Goal: Task Accomplishment & Management: Manage account settings

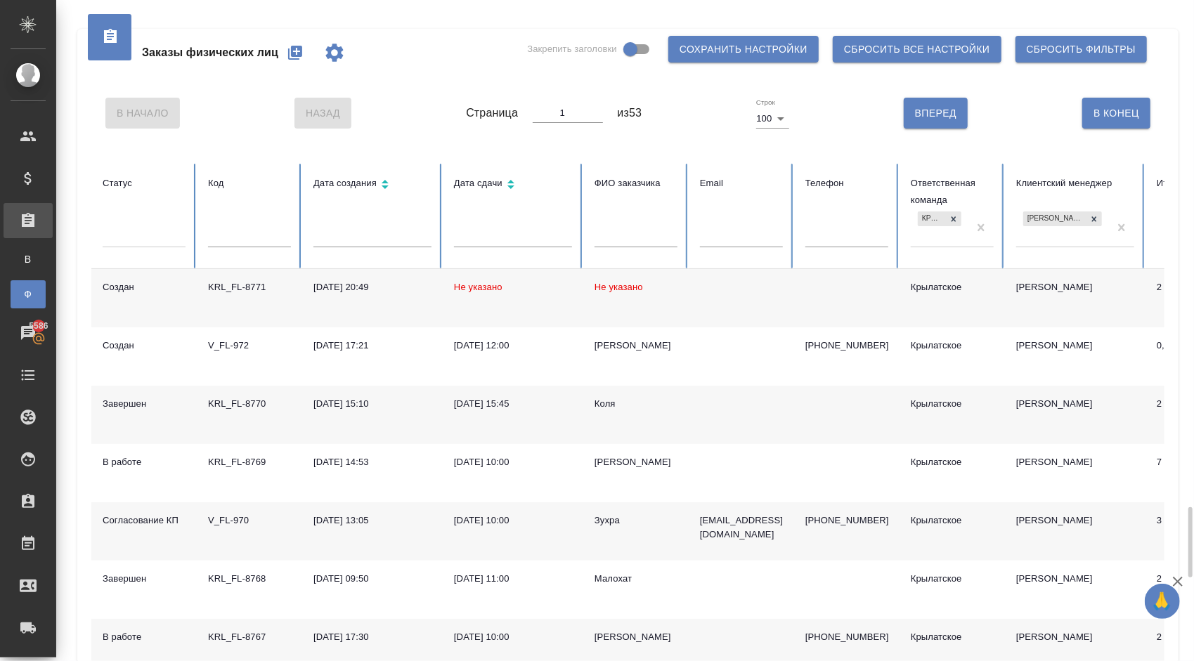
scroll to position [459, 0]
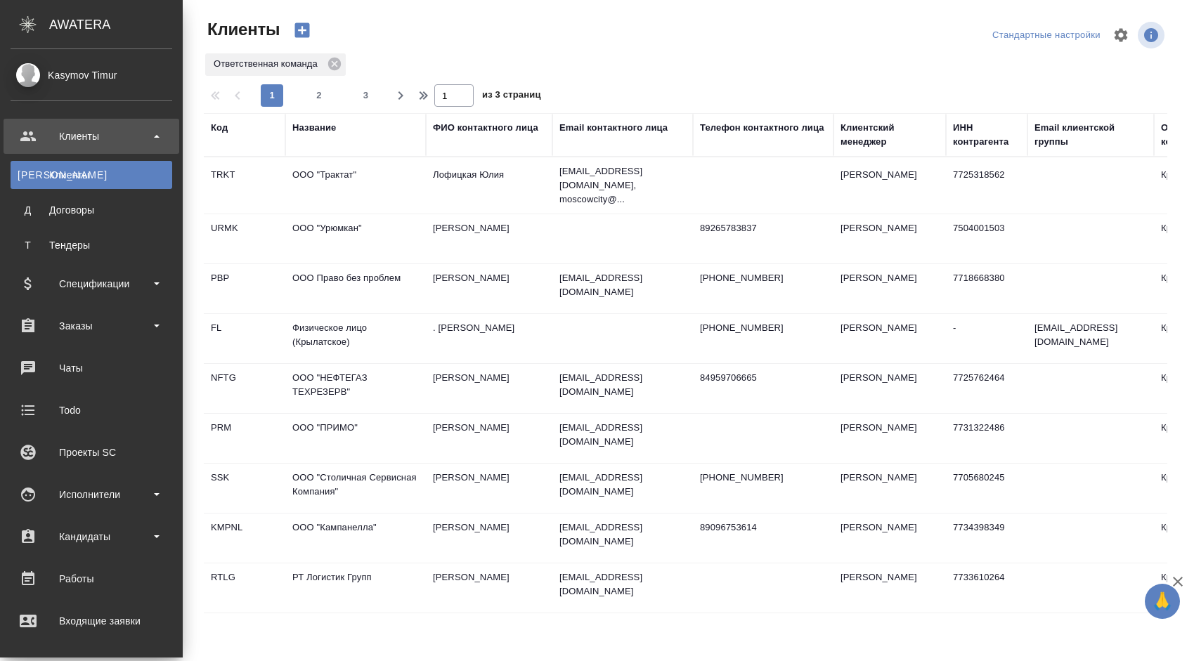
select select "RU"
click at [144, 336] on div "Заказы" at bounding box center [92, 326] width 162 height 21
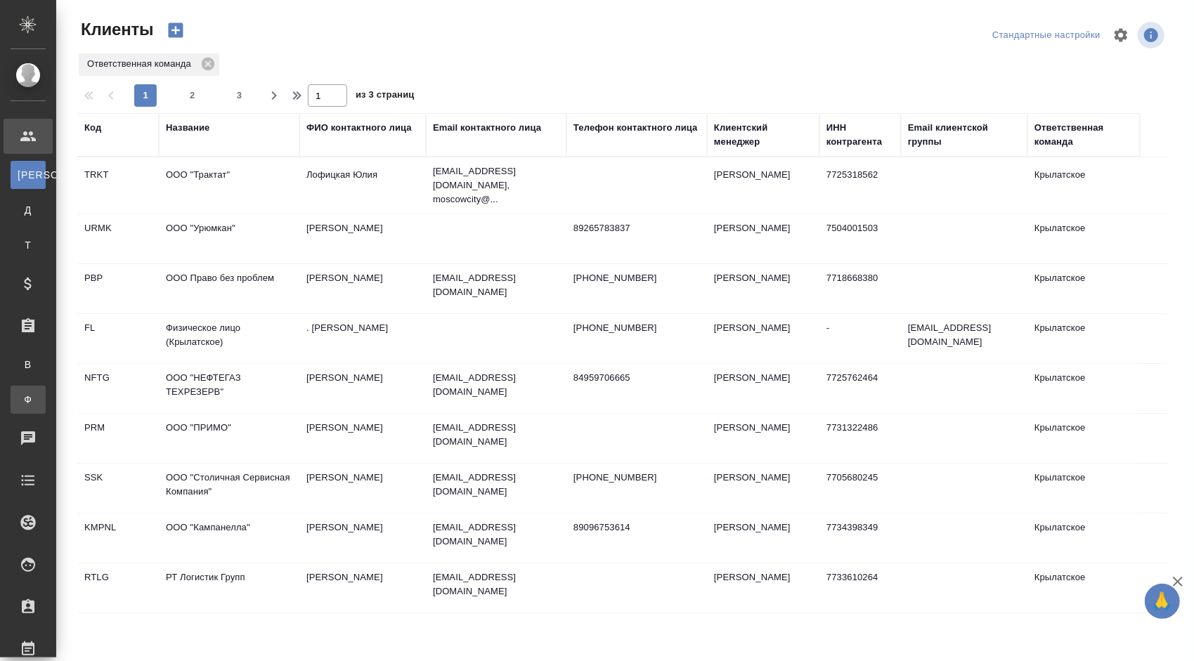
click at [21, 396] on div "Заказы физ. лиц" at bounding box center [10, 400] width 21 height 14
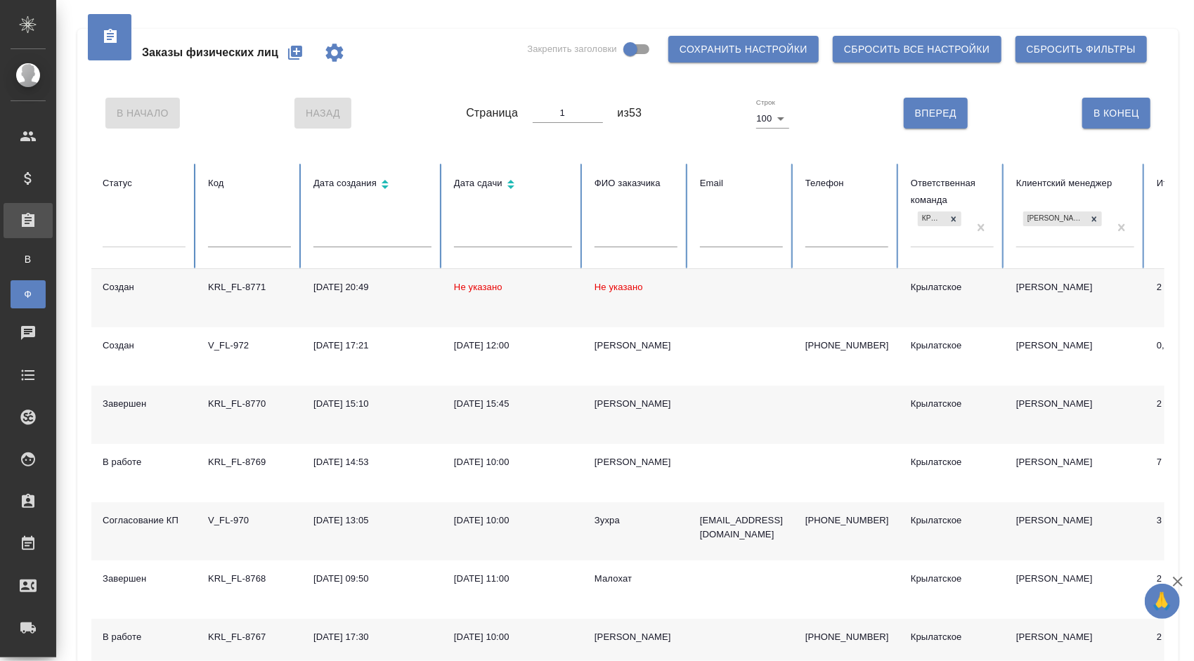
click at [136, 251] on div at bounding box center [144, 239] width 83 height 37
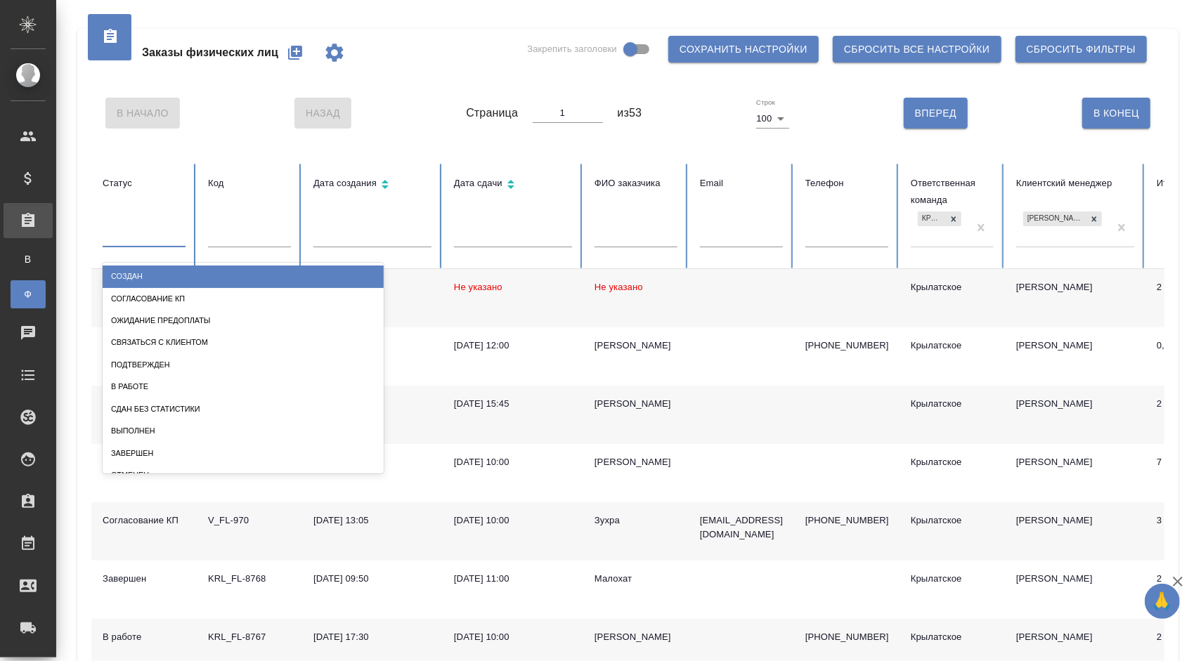
click at [139, 242] on div at bounding box center [144, 234] width 83 height 20
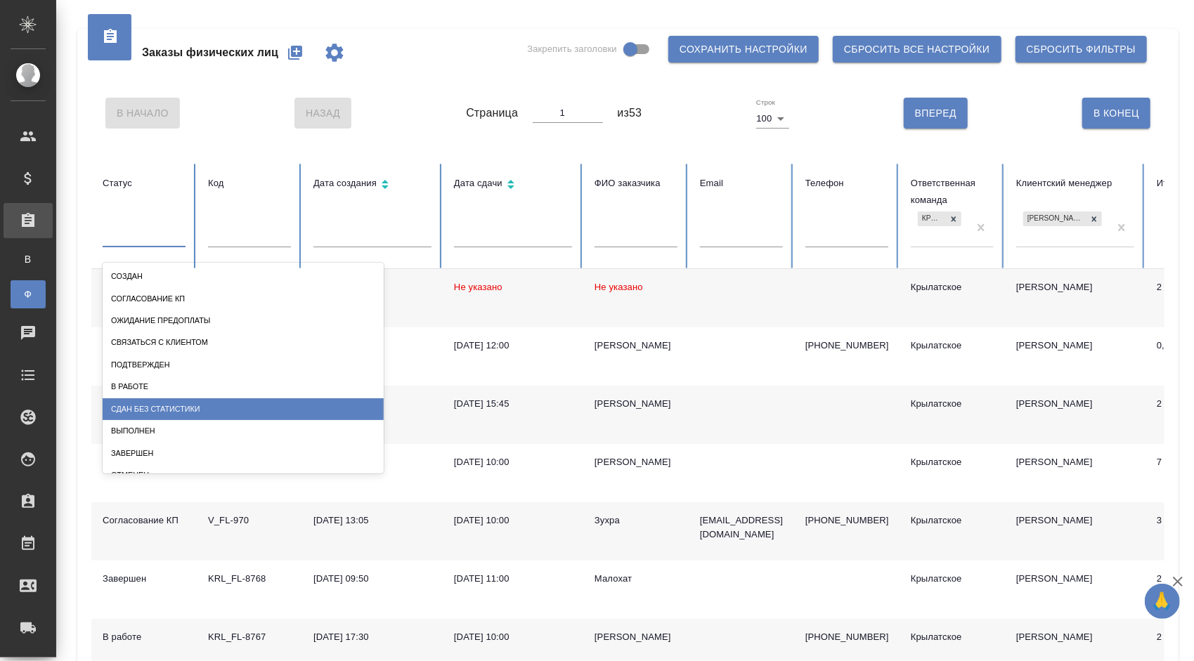
click at [212, 399] on div "Сдан без статистики" at bounding box center [243, 410] width 281 height 22
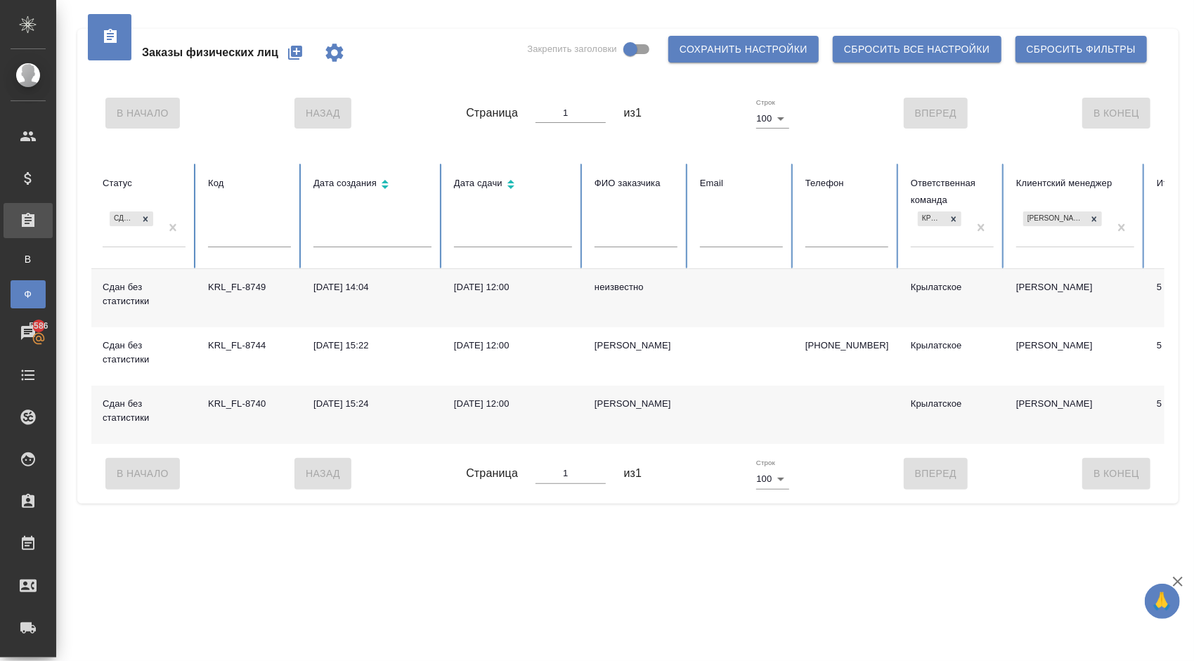
click at [623, 403] on div "[PERSON_NAME]" at bounding box center [636, 404] width 83 height 14
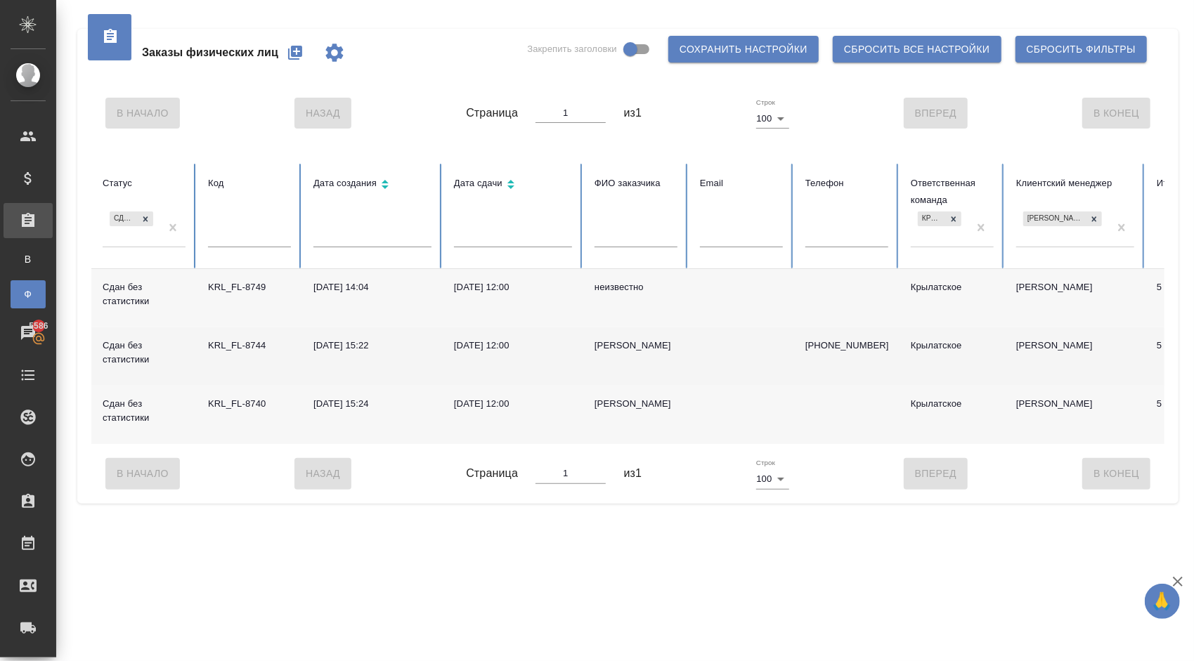
click at [605, 344] on div "[PERSON_NAME]" at bounding box center [636, 346] width 83 height 14
click at [605, 344] on div "Олег" at bounding box center [636, 346] width 83 height 14
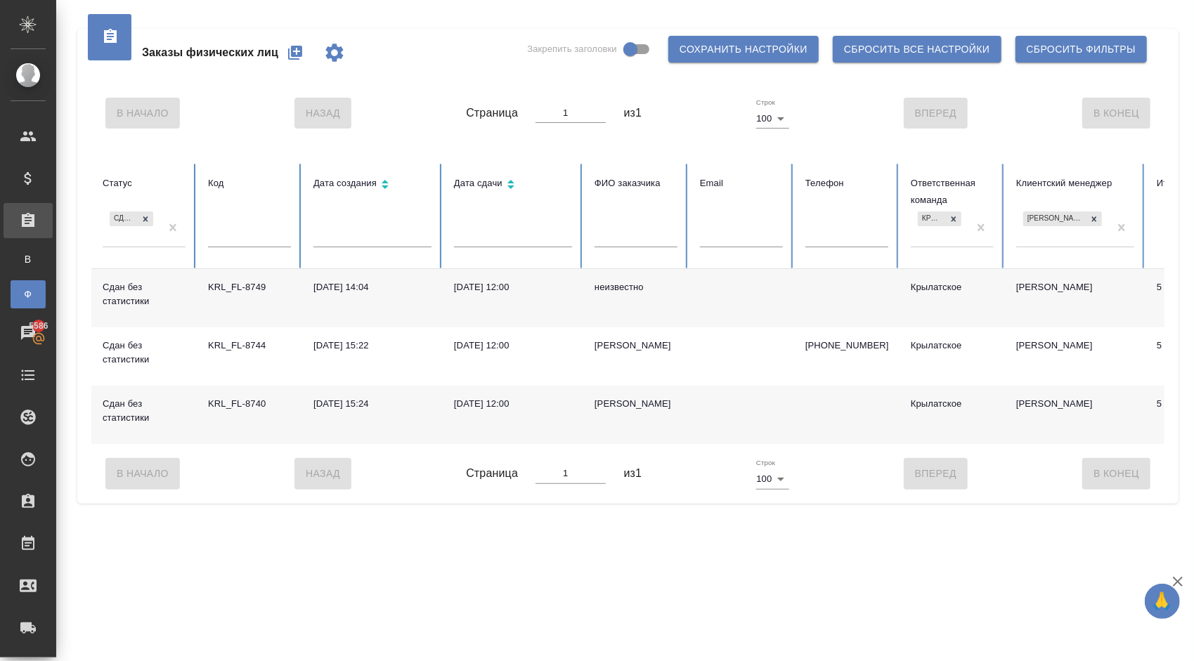
click at [613, 285] on div "неизвестно" at bounding box center [636, 287] width 83 height 14
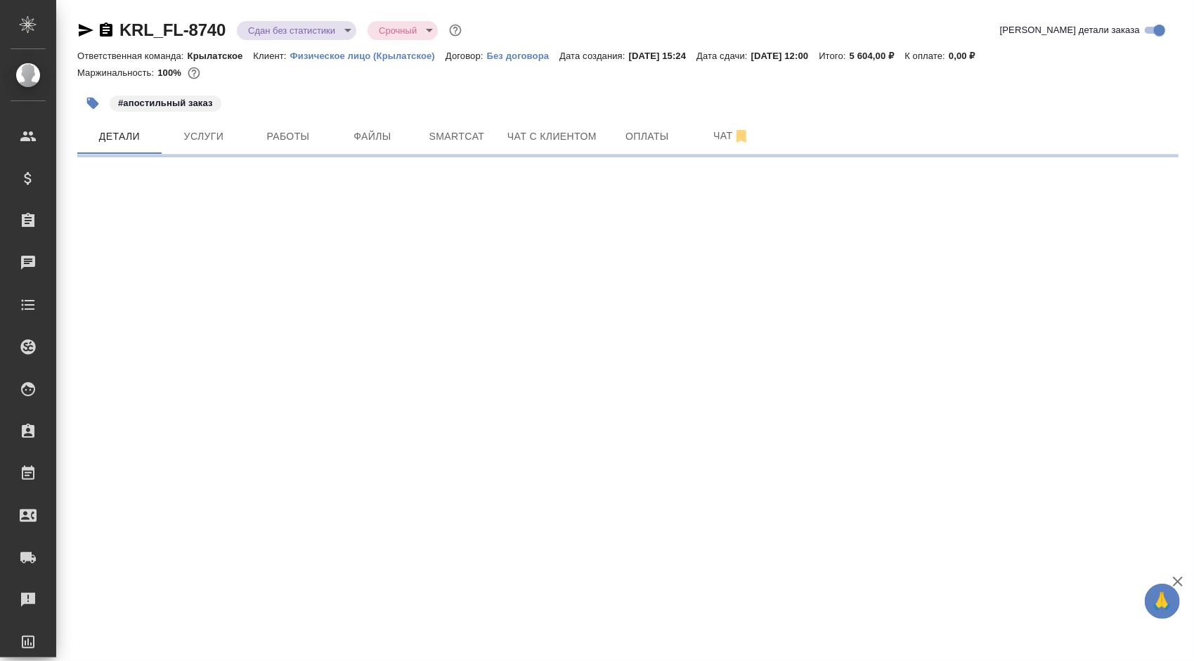
select select "RU"
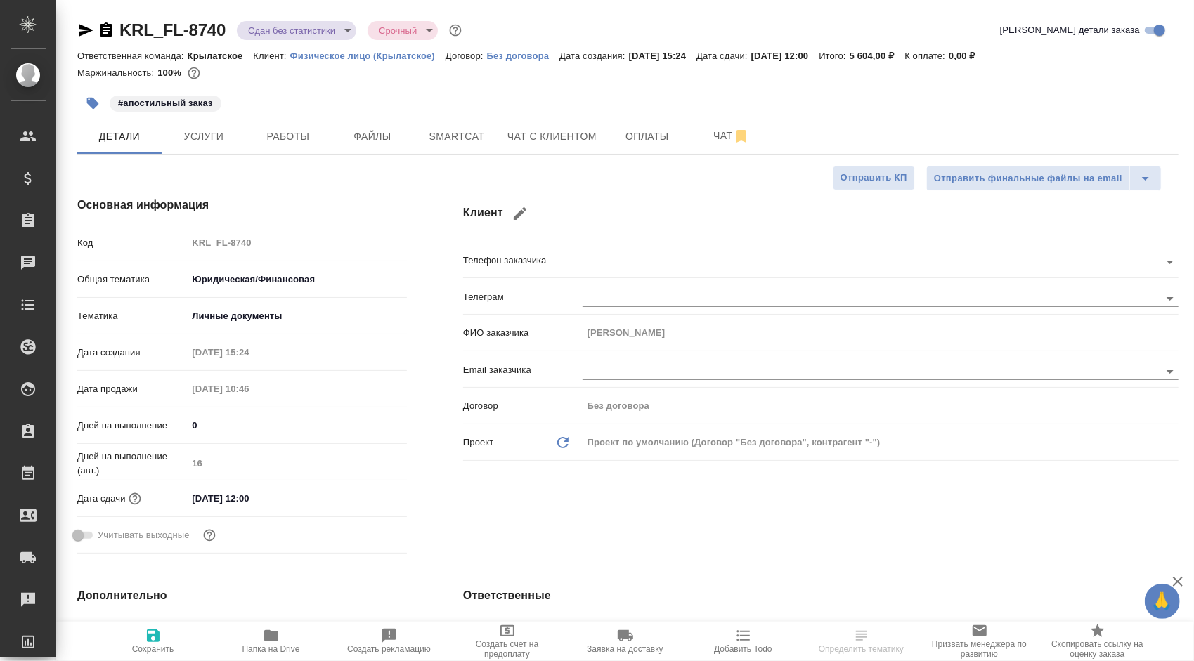
type textarea "x"
click at [292, 139] on span "Работы" at bounding box center [287, 137] width 67 height 18
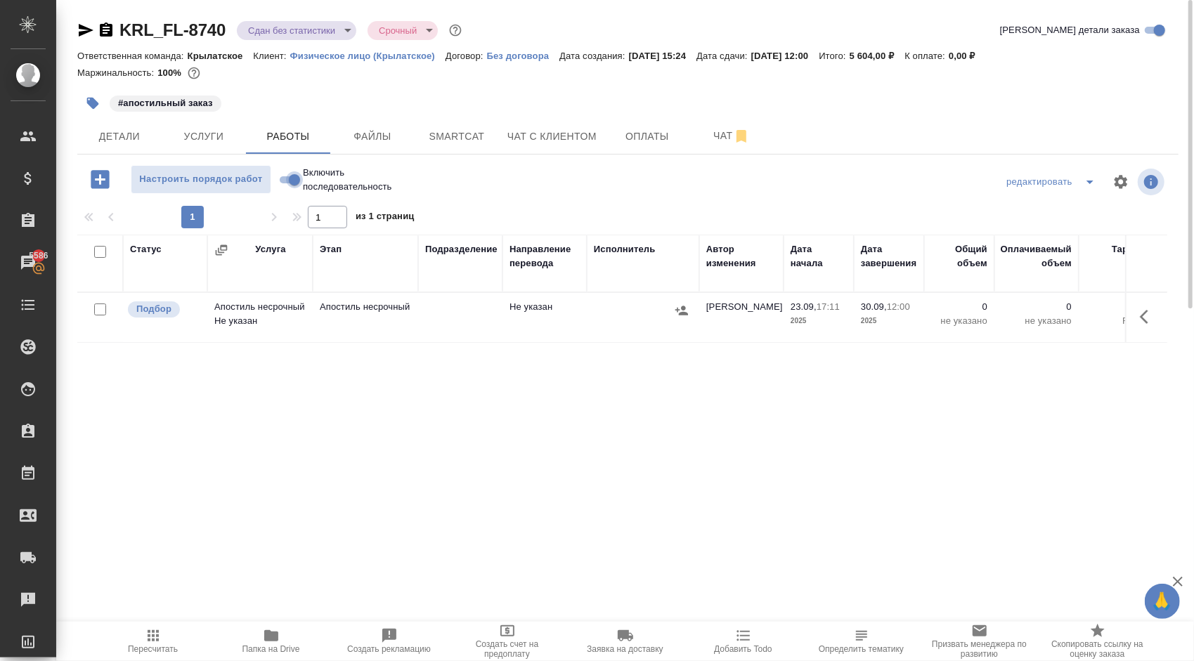
click at [297, 177] on input "Включить последовательность" at bounding box center [294, 180] width 51 height 17
checkbox input "true"
click at [1147, 310] on icon "button" at bounding box center [1148, 317] width 17 height 17
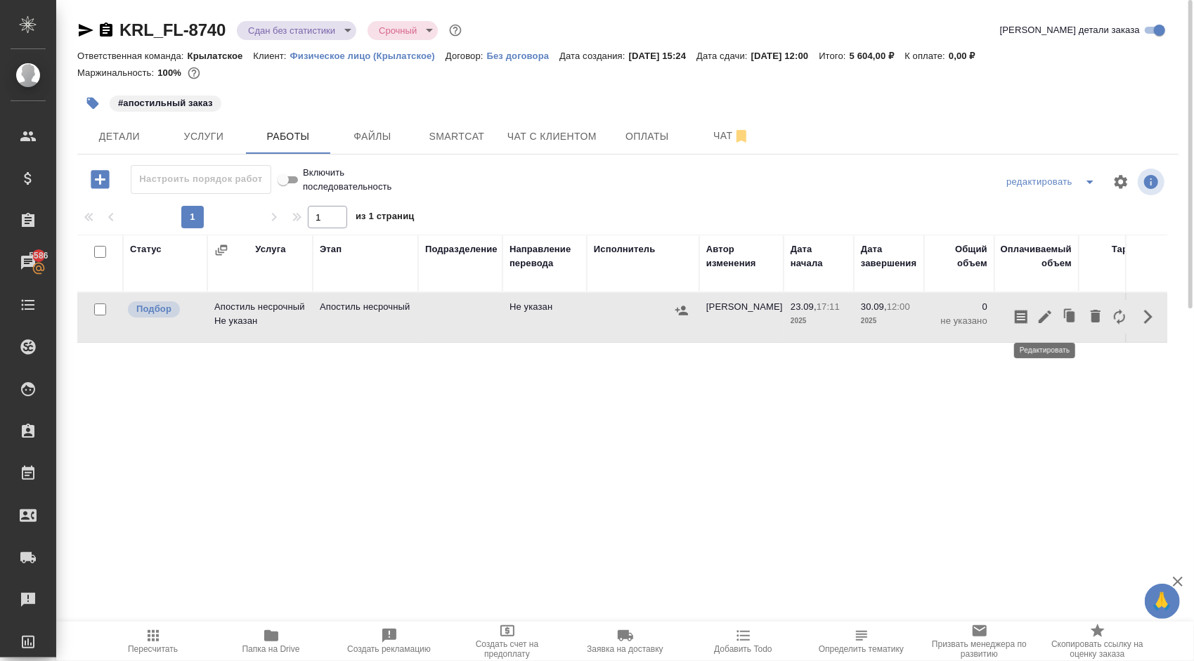
click at [1050, 313] on icon "button" at bounding box center [1045, 317] width 13 height 13
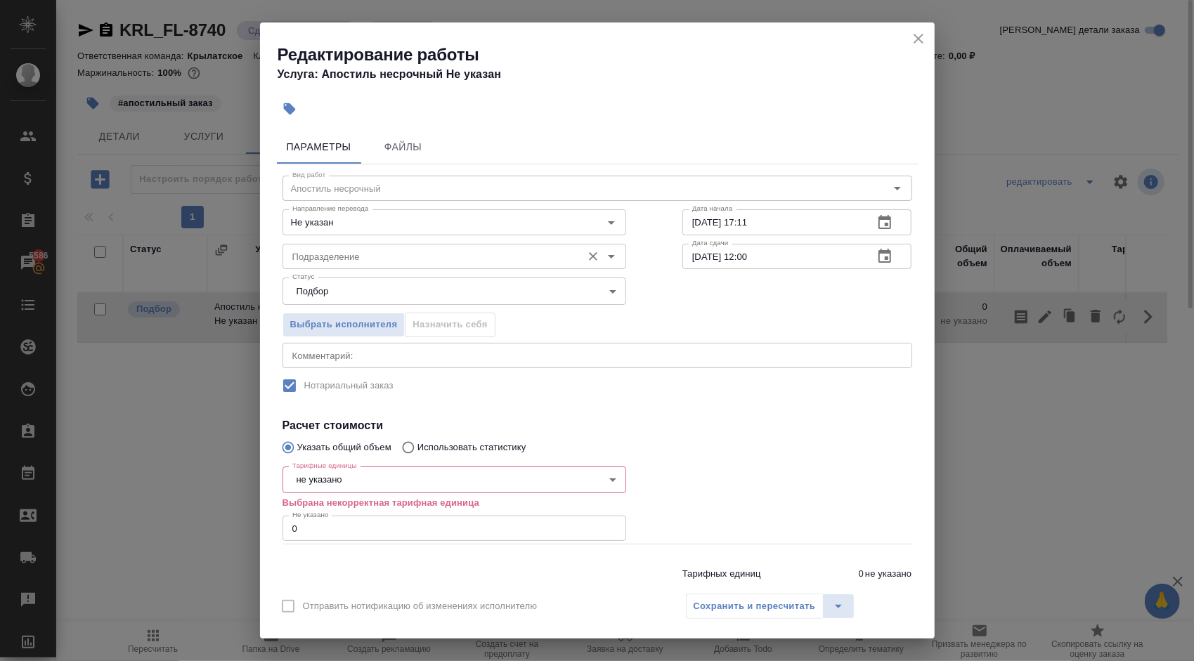
click at [419, 263] on input "Подразделение" at bounding box center [431, 256] width 288 height 17
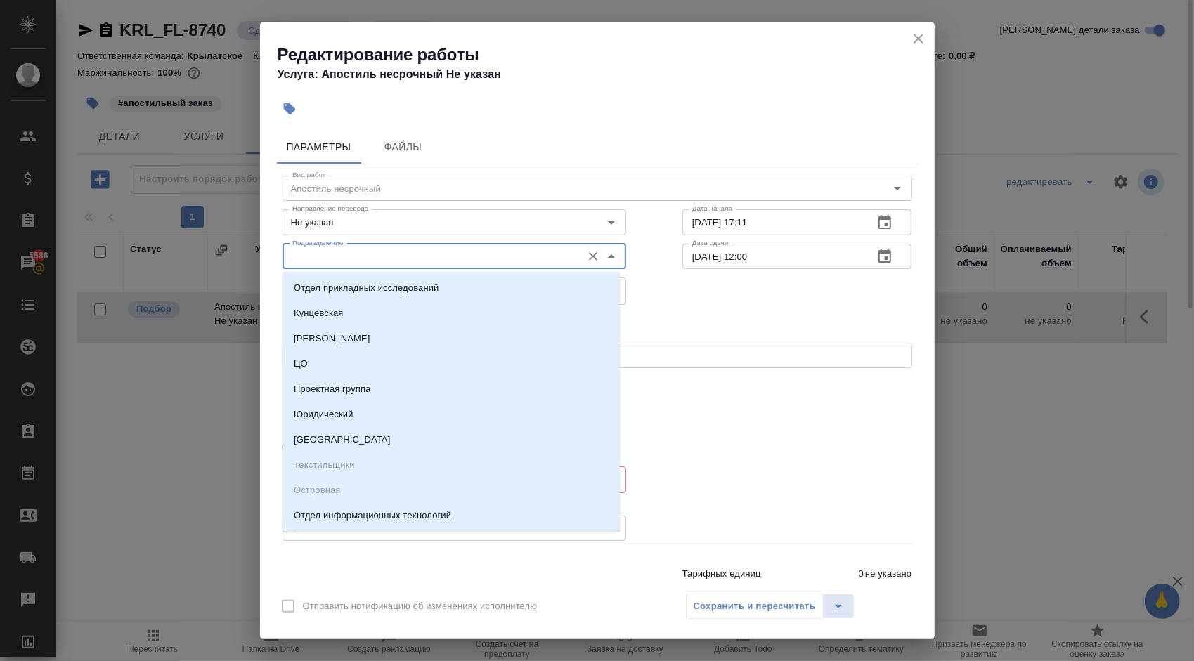
type input "у"
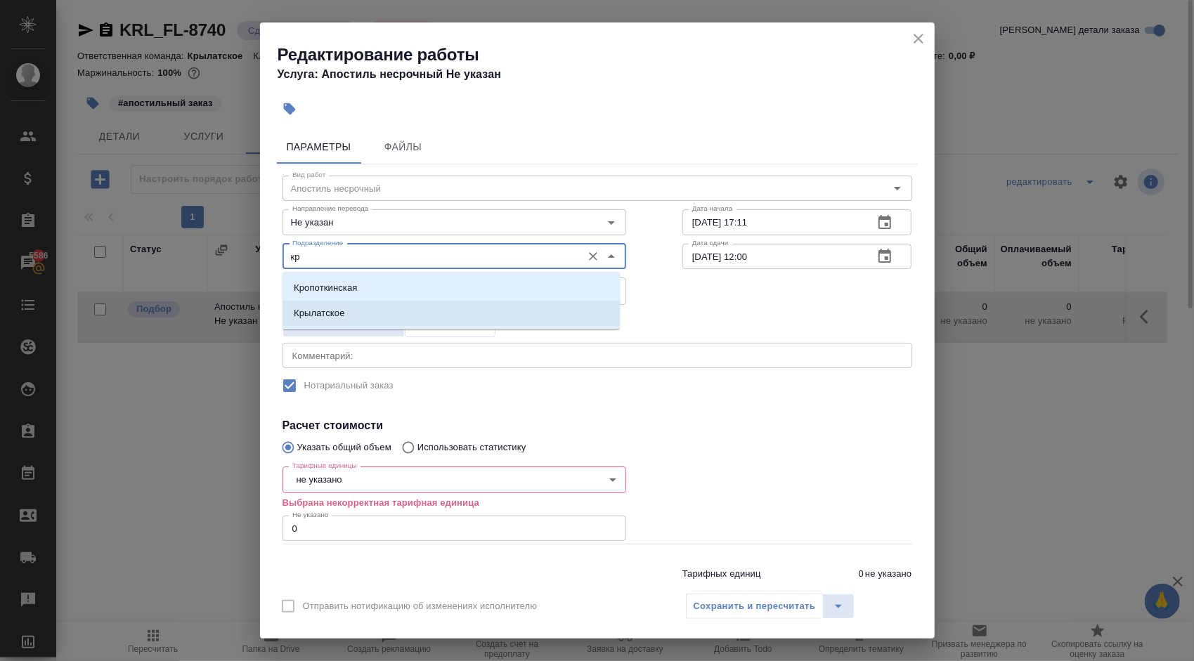
click at [359, 303] on li "Крылатское" at bounding box center [451, 313] width 337 height 25
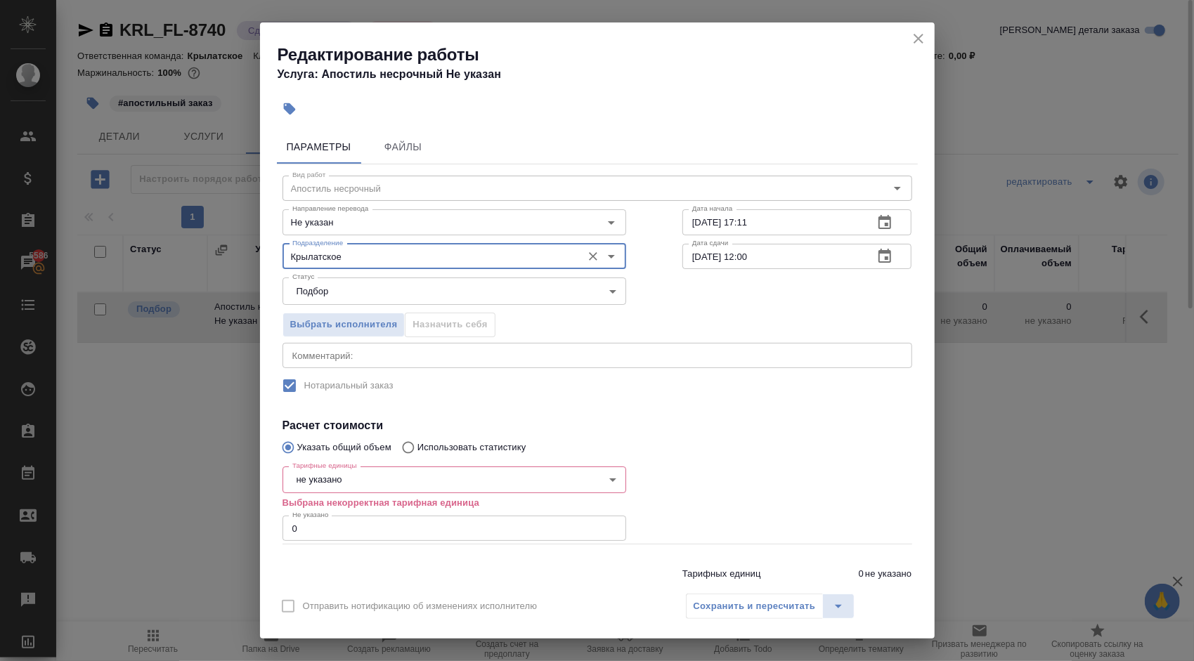
type input "Крылатское"
click at [358, 477] on body "🙏 .cls-1 fill:#fff; AWATERA Kasymov Timur Клиенты Спецификации Заказы 5586 Чаты…" at bounding box center [597, 330] width 1194 height 661
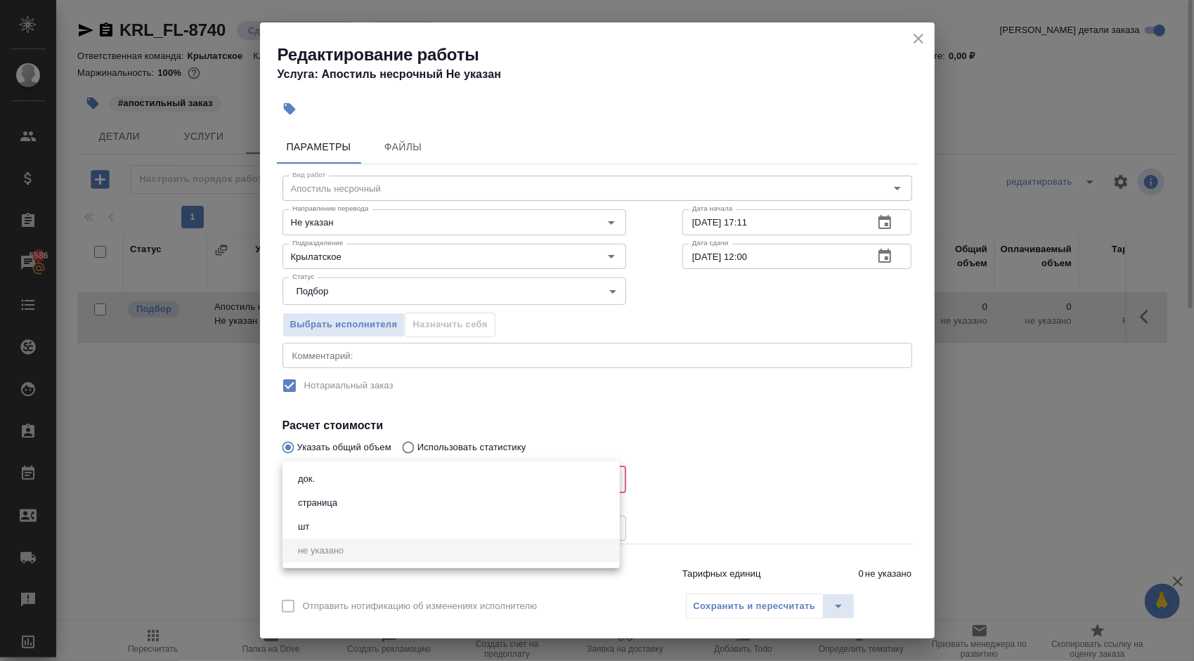
click at [315, 484] on button "док." at bounding box center [306, 479] width 25 height 15
type input "5a8b1489cc6b4906c91bfd8b"
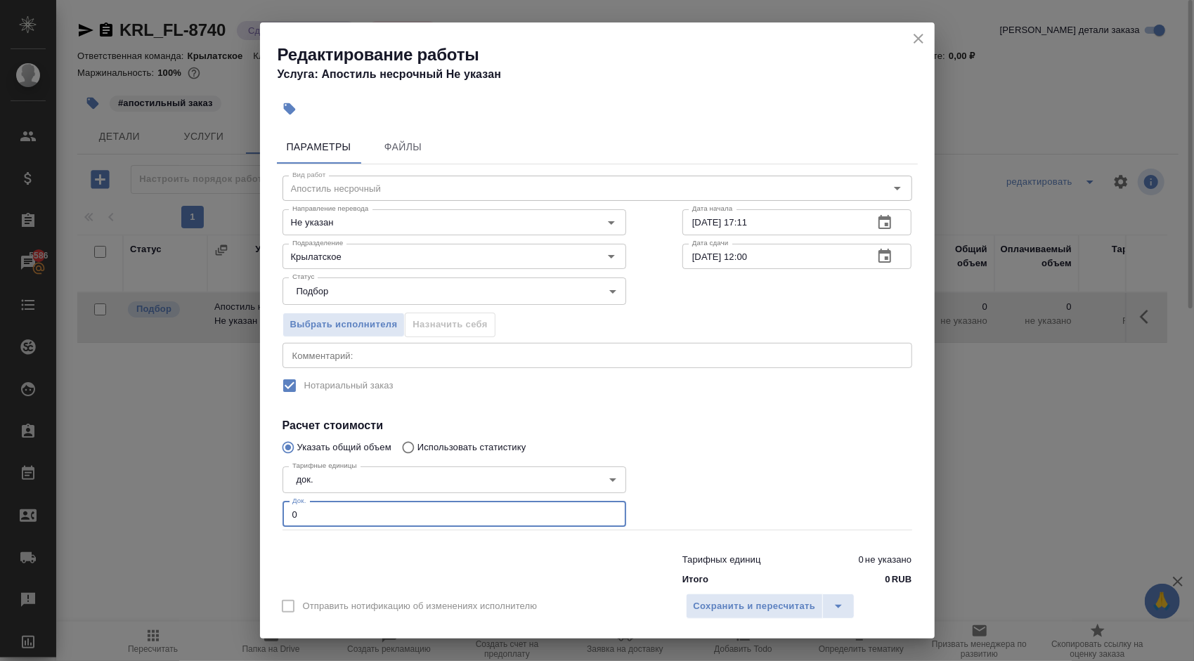
drag, startPoint x: 312, startPoint y: 519, endPoint x: 250, endPoint y: 503, distance: 64.4
click at [250, 503] on div "Редактирование работы Услуга: Апостиль несрочный Не указан Параметры Файлы Вид …" at bounding box center [597, 330] width 1194 height 661
type input "1"
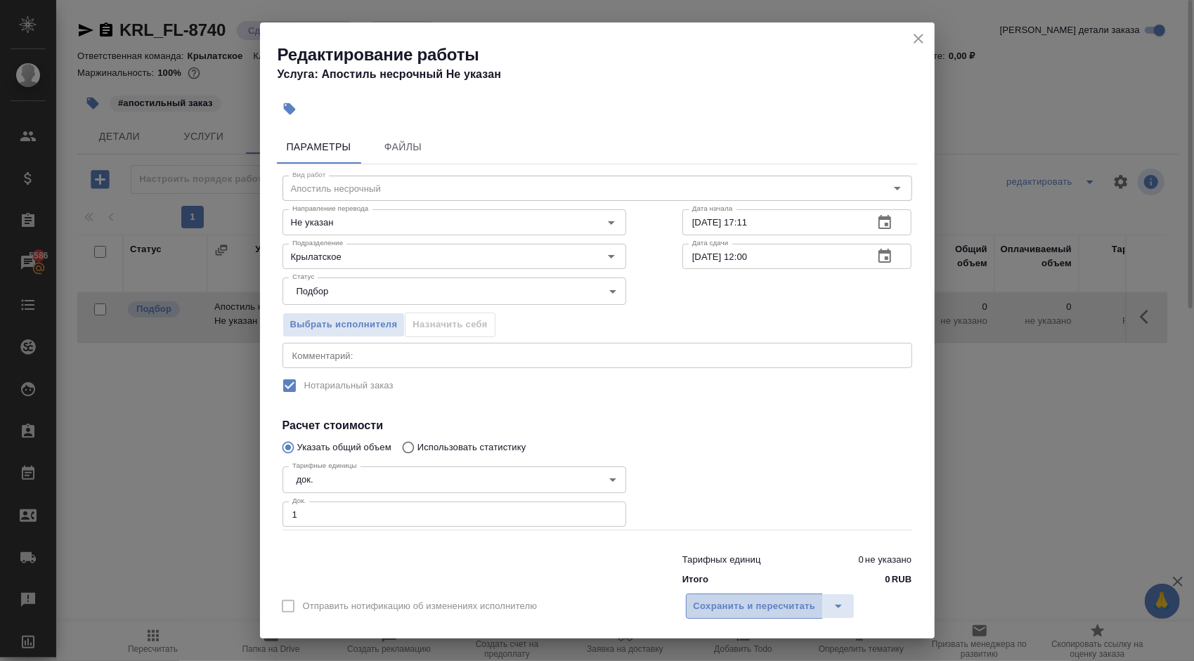
click at [768, 611] on span "Сохранить и пересчитать" at bounding box center [755, 607] width 122 height 16
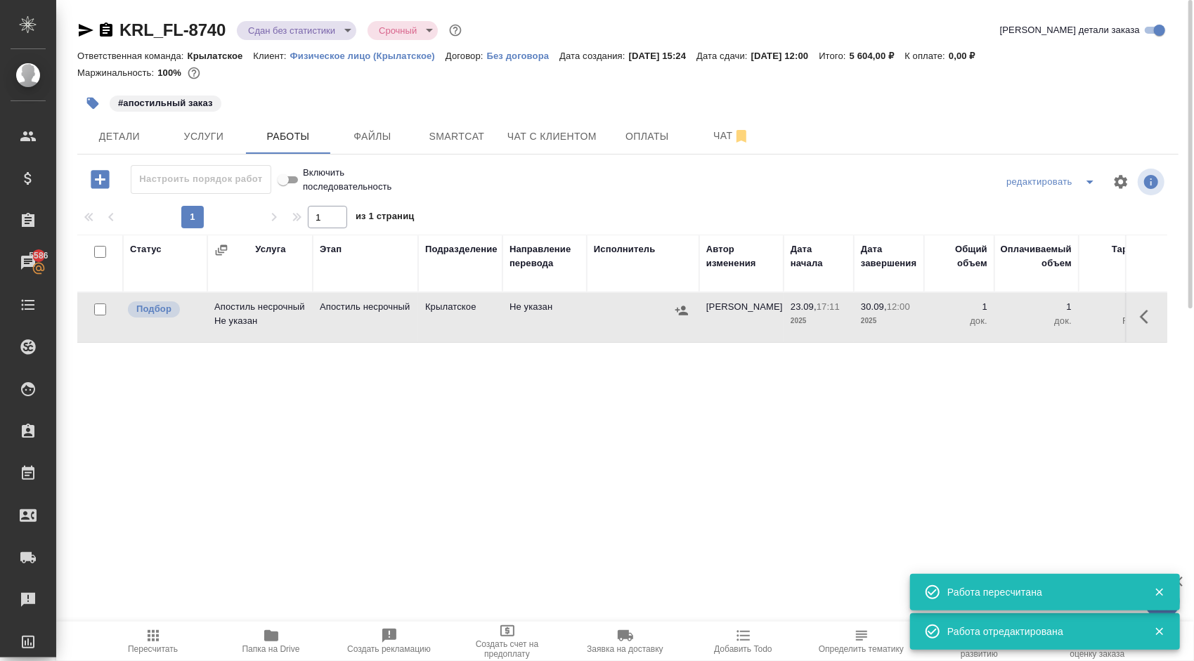
click at [676, 308] on icon "button" at bounding box center [682, 311] width 14 height 14
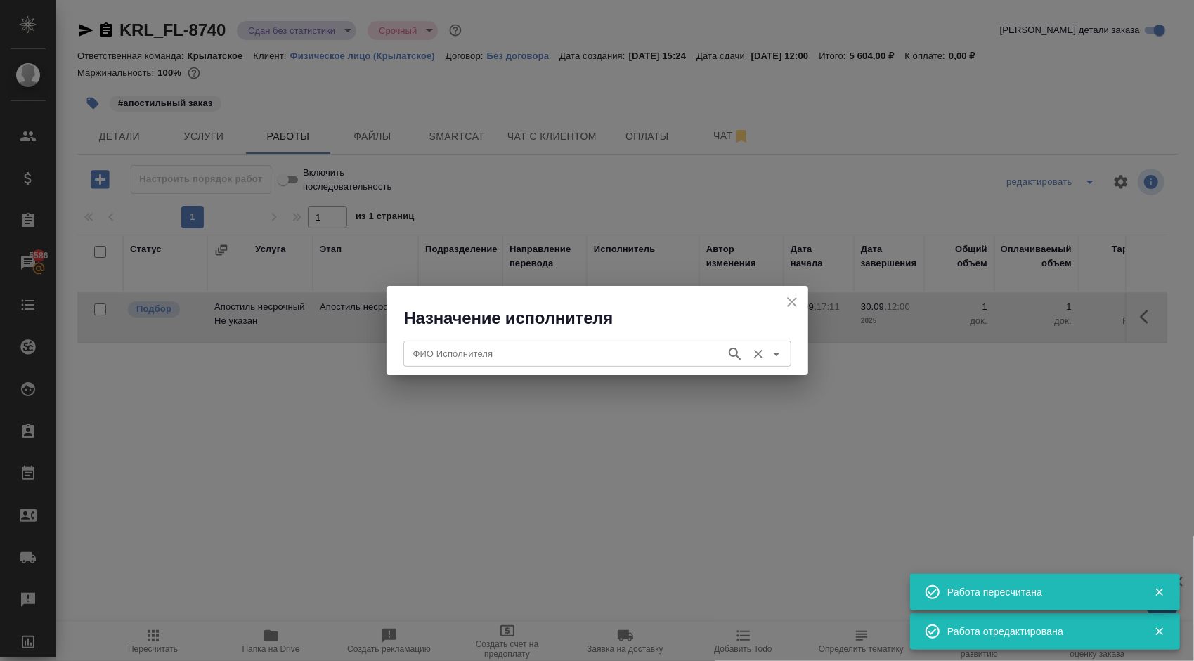
click at [585, 335] on div "ФИО Исполнителя ФИО Исполнителя" at bounding box center [597, 352] width 388 height 34
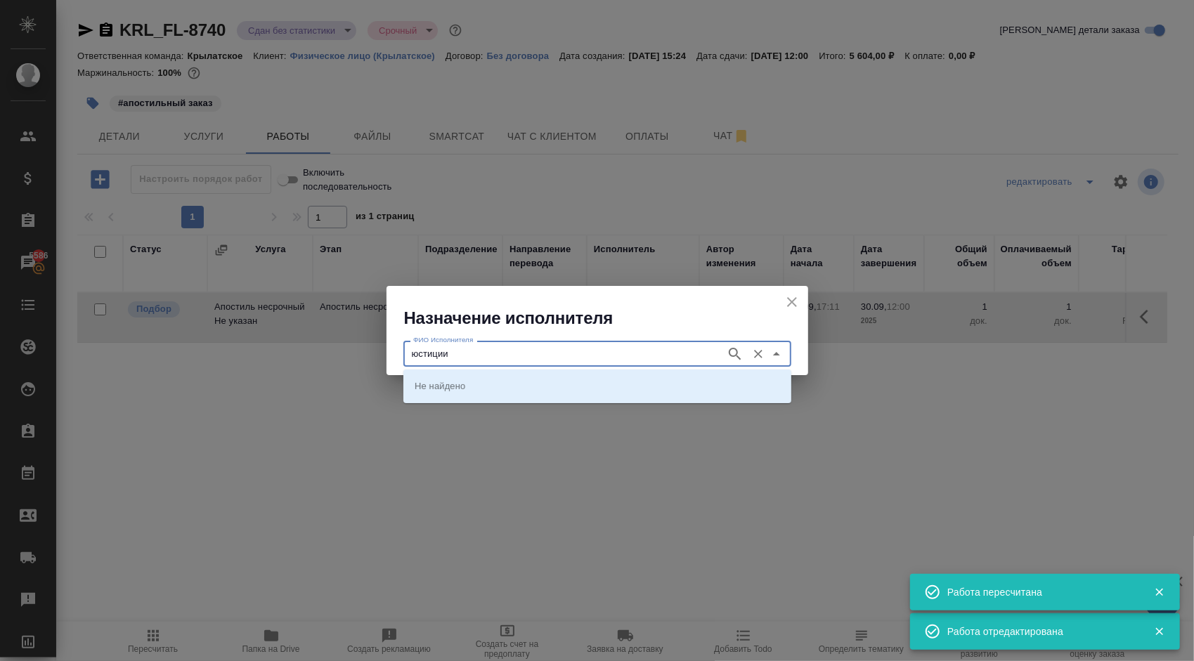
type input "юстиции"
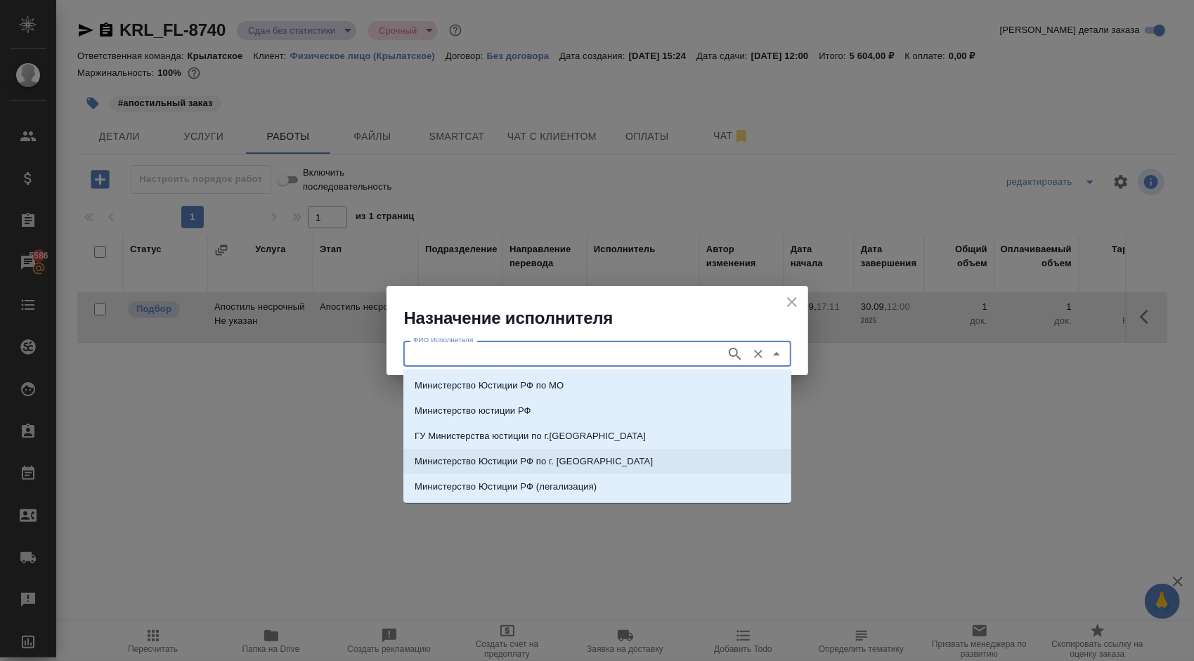
click at [587, 461] on p "Министерство Юстиции РФ по г. Москве" at bounding box center [534, 462] width 238 height 14
type input "Министерство Юстиции РФ по г. Москве"
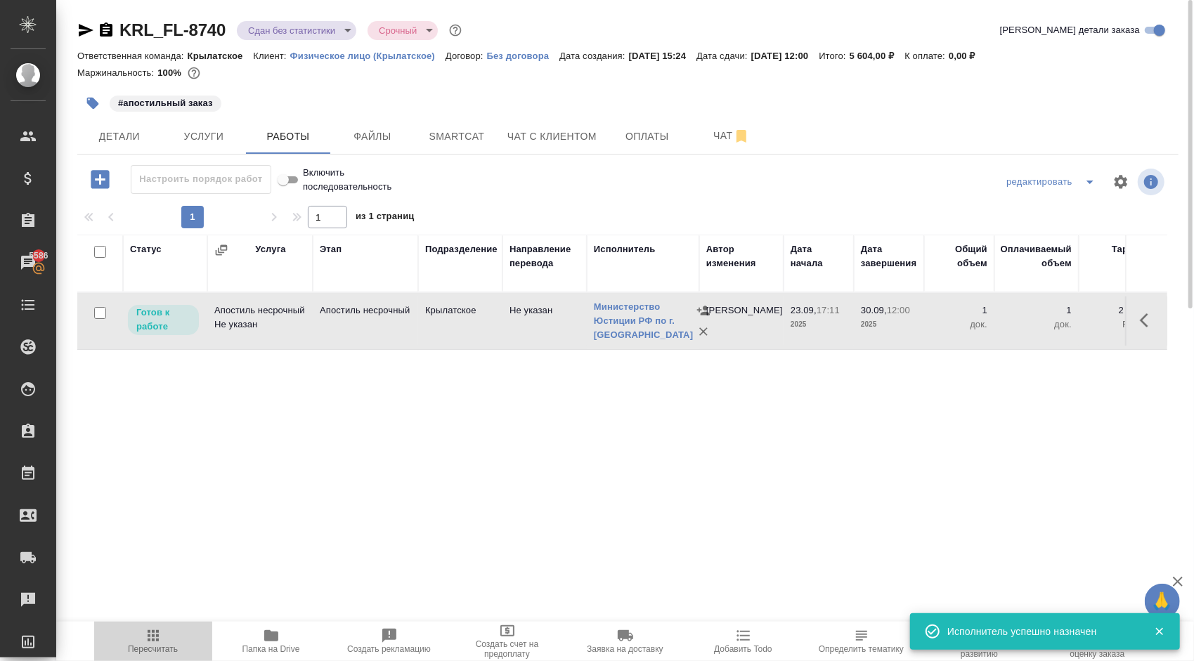
click at [162, 645] on span "Пересчитать" at bounding box center [153, 650] width 50 height 10
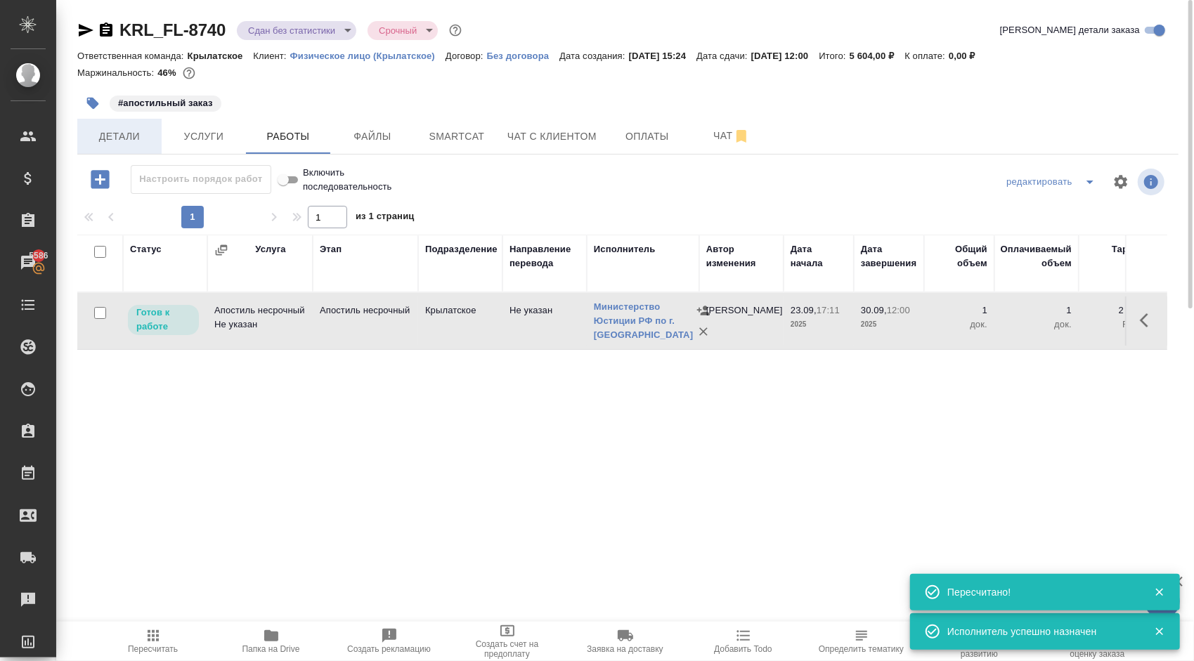
click at [136, 150] on button "Детали" at bounding box center [119, 136] width 84 height 35
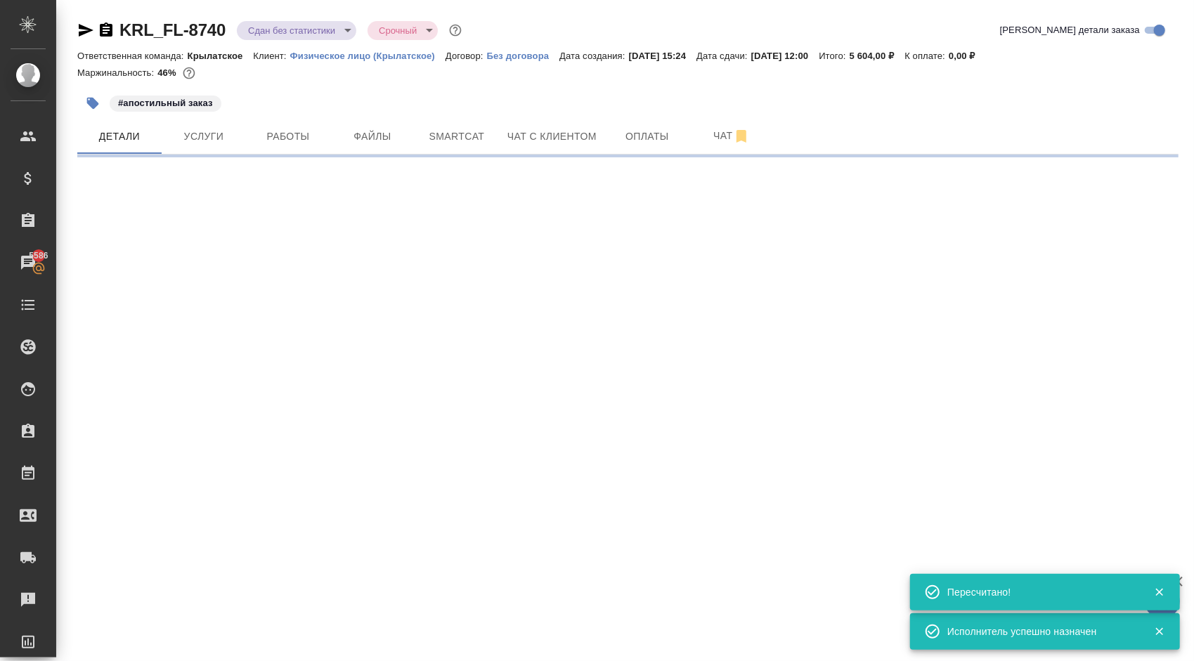
select select "RU"
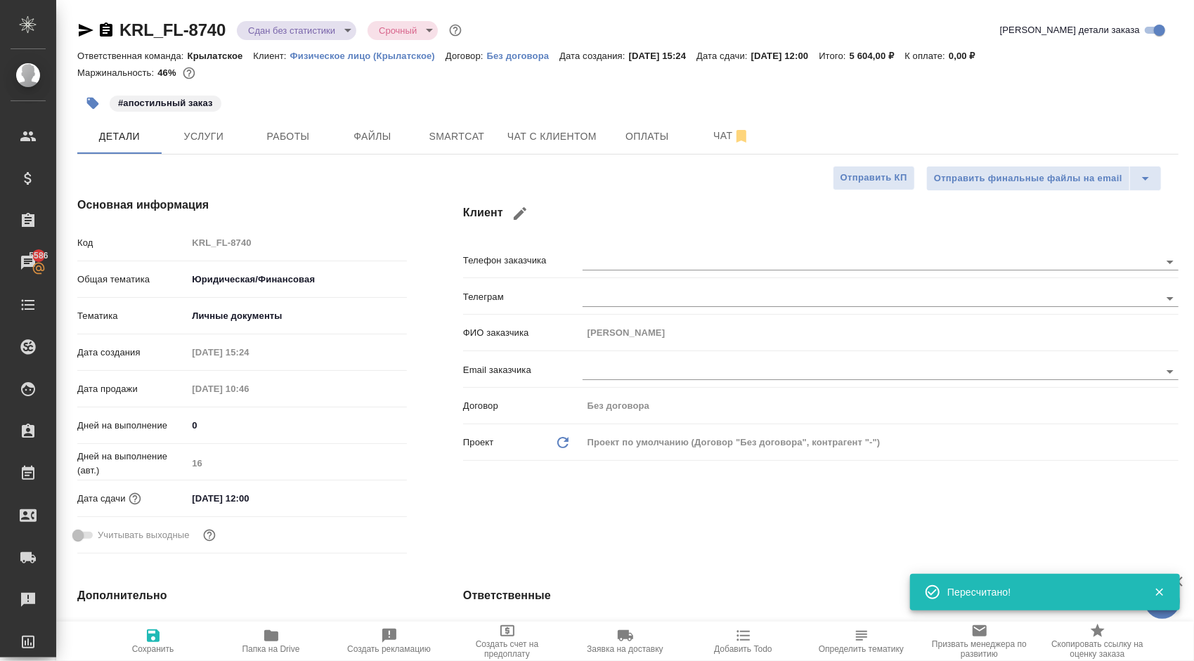
type textarea "x"
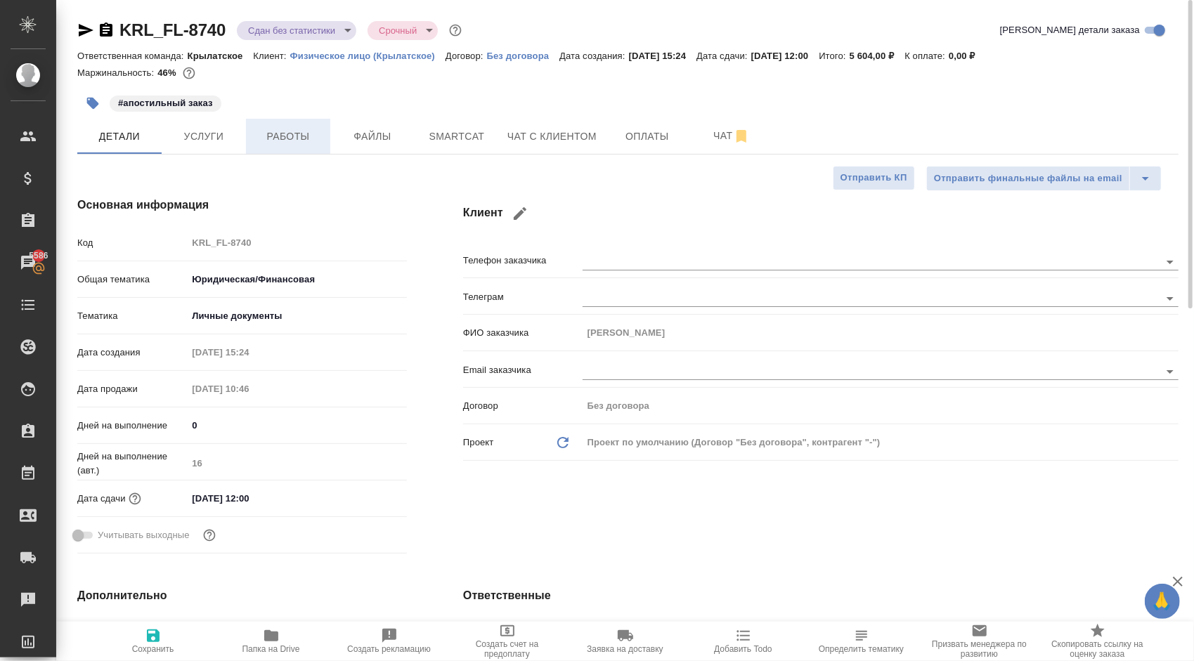
click at [271, 129] on span "Работы" at bounding box center [287, 137] width 67 height 18
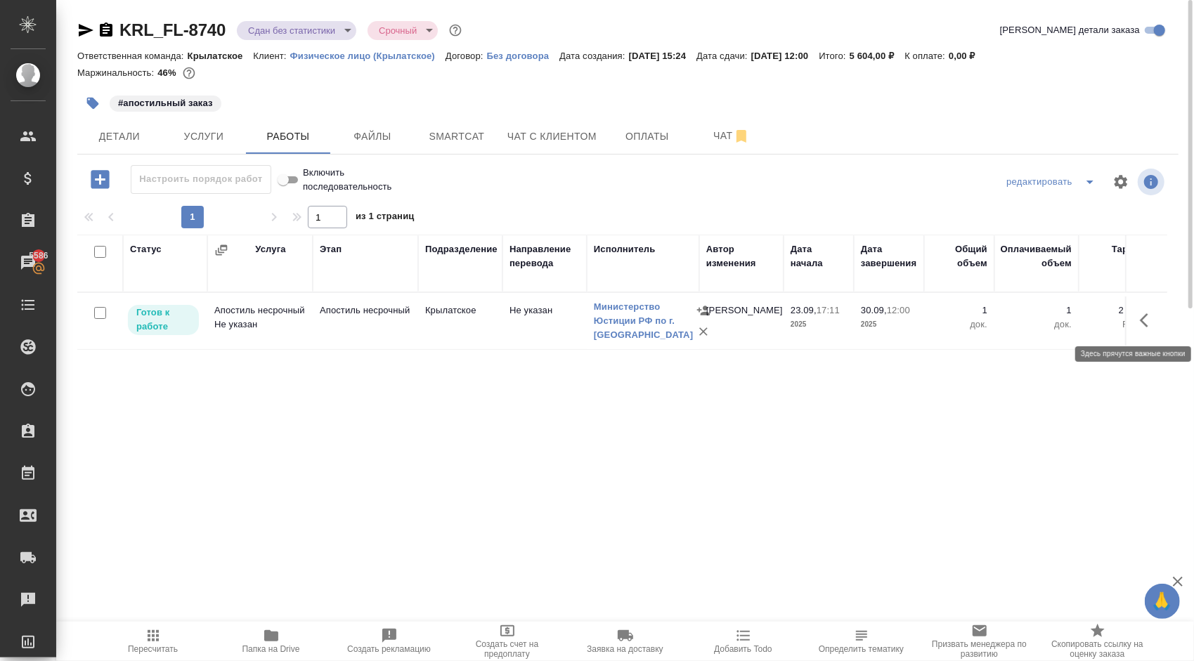
drag, startPoint x: 1145, startPoint y: 317, endPoint x: 1135, endPoint y: 320, distance: 10.2
click at [1145, 316] on icon "button" at bounding box center [1144, 320] width 8 height 14
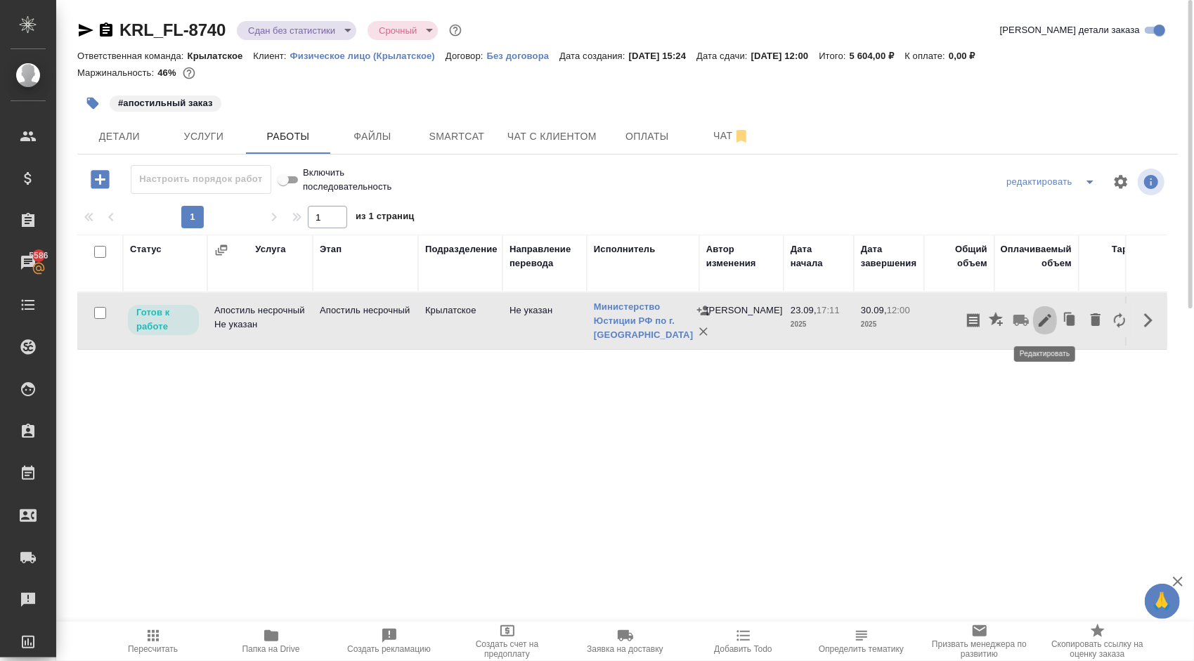
click at [1050, 314] on icon "button" at bounding box center [1045, 320] width 13 height 13
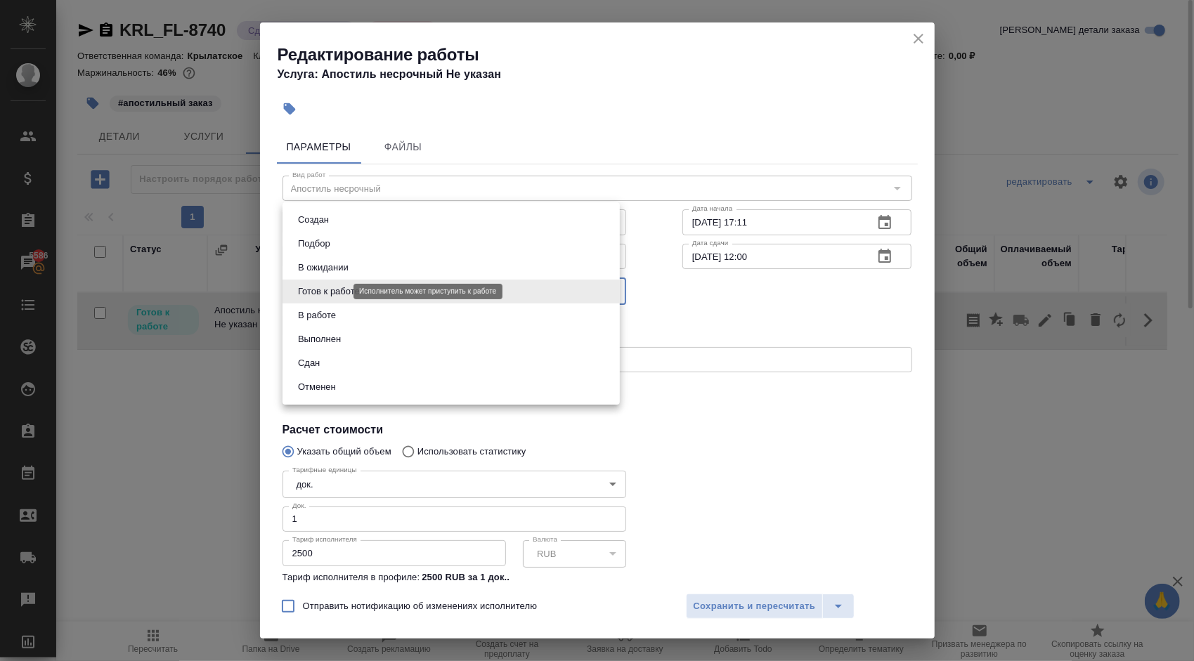
click at [325, 295] on body "🙏 .cls-1 fill:#fff; AWATERA Kasymov Timur Клиенты Спецификации Заказы 5586 Чаты…" at bounding box center [597, 330] width 1194 height 661
click at [329, 363] on li "Сдан" at bounding box center [451, 363] width 337 height 24
type input "closed"
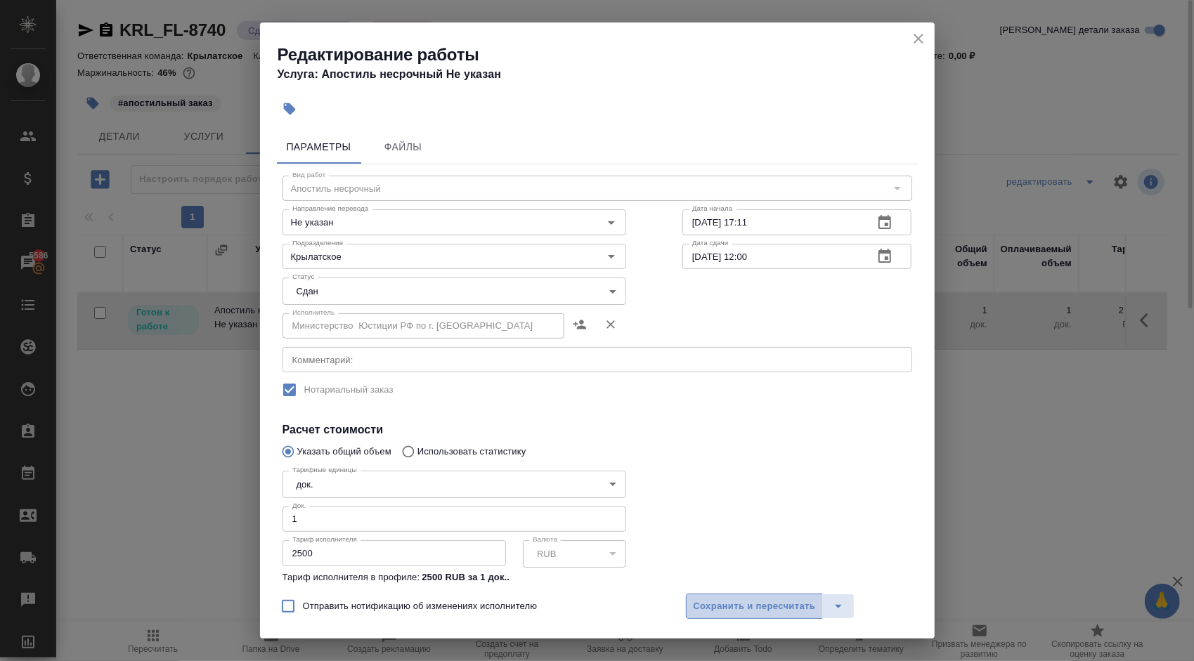
click at [714, 611] on span "Сохранить и пересчитать" at bounding box center [755, 607] width 122 height 16
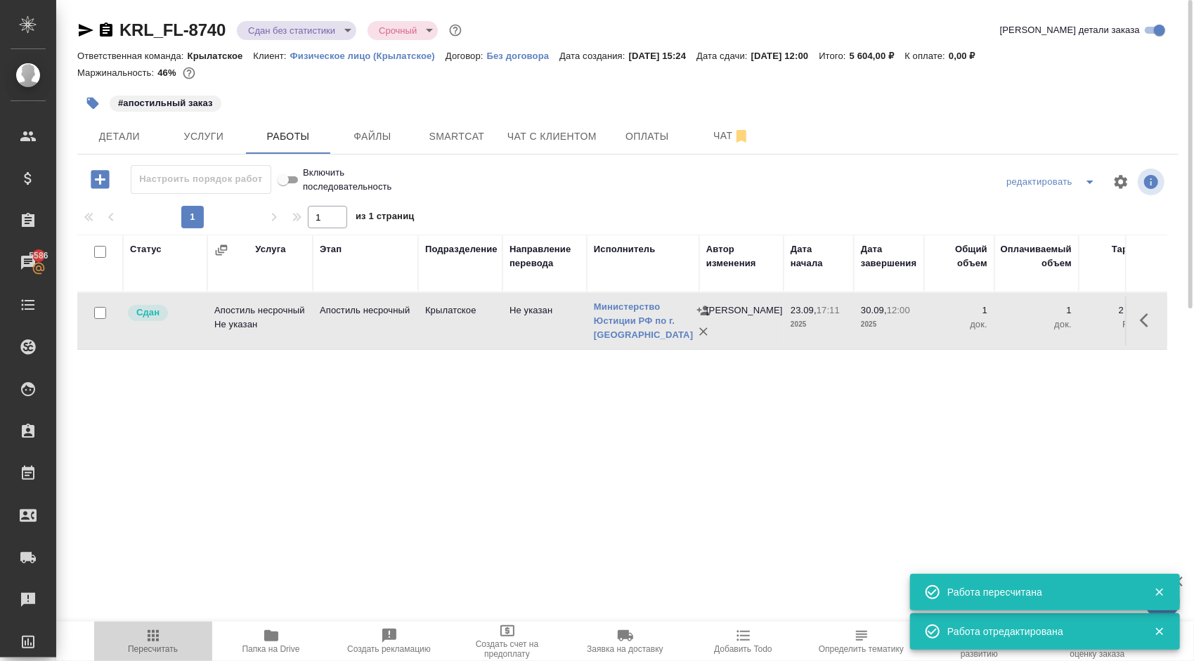
click at [153, 630] on icon "button" at bounding box center [153, 636] width 17 height 17
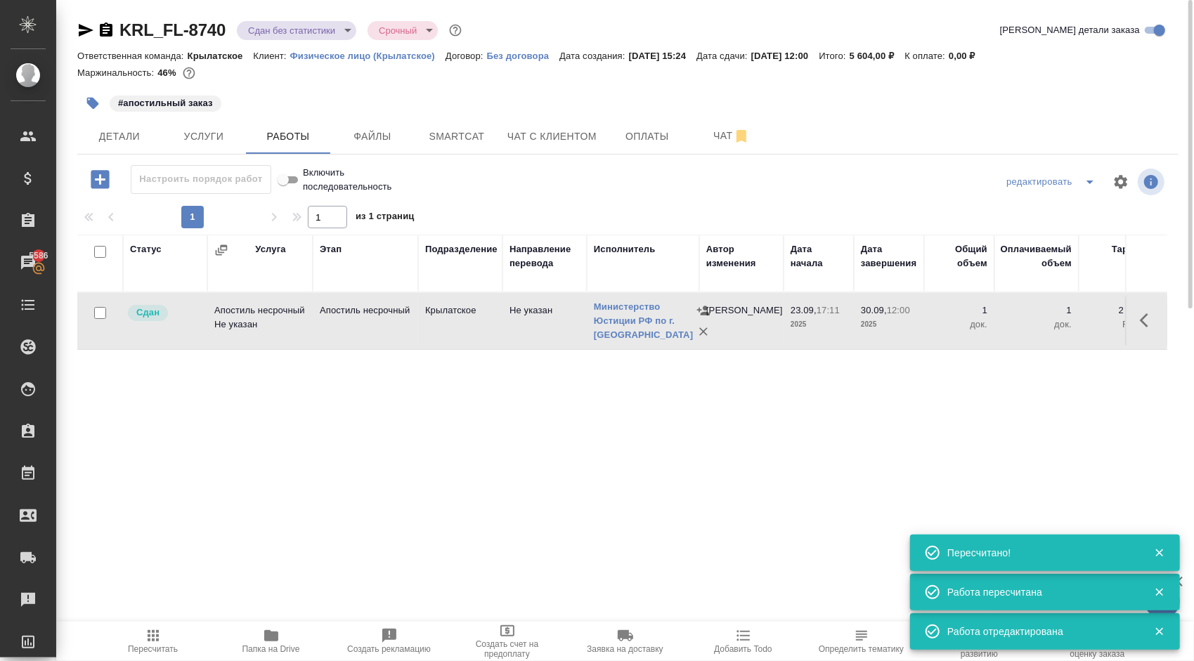
click at [277, 20] on div "KRL_FL-8740 Сдан без статистики distributed Срочный urgent" at bounding box center [270, 30] width 387 height 22
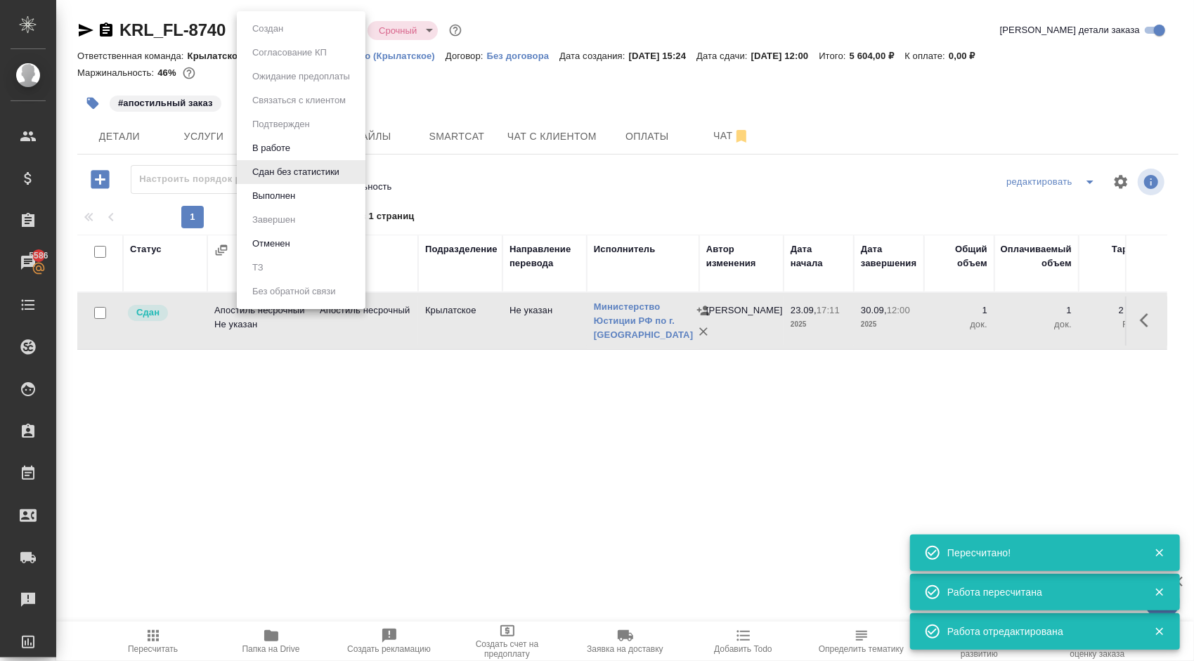
click at [278, 25] on body "🙏 .cls-1 fill:#fff; AWATERA Kasymov Timur Клиенты Спецификации Заказы 5586 Чаты…" at bounding box center [597, 330] width 1194 height 661
click at [295, 197] on button "Выполнен" at bounding box center [273, 195] width 51 height 15
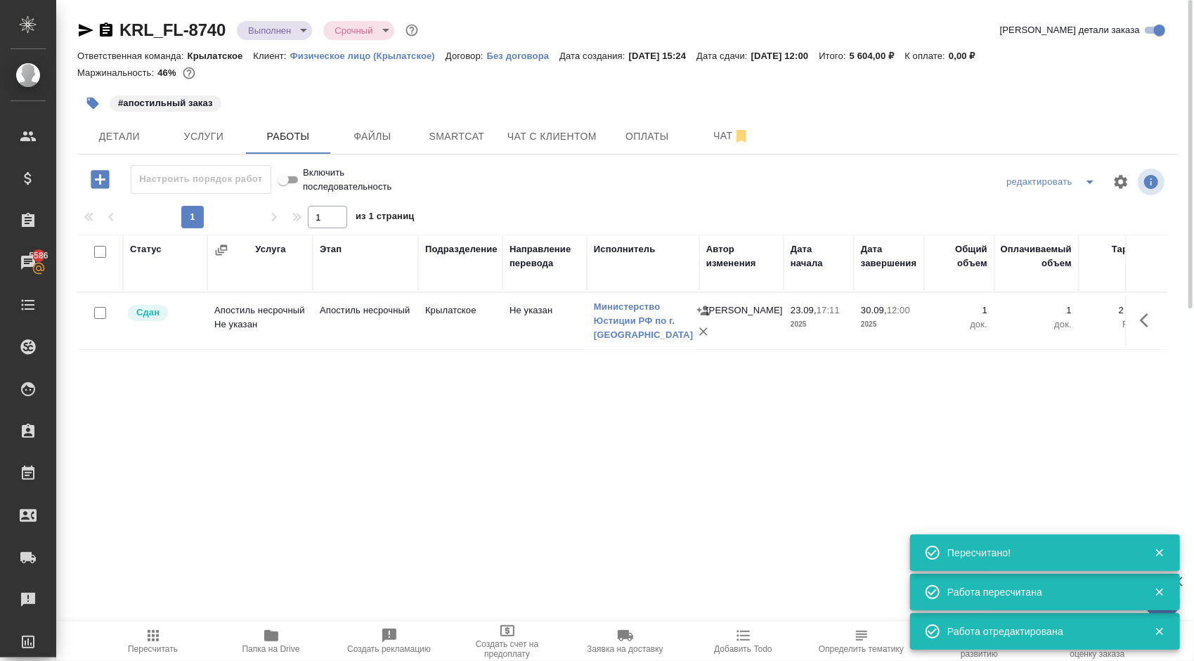
click at [302, 22] on body "🙏 .cls-1 fill:#fff; AWATERA Kasymov Timur Клиенты Спецификации Заказы 5586 Чаты…" at bounding box center [597, 330] width 1194 height 661
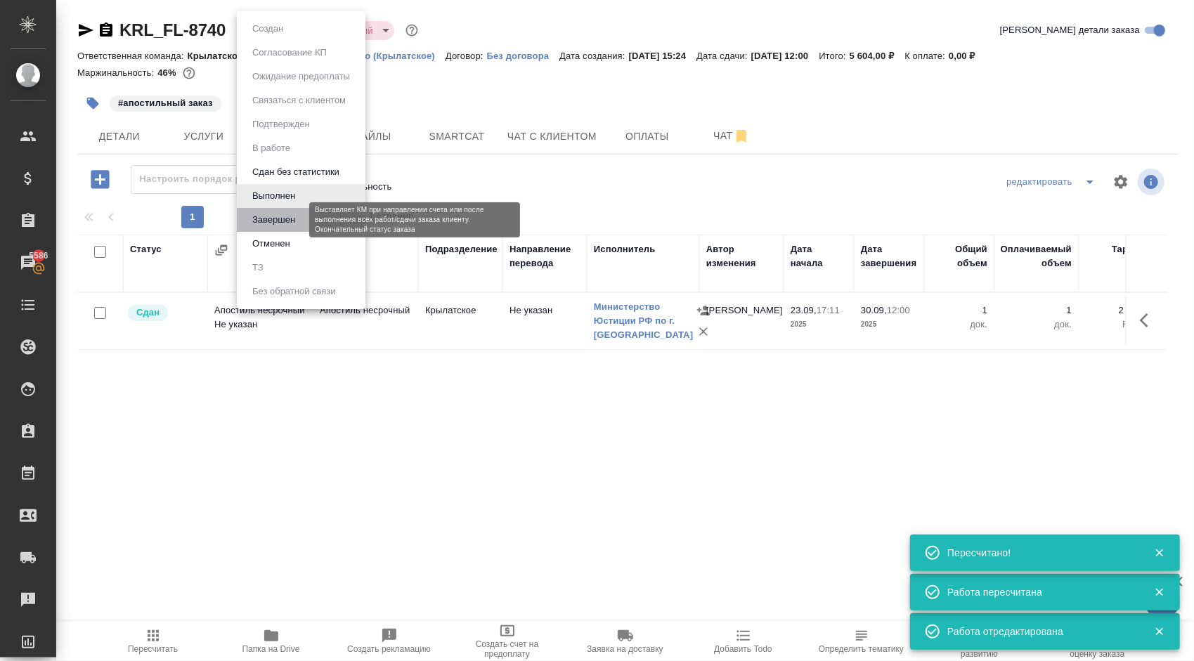
click at [264, 222] on button "Завершен" at bounding box center [273, 219] width 51 height 15
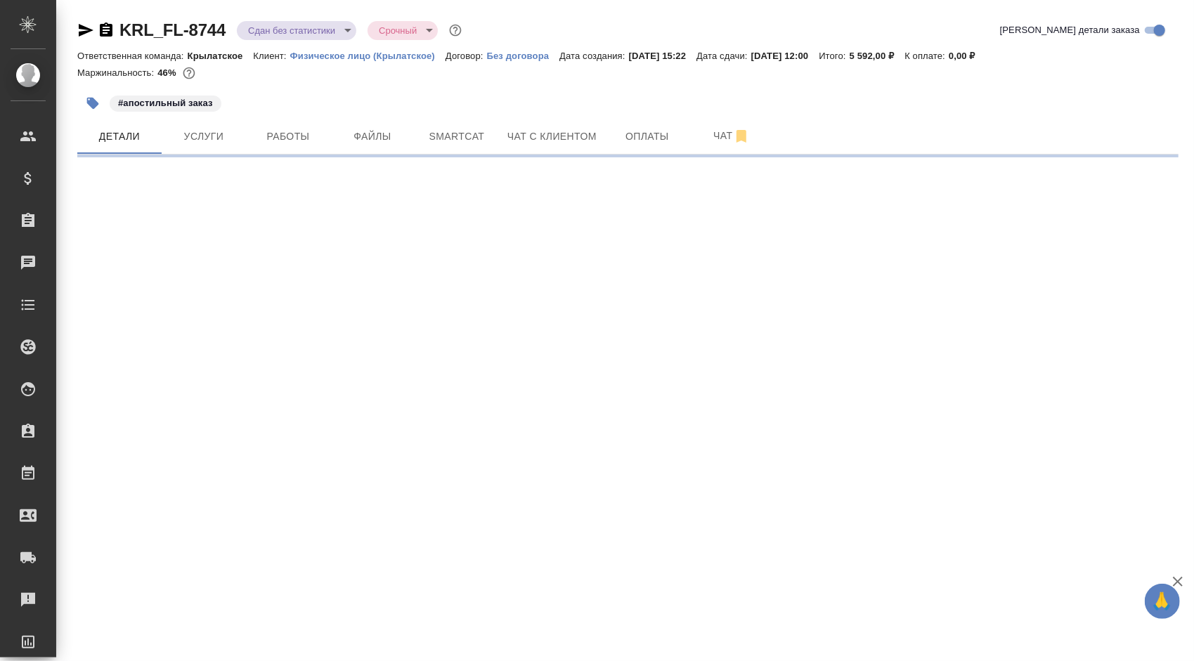
select select "RU"
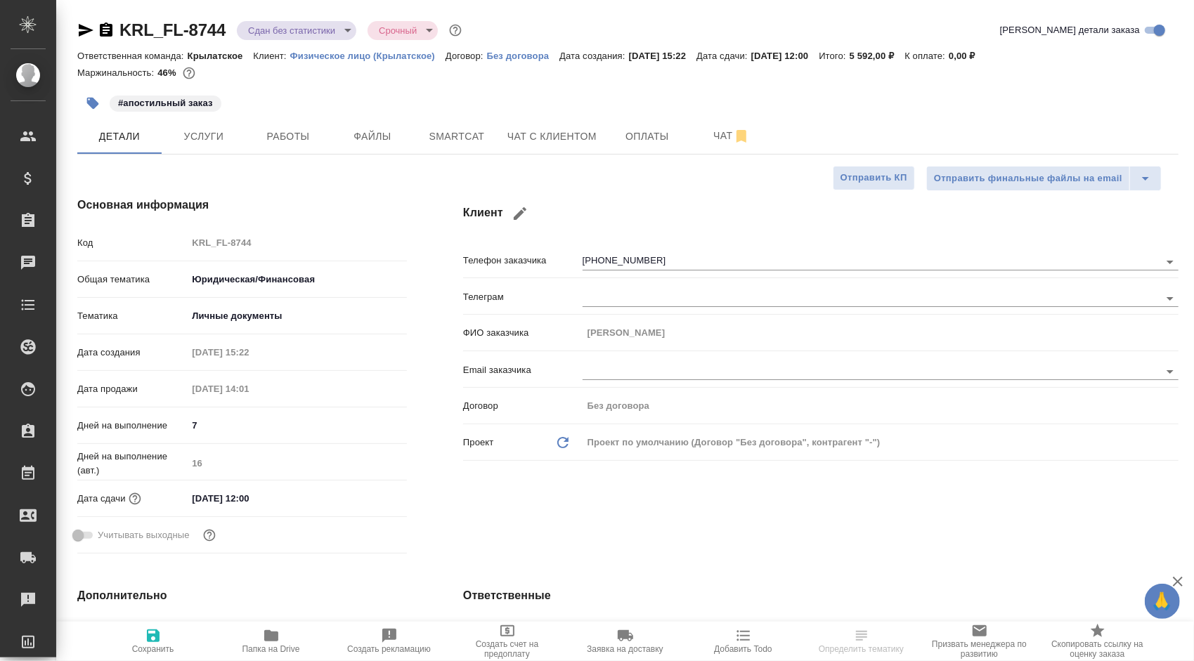
type textarea "x"
click at [305, 132] on span "Работы" at bounding box center [287, 137] width 67 height 18
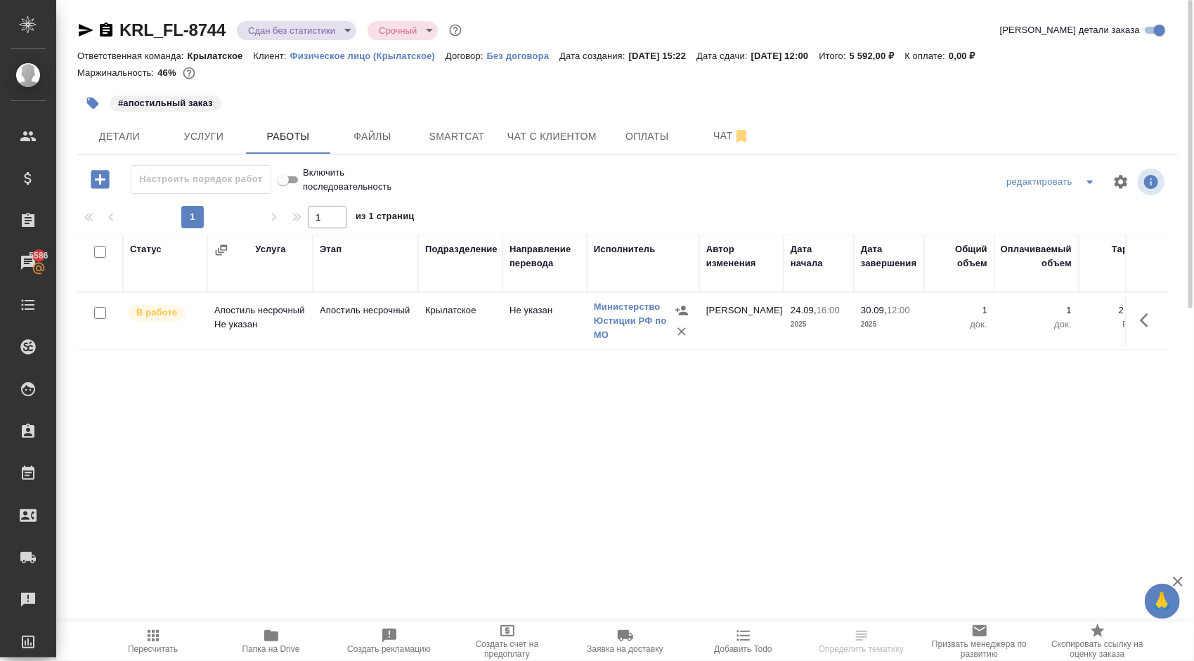
click at [1147, 318] on icon "button" at bounding box center [1148, 320] width 17 height 17
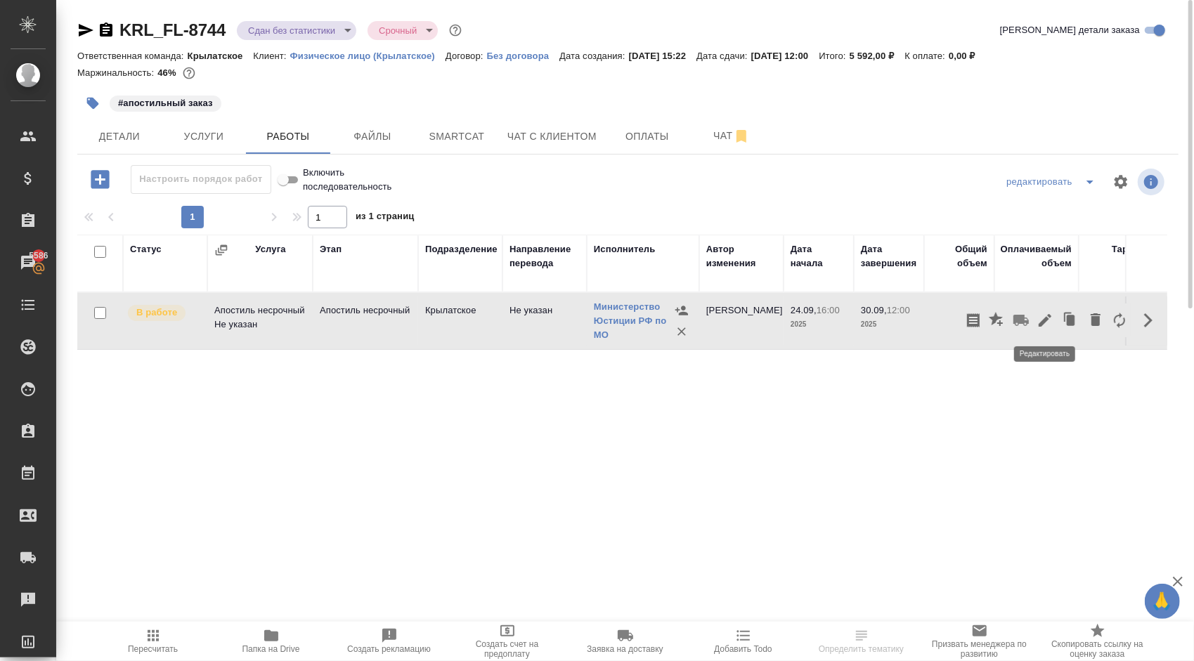
click at [1047, 319] on icon "button" at bounding box center [1045, 320] width 13 height 13
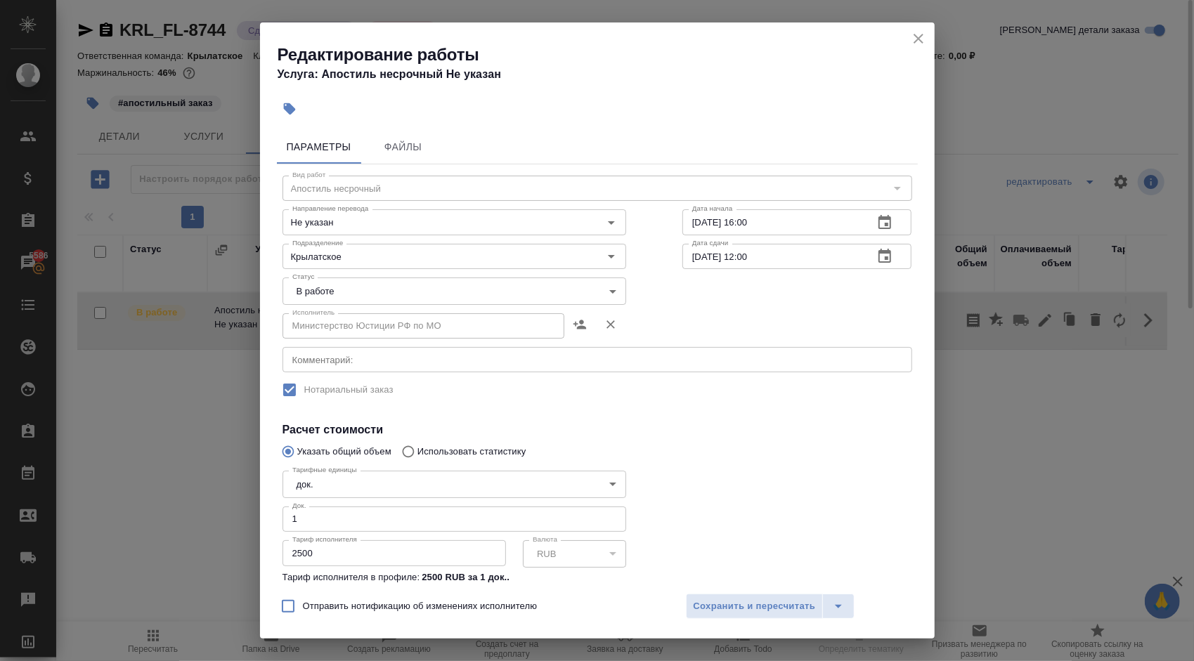
click at [399, 280] on body "🙏 .cls-1 fill:#fff; AWATERA Kasymov Timur Клиенты Спецификации Заказы 5586 Чаты…" at bounding box center [597, 330] width 1194 height 661
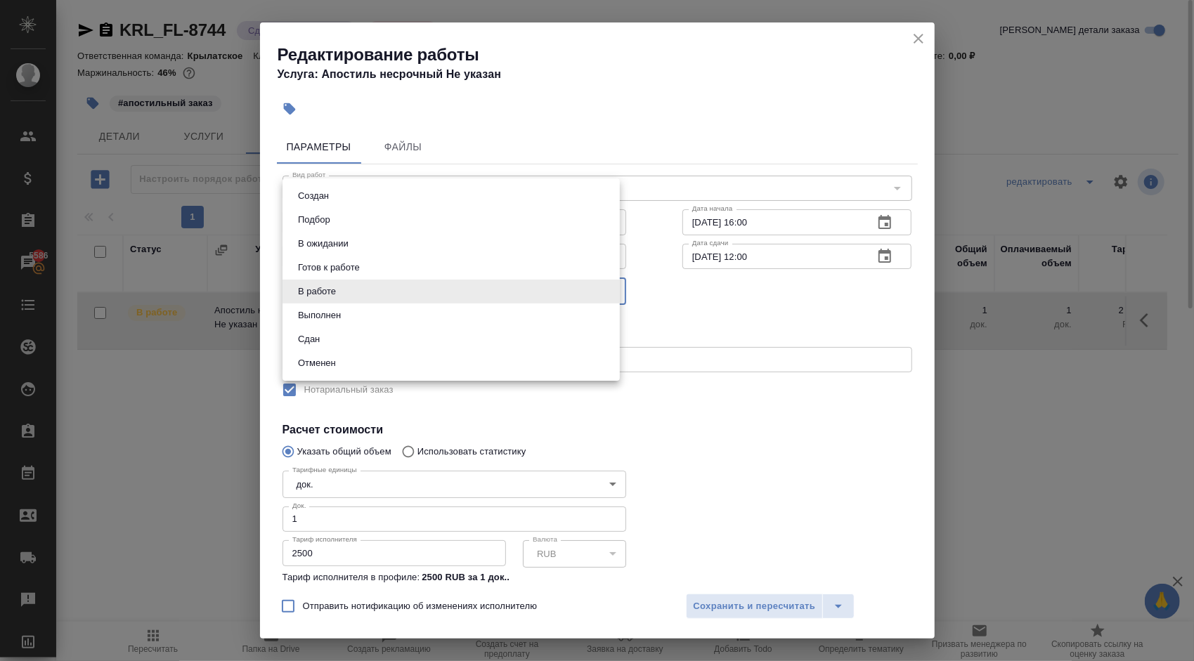
click at [322, 335] on button "Сдан" at bounding box center [309, 339] width 30 height 15
type input "closed"
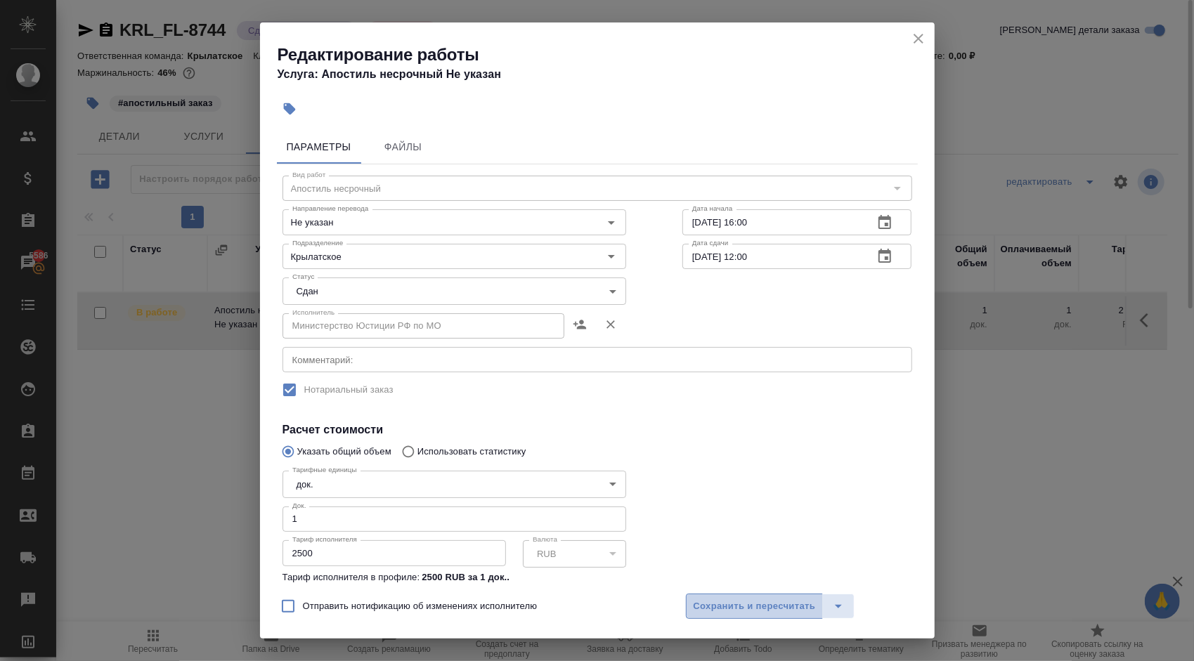
click at [754, 603] on span "Сохранить и пересчитать" at bounding box center [755, 607] width 122 height 16
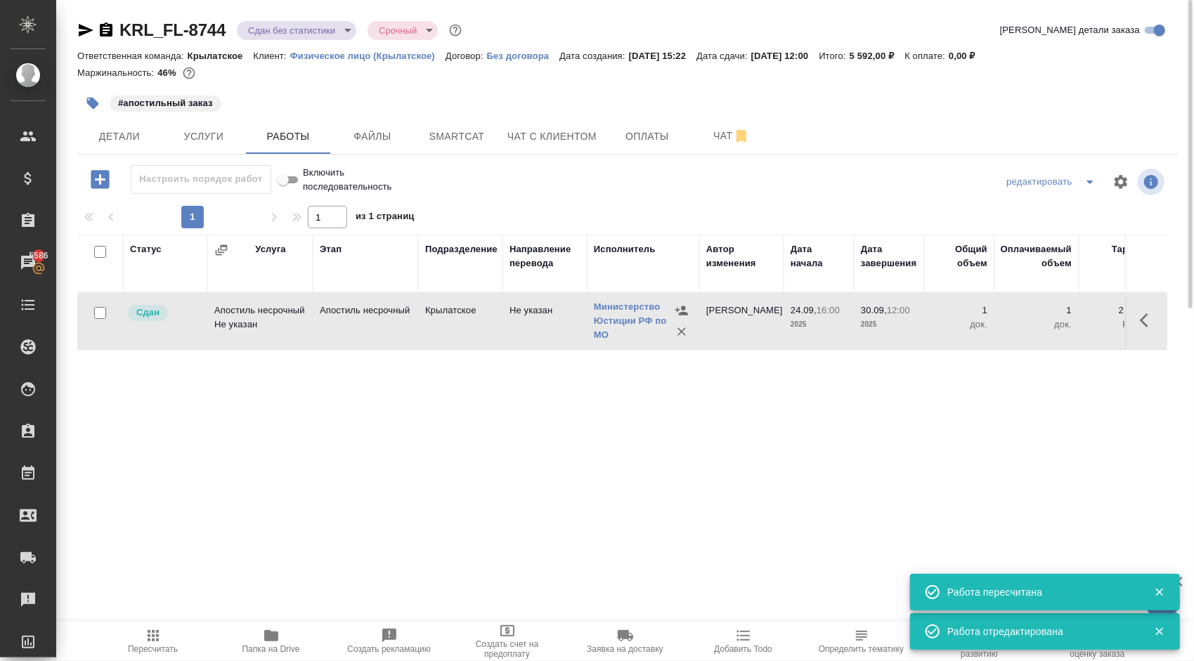
click at [658, 415] on div "Статус Услуга Этап Подразделение Направление перевода Исполнитель Автор изменен…" at bounding box center [622, 393] width 1090 height 316
click at [305, 22] on body "🙏 .cls-1 fill:#fff; AWATERA Kasymov Timur Клиенты Спецификации Заказы 5586 Чаты…" at bounding box center [597, 330] width 1194 height 661
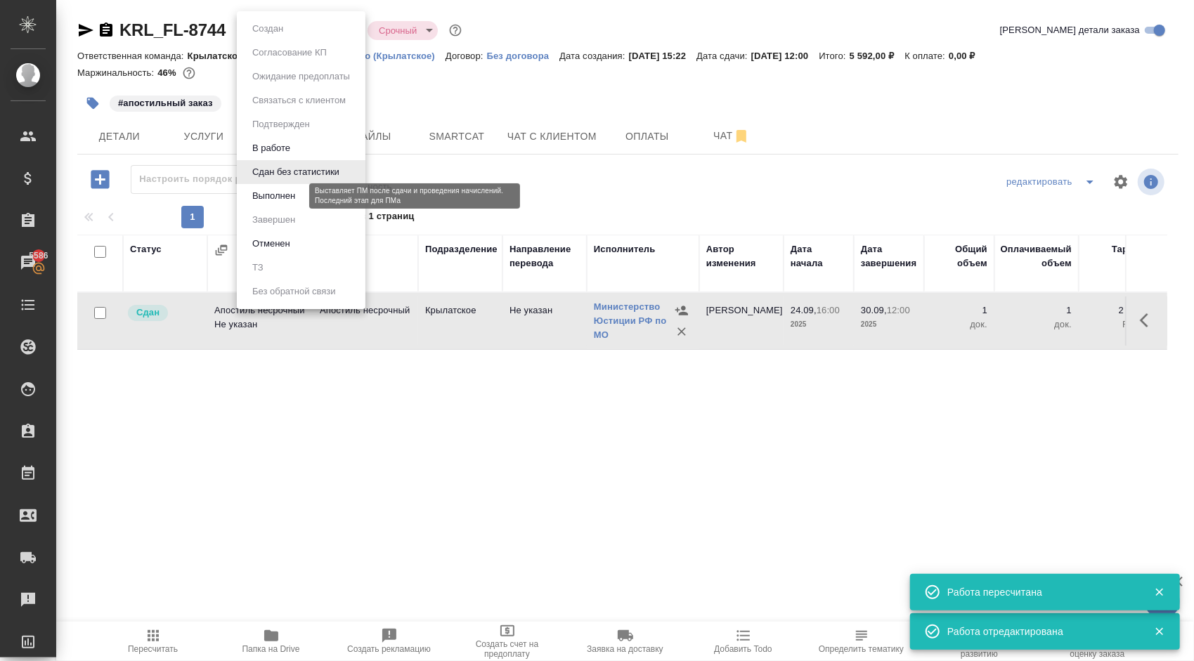
click at [286, 193] on button "Выполнен" at bounding box center [273, 195] width 51 height 15
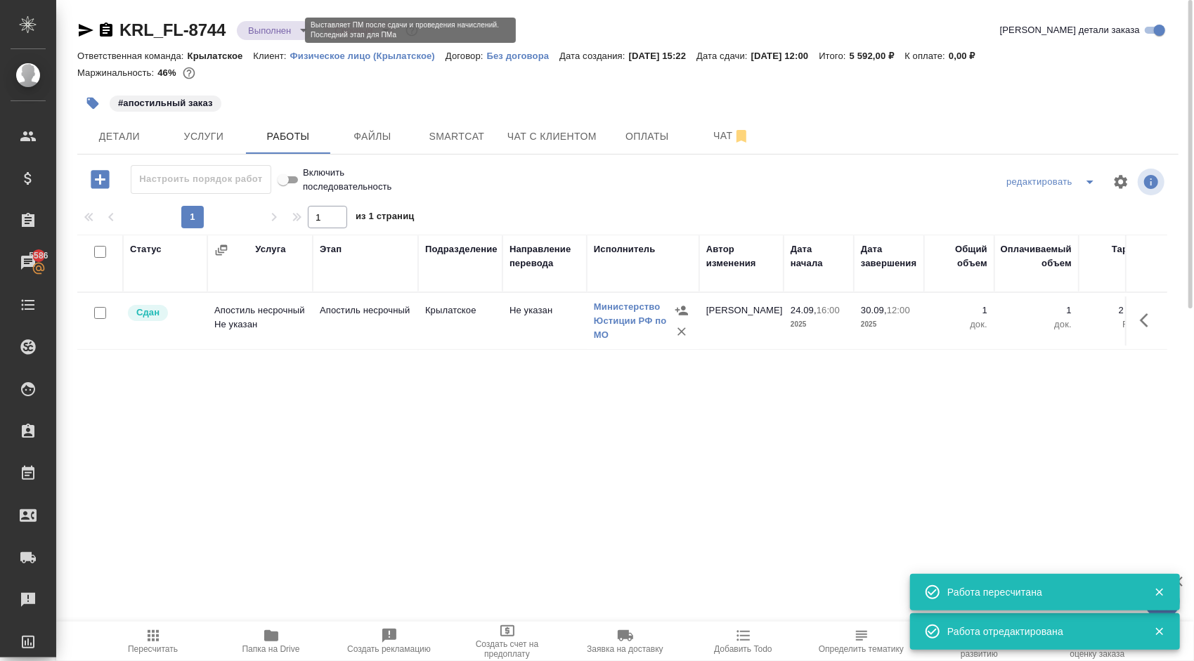
click at [295, 28] on body "🙏 .cls-1 fill:#fff; AWATERA Kasymov Timur Клиенты Спецификации Заказы 5586 Чаты…" at bounding box center [597, 330] width 1194 height 661
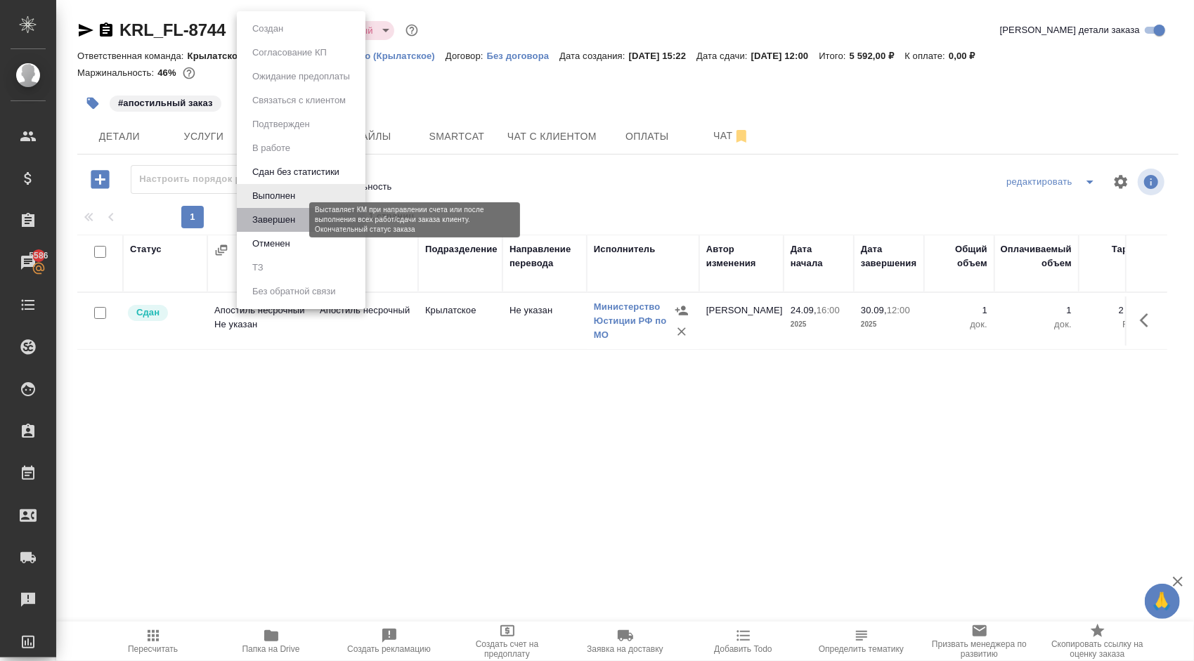
click at [265, 212] on button "Завершен" at bounding box center [273, 219] width 51 height 15
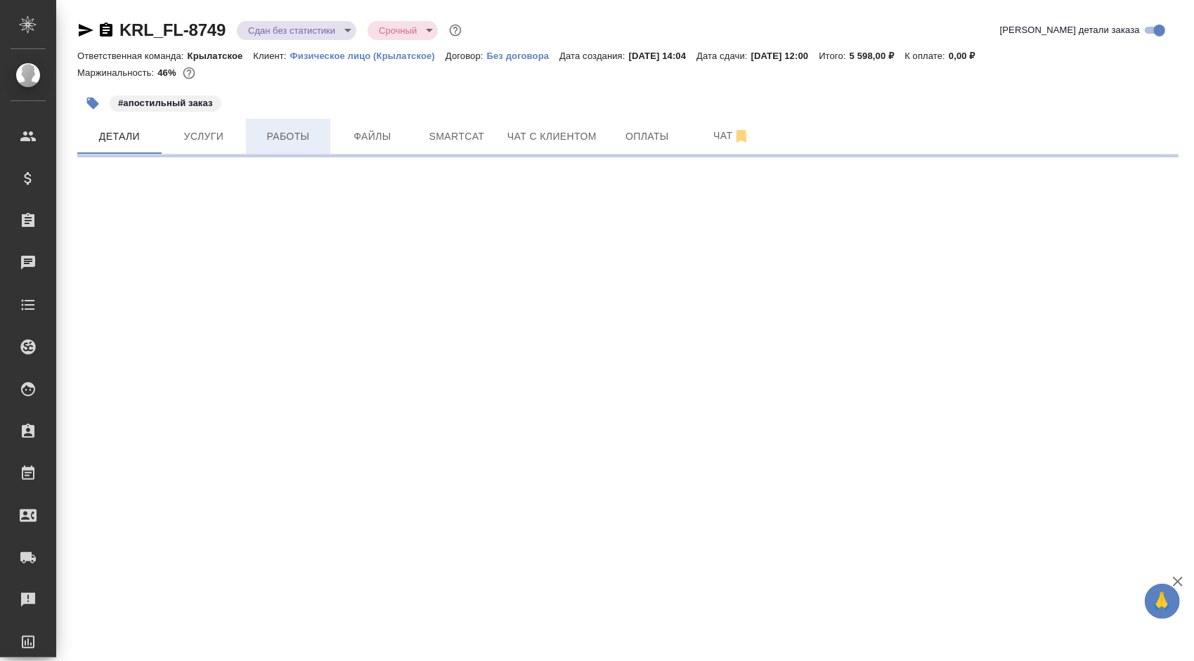
click at [288, 129] on span "Работы" at bounding box center [287, 137] width 67 height 18
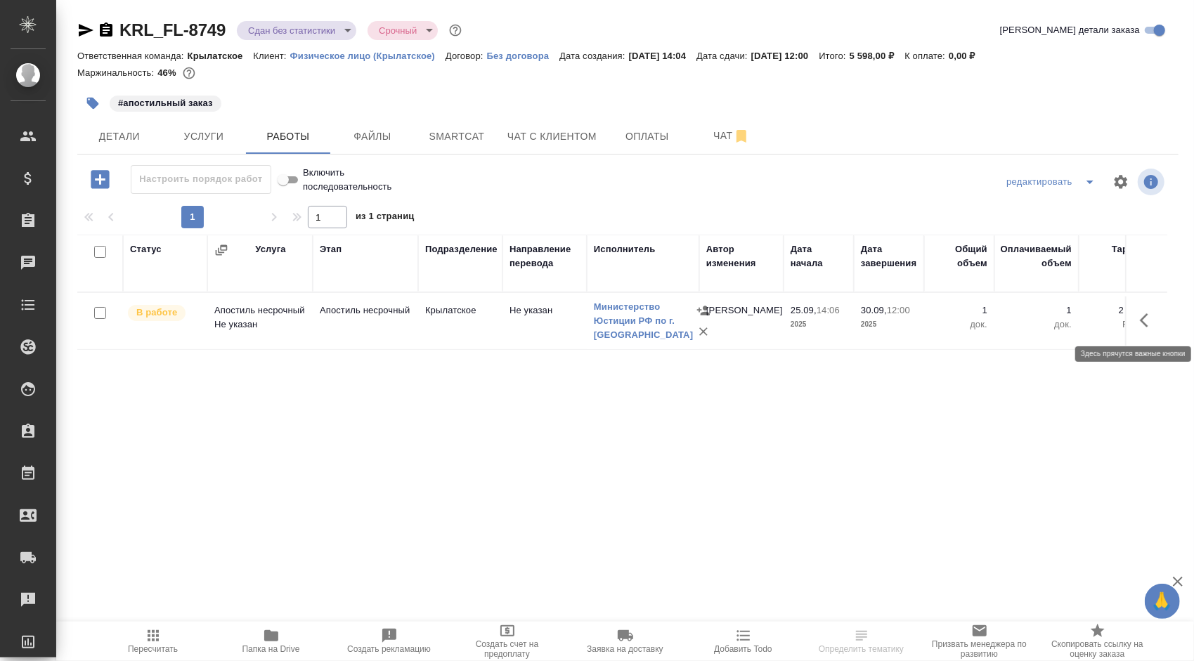
click at [1144, 319] on icon "button" at bounding box center [1148, 320] width 17 height 17
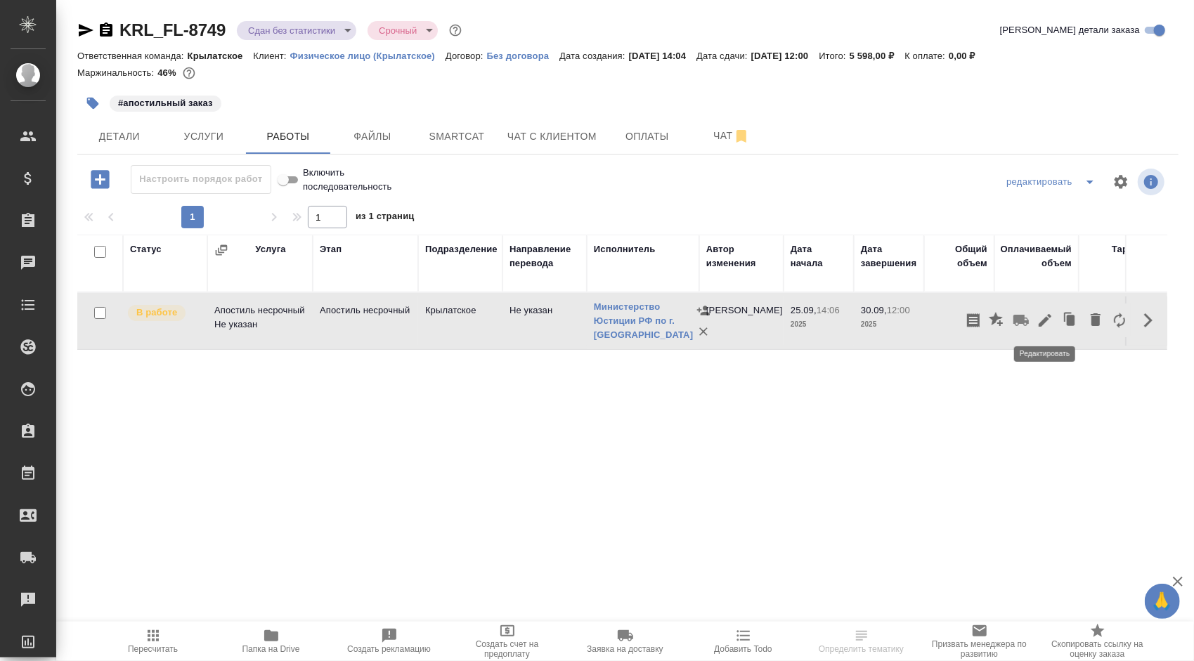
click at [1053, 321] on icon "button" at bounding box center [1045, 320] width 17 height 17
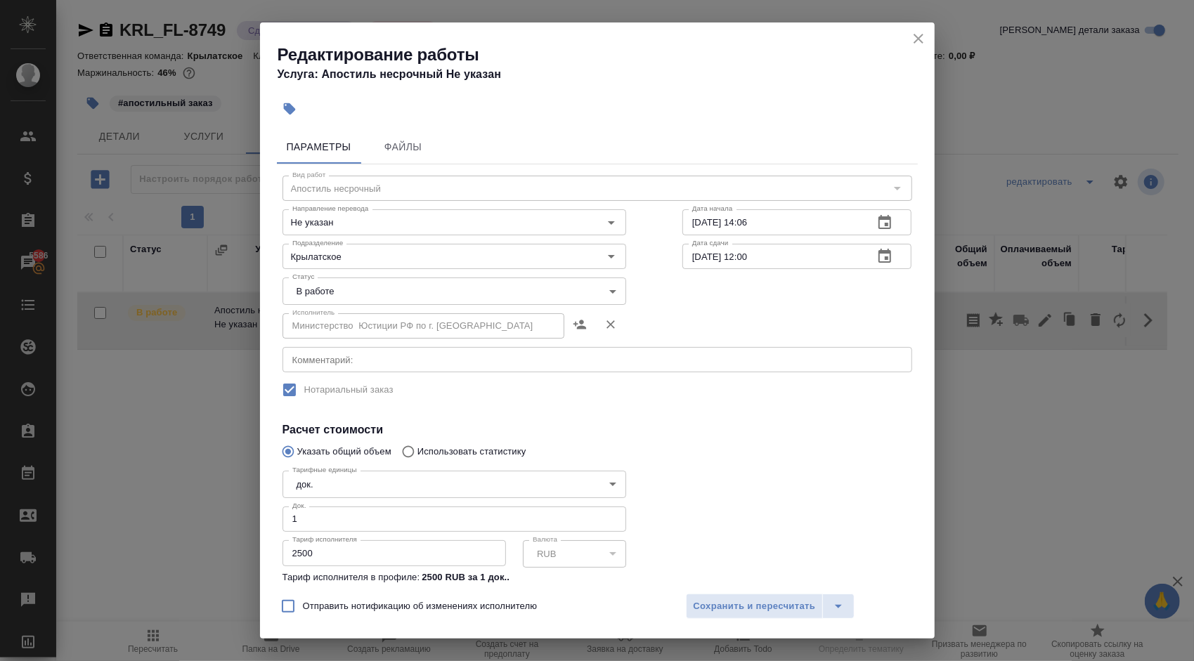
click at [328, 297] on body "🙏 .cls-1 fill:#fff; AWATERA Kasymov Timur Клиенты Спецификации Заказы 5586 Чаты…" at bounding box center [597, 330] width 1194 height 661
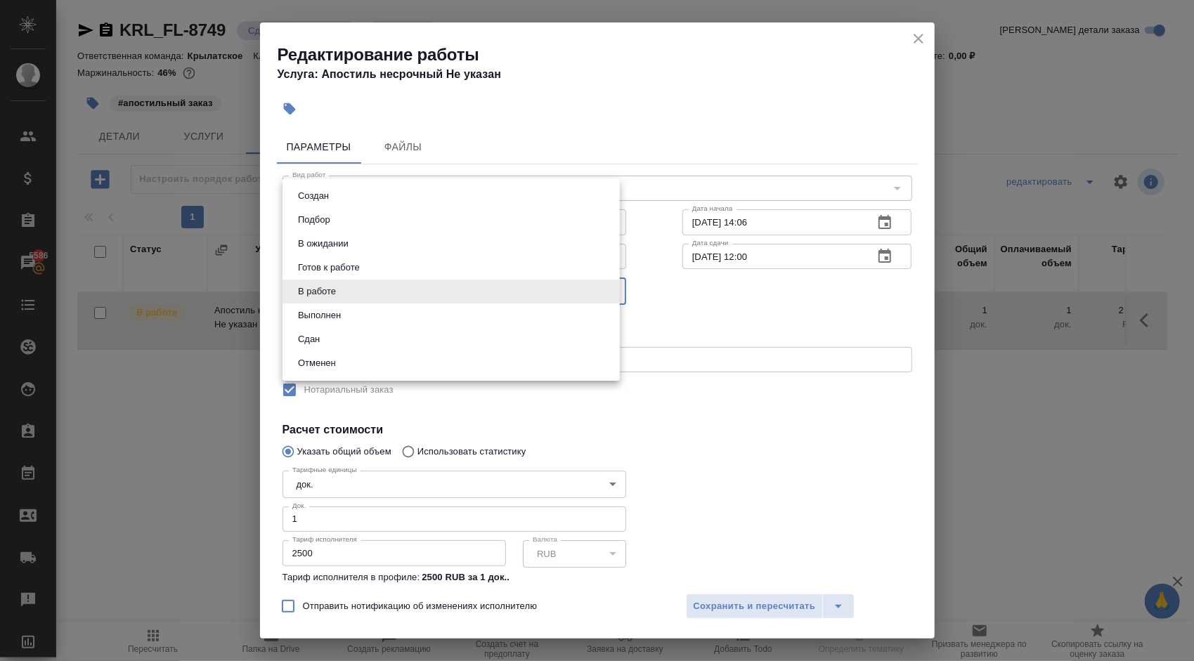
click at [337, 337] on li "Сдан" at bounding box center [451, 340] width 337 height 24
type input "closed"
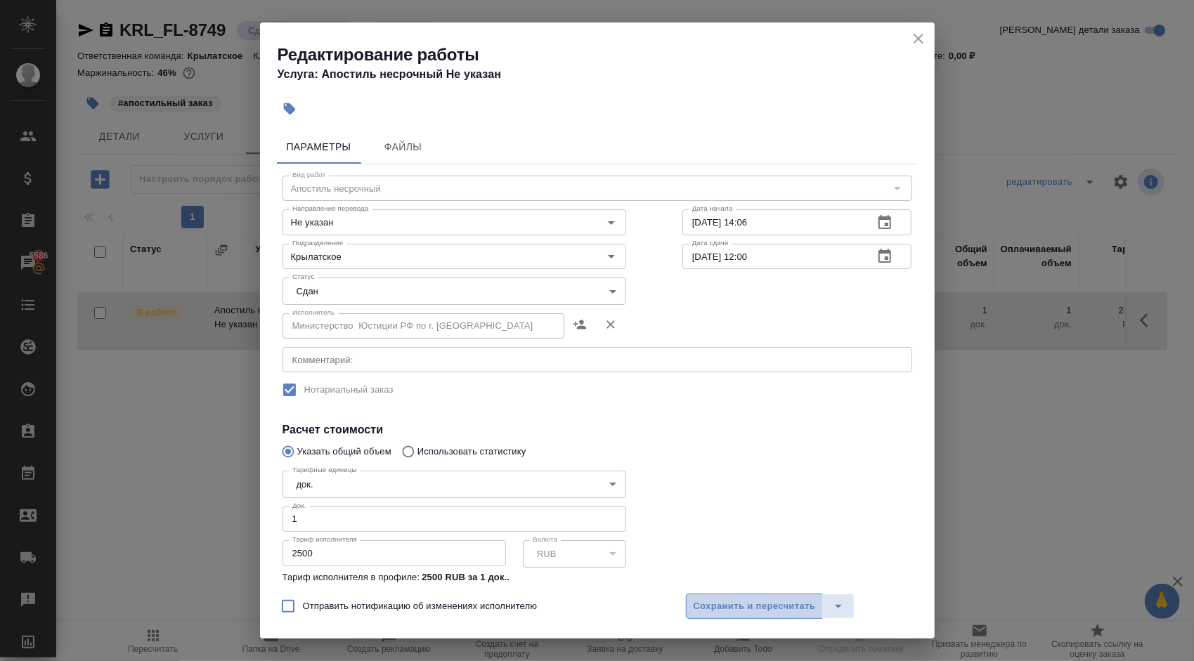
click at [709, 600] on span "Сохранить и пересчитать" at bounding box center [755, 607] width 122 height 16
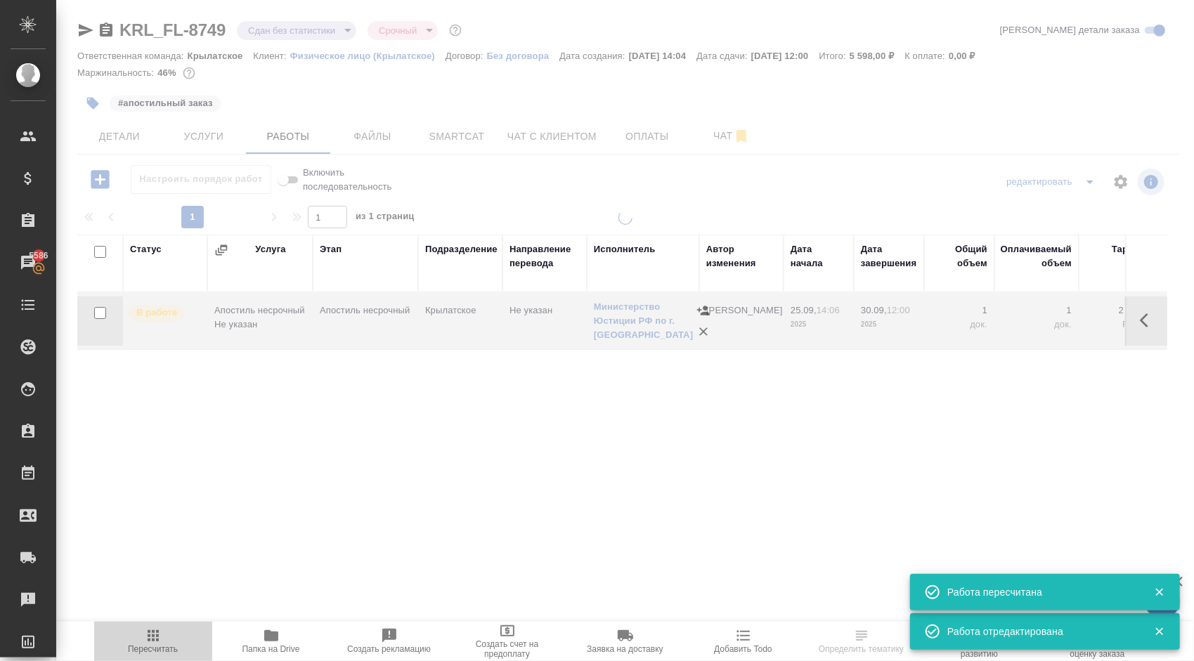
click at [157, 634] on icon "button" at bounding box center [153, 636] width 17 height 17
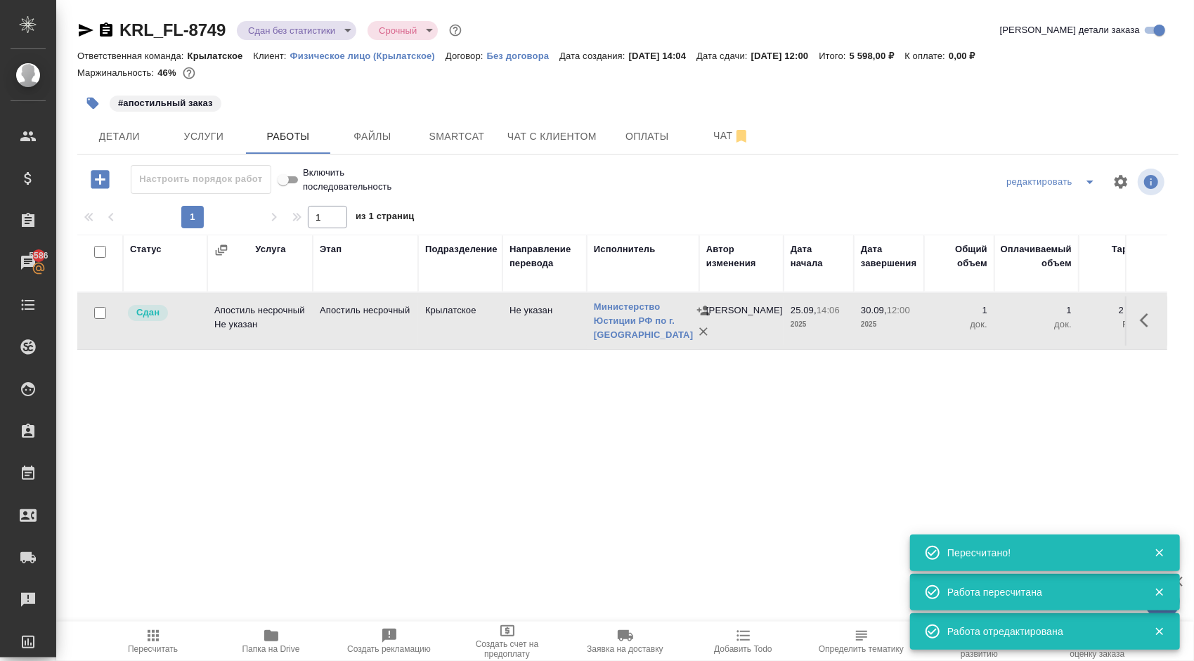
click at [606, 448] on div "Статус Услуга Этап Подразделение Направление перевода Исполнитель Автор изменен…" at bounding box center [622, 393] width 1090 height 316
click at [249, 31] on body "🙏 .cls-1 fill:#fff; AWATERA Kasymov Timur Клиенты Спецификации Заказы 5586 Чаты…" at bounding box center [597, 330] width 1194 height 661
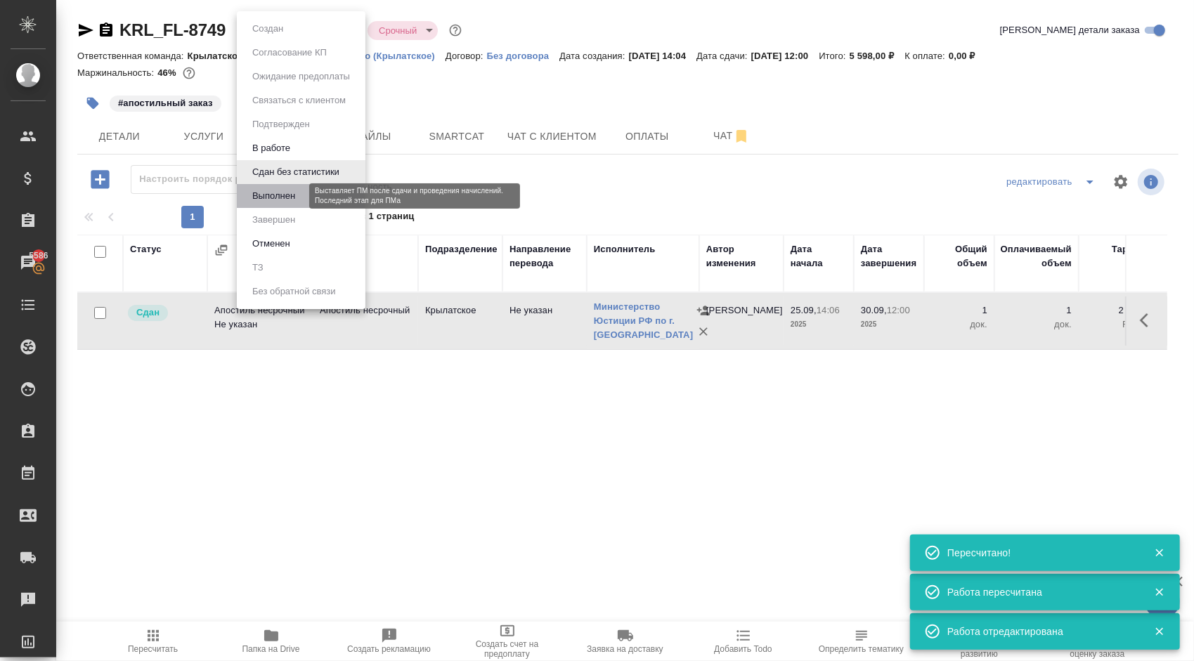
click at [257, 198] on button "Выполнен" at bounding box center [273, 195] width 51 height 15
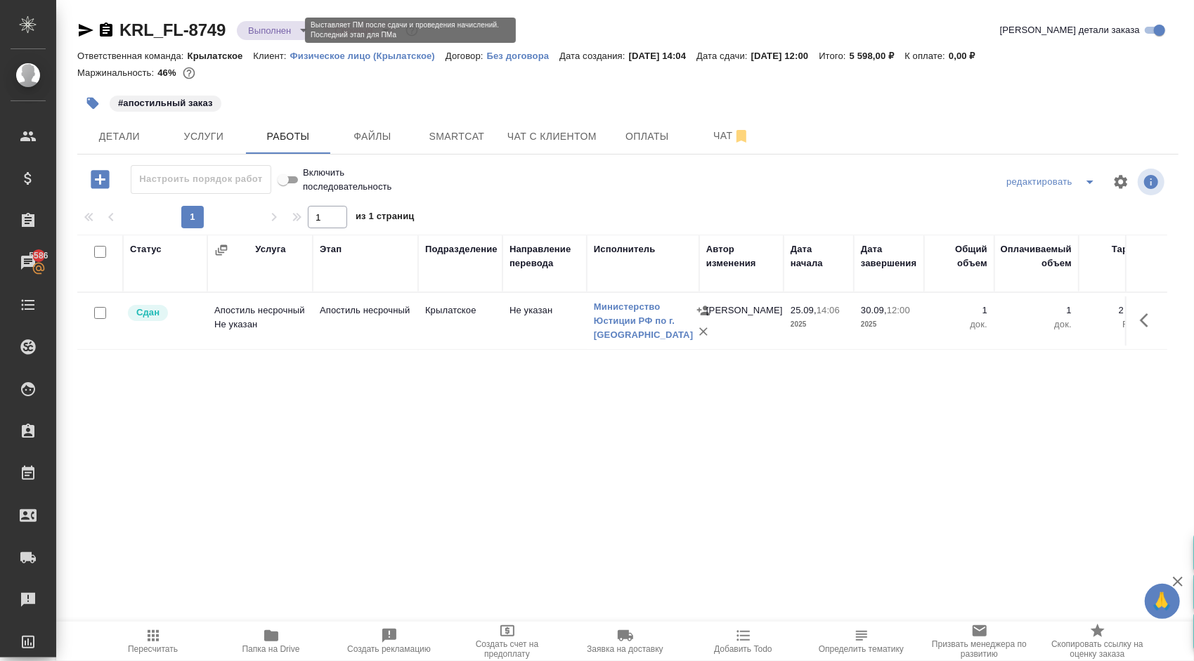
click at [273, 31] on body "🙏 .cls-1 fill:#fff; AWATERA Kasymov Timur Клиенты Спецификации Заказы 5586 Чаты…" at bounding box center [597, 330] width 1194 height 661
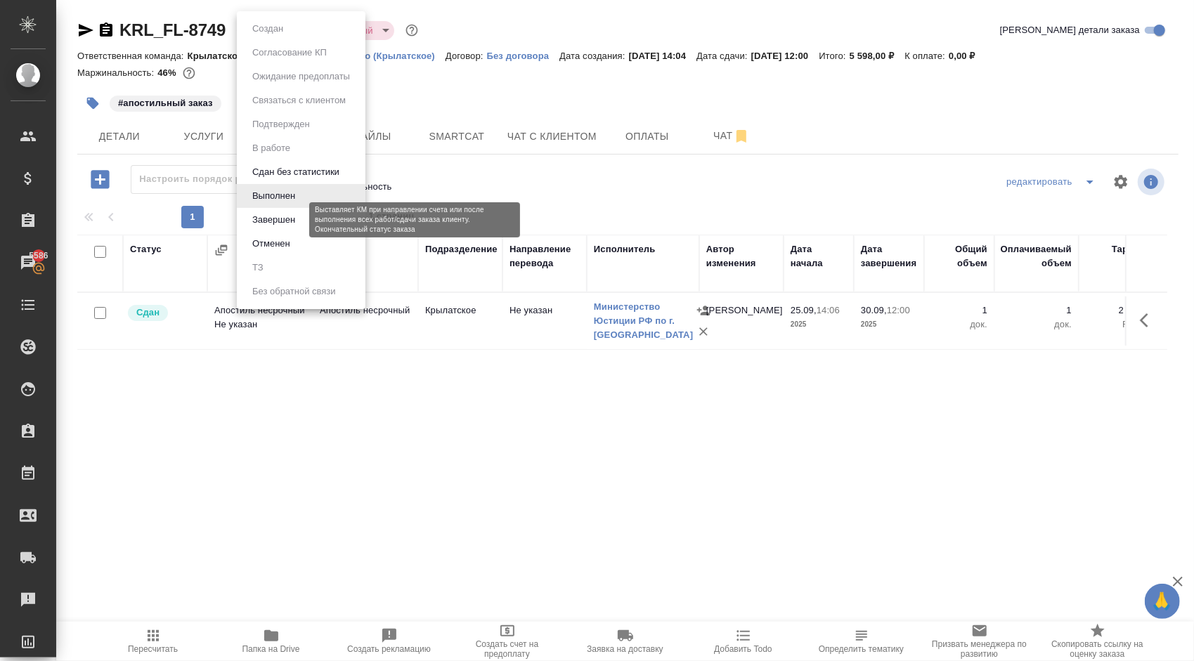
drag, startPoint x: 273, startPoint y: 216, endPoint x: 283, endPoint y: 221, distance: 11.0
click at [273, 216] on button "Завершен" at bounding box center [273, 219] width 51 height 15
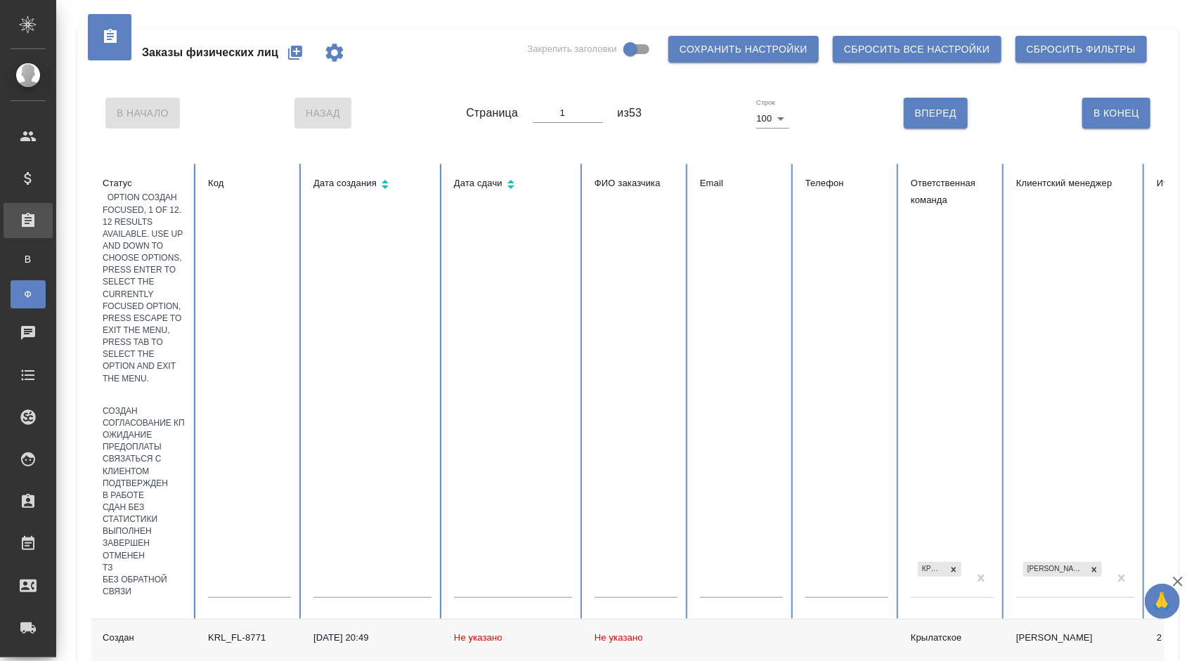
drag, startPoint x: 139, startPoint y: 239, endPoint x: 145, endPoint y: 254, distance: 16.5
click at [139, 385] on div at bounding box center [144, 395] width 83 height 20
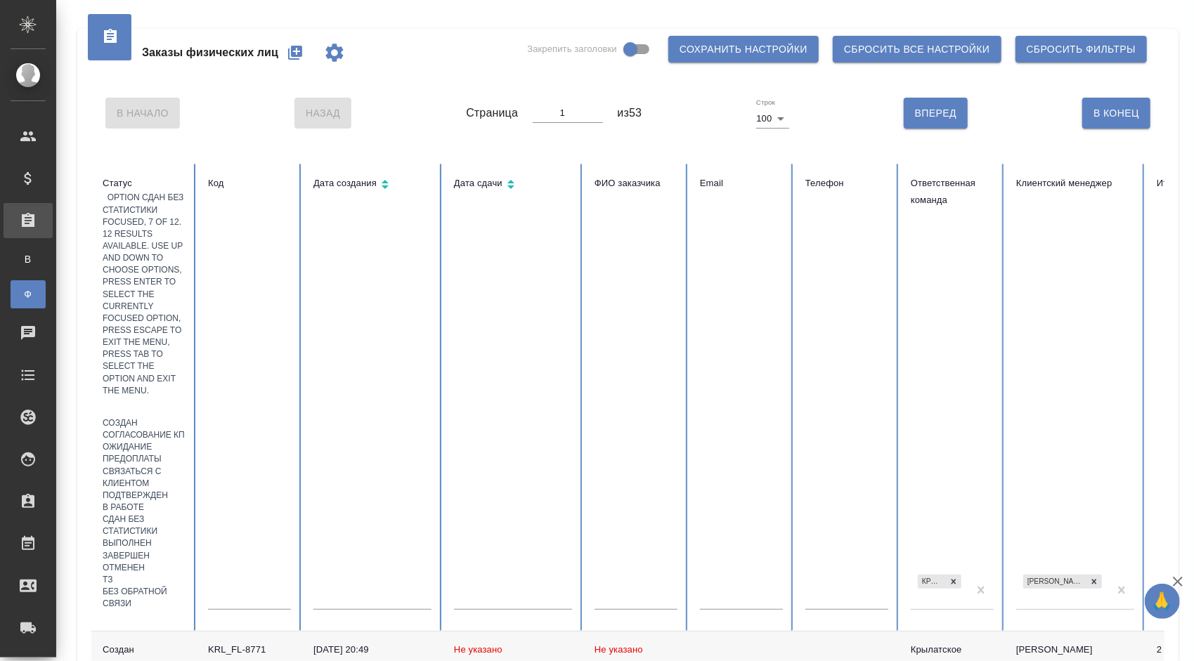
click at [186, 514] on div "Сдан без статистики" at bounding box center [144, 526] width 83 height 24
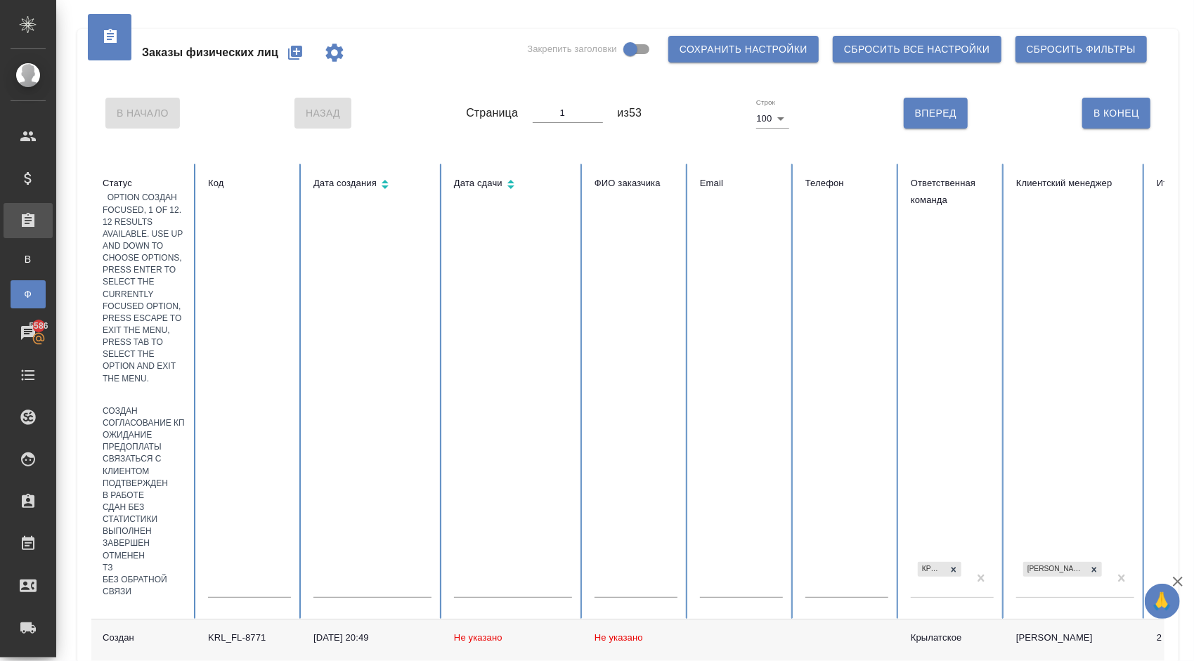
click at [150, 385] on div at bounding box center [144, 395] width 83 height 20
click at [186, 406] on div "Создан" at bounding box center [144, 412] width 83 height 12
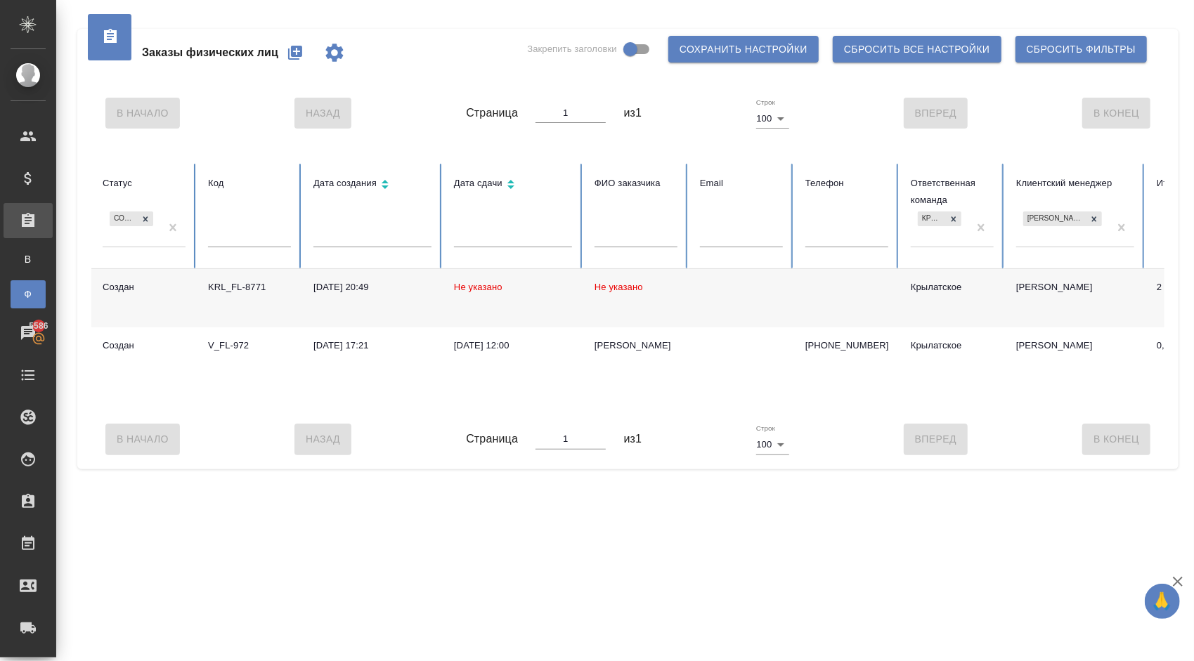
click at [624, 291] on span "Не указано" at bounding box center [619, 287] width 49 height 11
click at [613, 235] on input "text" at bounding box center [636, 238] width 83 height 20
type input "Субач"
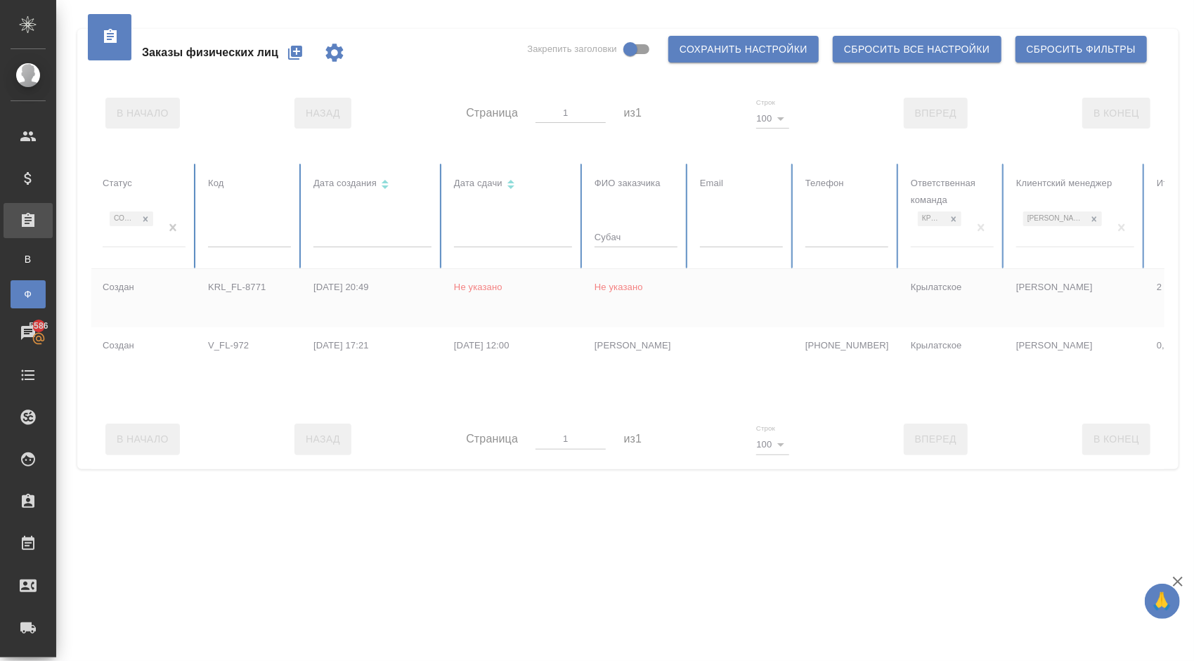
click at [179, 233] on div at bounding box center [776, 287] width 1371 height 246
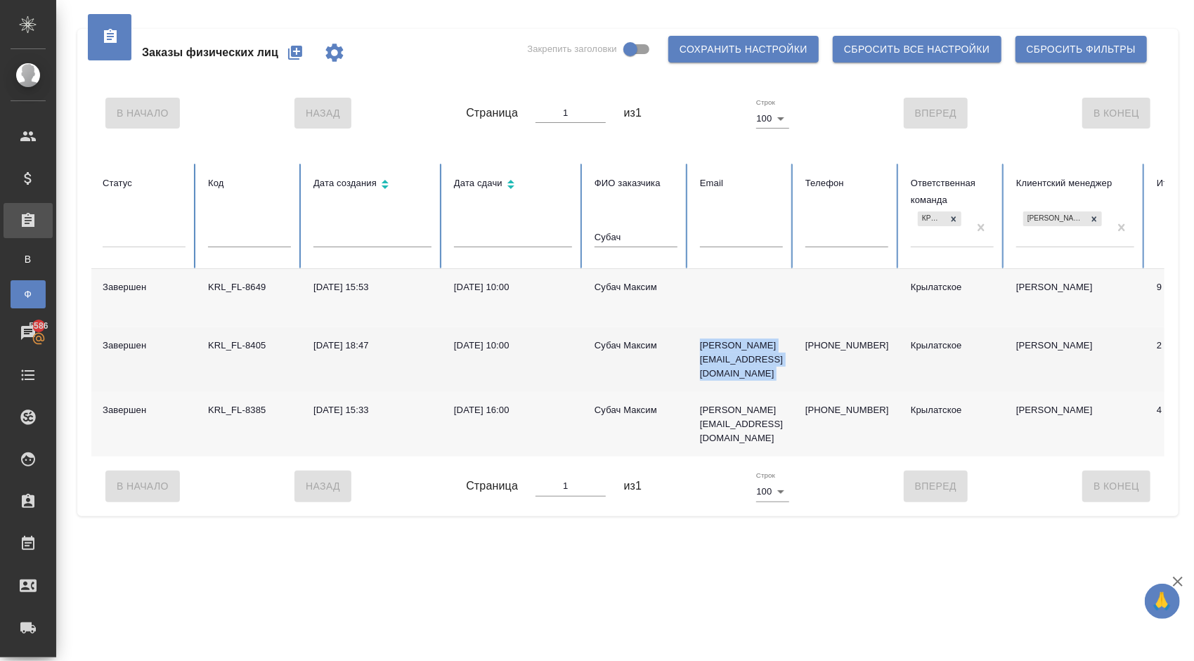
drag, startPoint x: 800, startPoint y: 347, endPoint x: 700, endPoint y: 354, distance: 100.0
click at [700, 354] on tr "Завершен KRL_FL-8405 04.06.2025, 18:47 06.06.2025, 10:00 Субач Максим subach.mf…" at bounding box center [776, 360] width 1371 height 65
copy p "subach.mf@gmail.com"
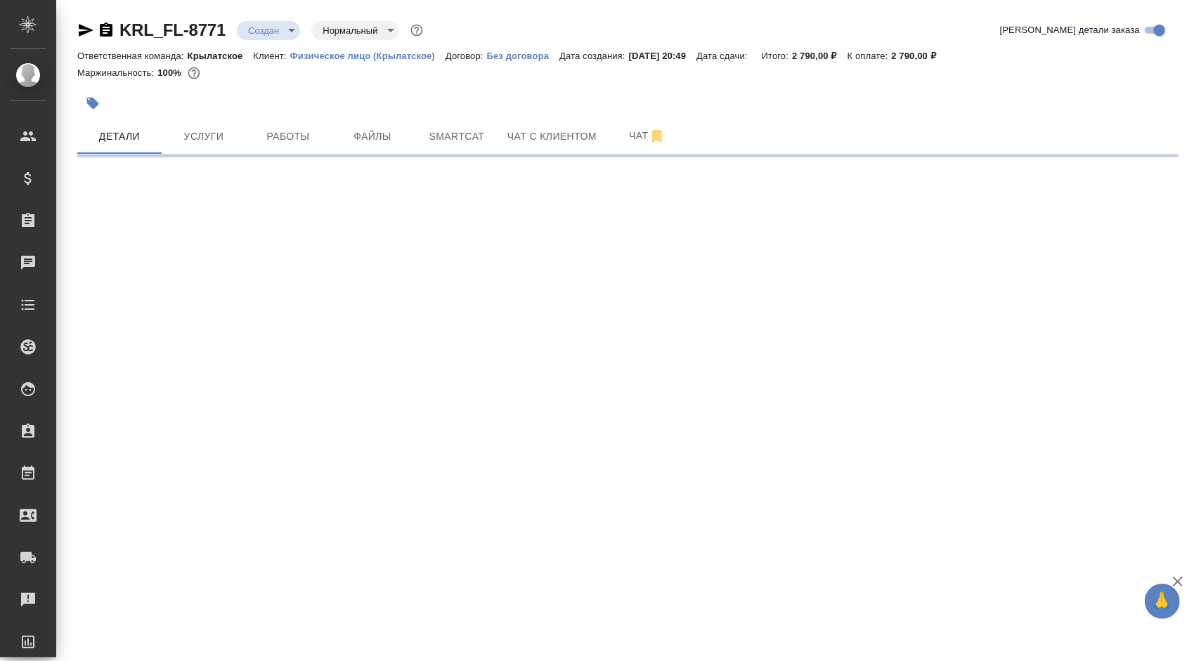
select select "RU"
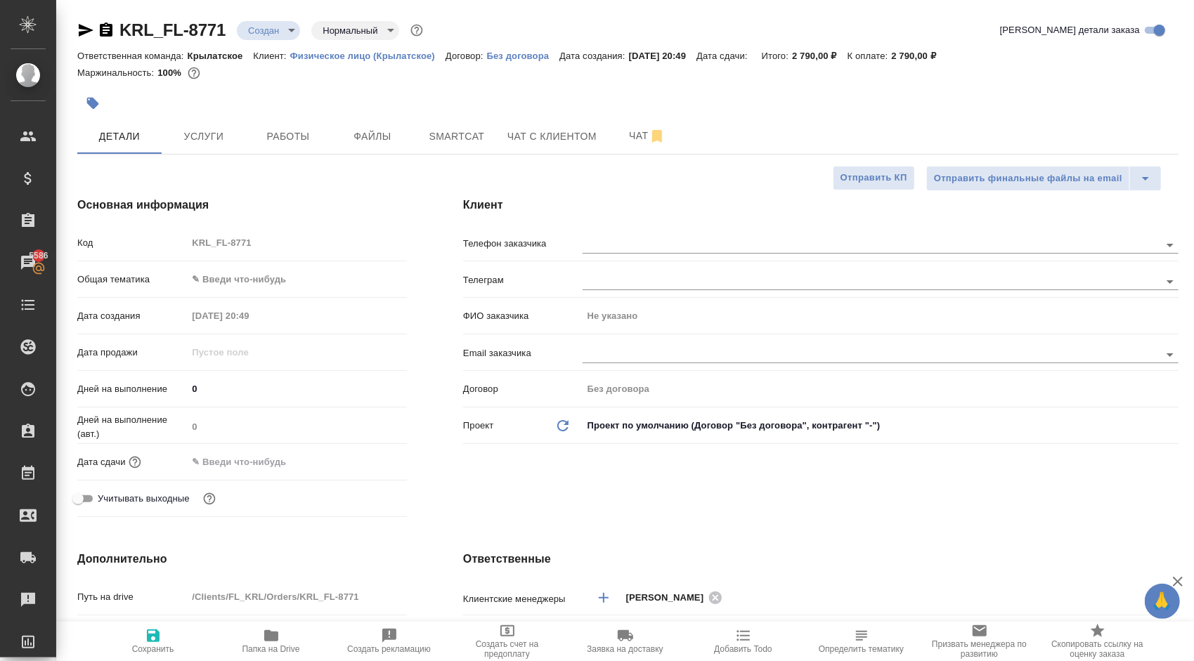
type textarea "x"
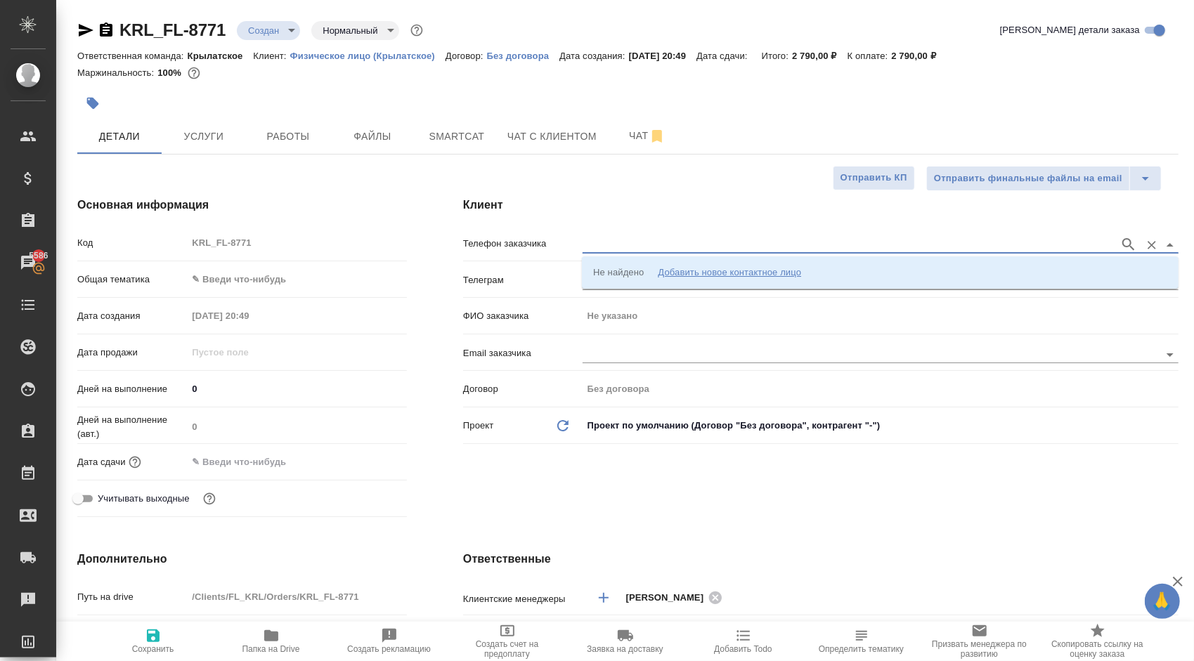
click at [641, 247] on input "text" at bounding box center [848, 244] width 530 height 17
click at [620, 354] on input "text" at bounding box center [848, 354] width 530 height 17
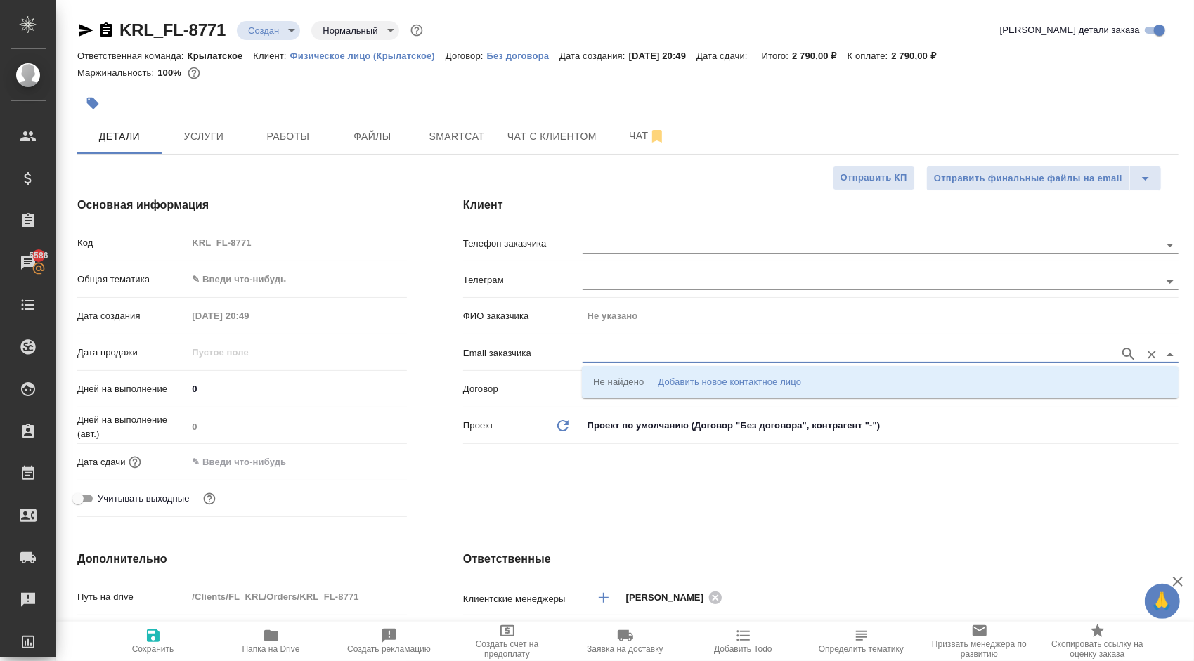
paste input "[PERSON_NAME][EMAIL_ADDRESS][DOMAIN_NAME]"
type input "[PERSON_NAME][EMAIL_ADDRESS][DOMAIN_NAME]"
click at [654, 376] on p "[PHONE_NUMBER] [PERSON_NAME] [PERSON_NAME][EMAIL_ADDRESS][DOMAIN_NAME]" at bounding box center [792, 382] width 399 height 14
type input "Субач Максим"
type input "[PHONE_NUMBER] [PERSON_NAME] [PERSON_NAME][EMAIL_ADDRESS][DOMAIN_NAME]"
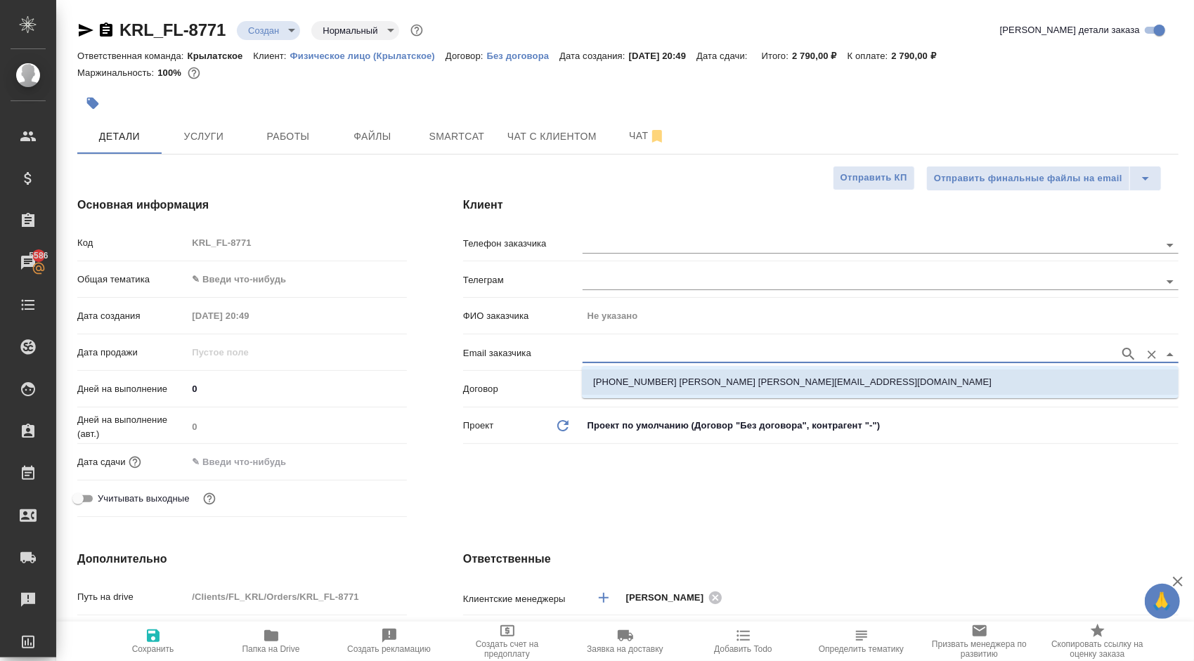
type textarea "x"
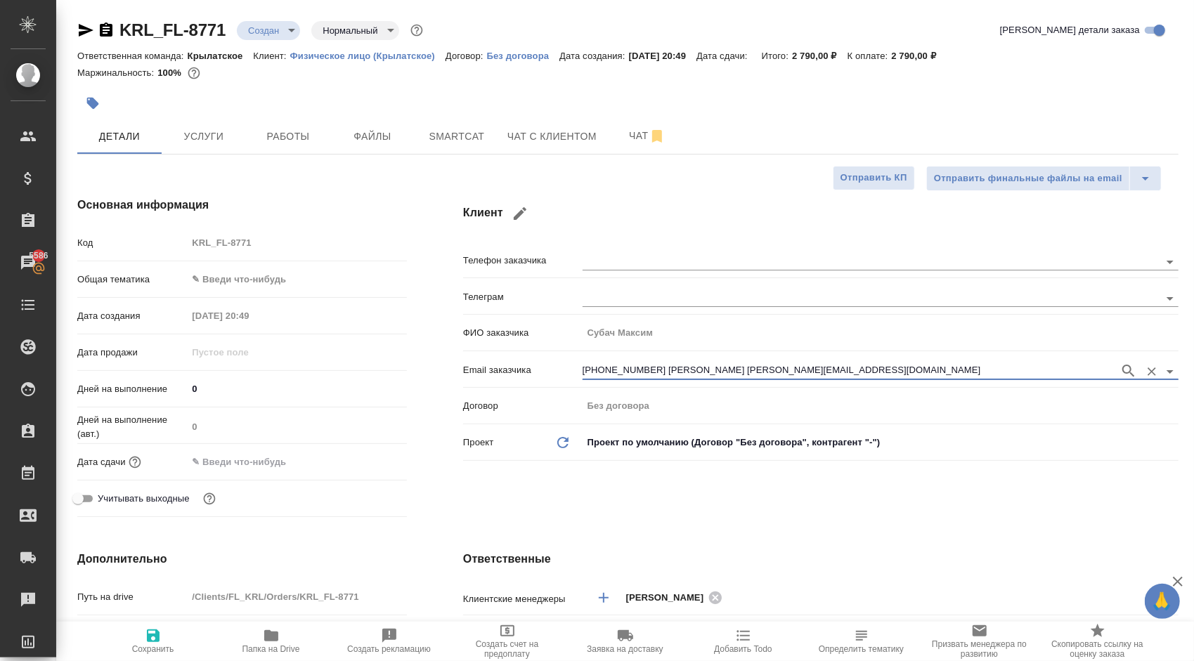
click at [152, 621] on div "Путь" at bounding box center [242, 633] width 330 height 25
click at [154, 628] on icon "button" at bounding box center [153, 636] width 17 height 17
type textarea "x"
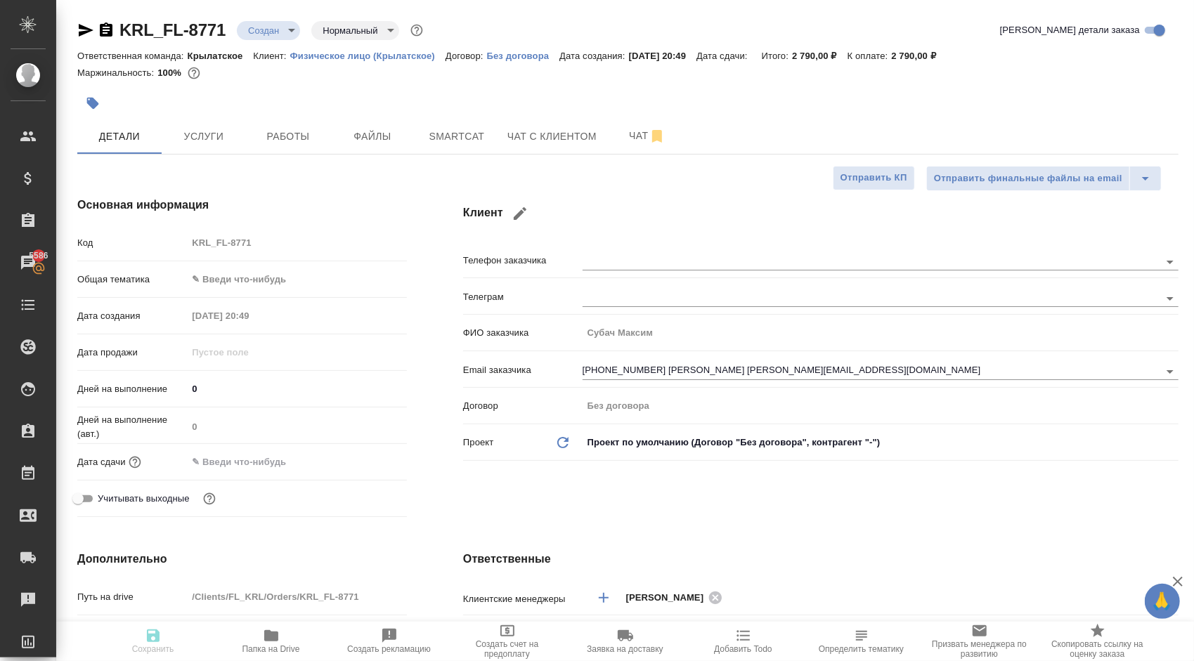
type textarea "x"
type input "holyTrinity"
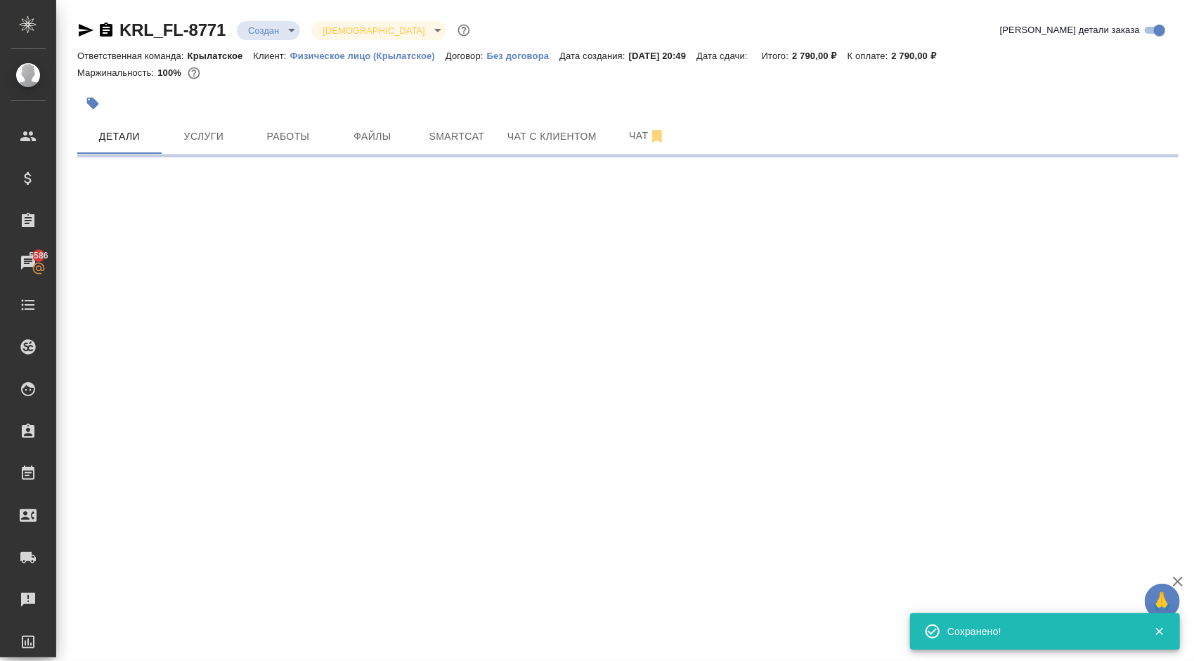
select select "RU"
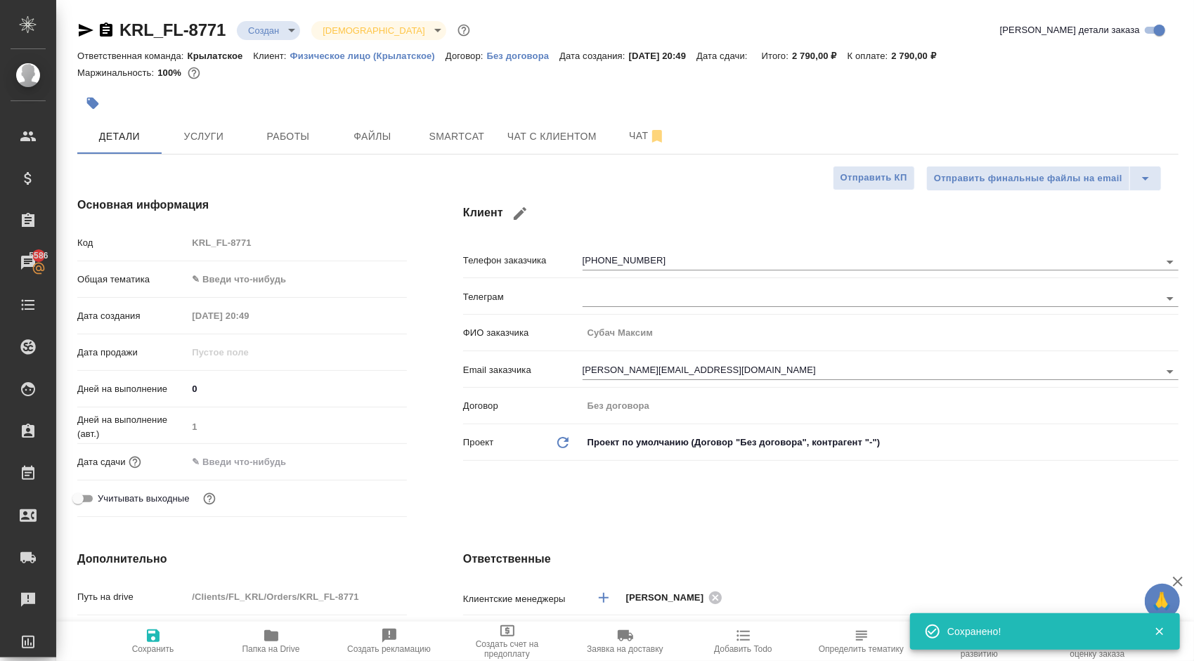
type textarea "x"
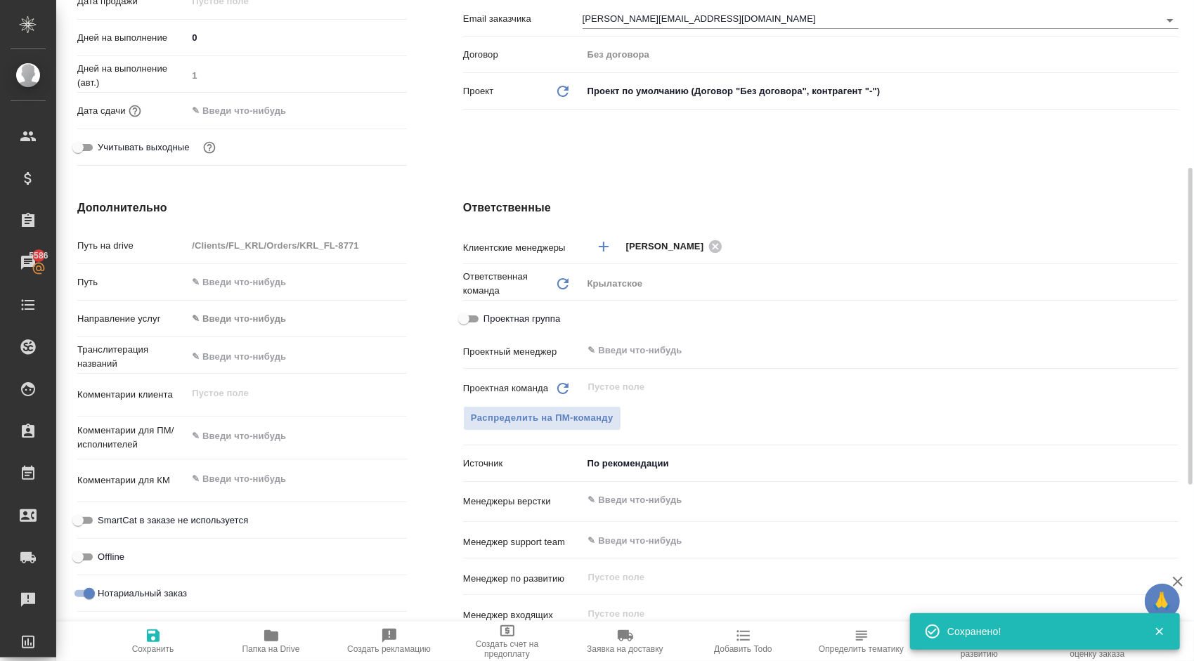
scroll to position [492, 0]
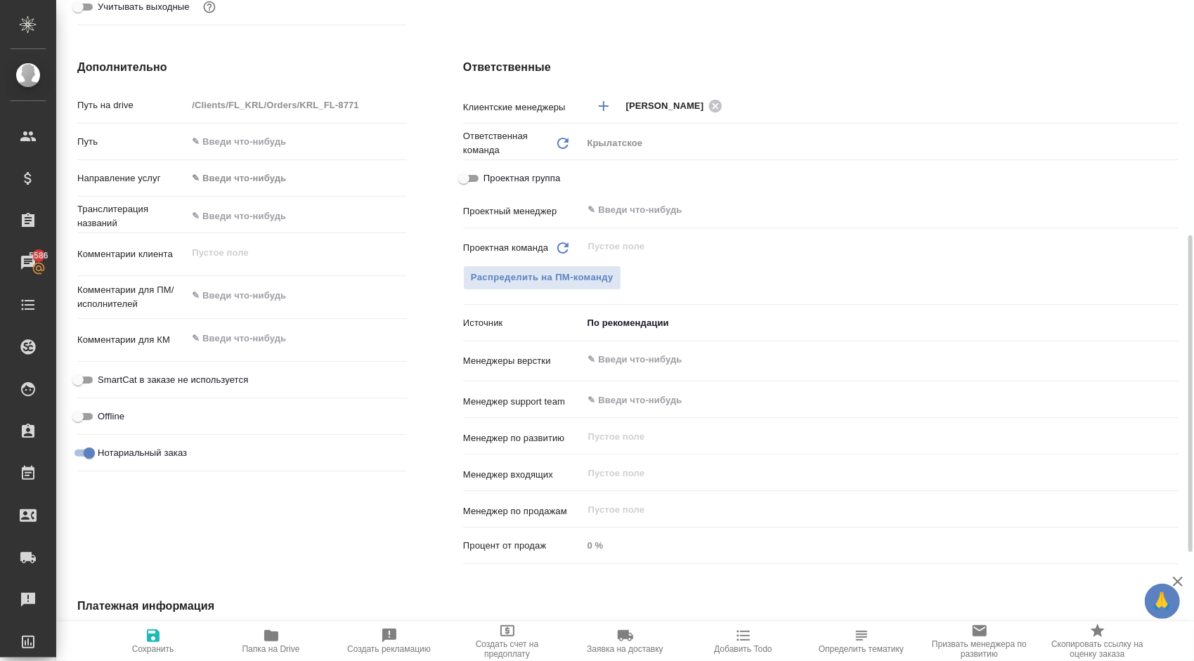
click at [242, 174] on body "🙏 .cls-1 fill:#fff; AWATERA Kasymov Timur Клиенты Спецификации Заказы 5586 Чаты…" at bounding box center [597, 330] width 1194 height 661
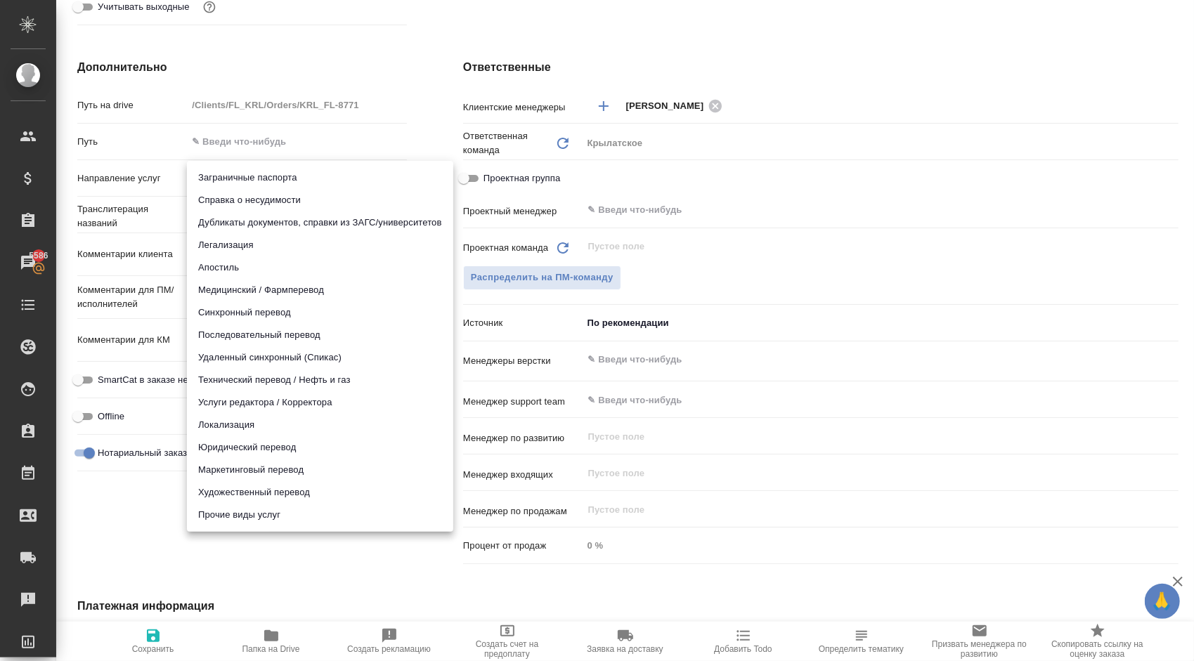
click at [257, 444] on li "Юридический перевод" at bounding box center [320, 448] width 266 height 22
type input "legalTranslation"
type textarea "x"
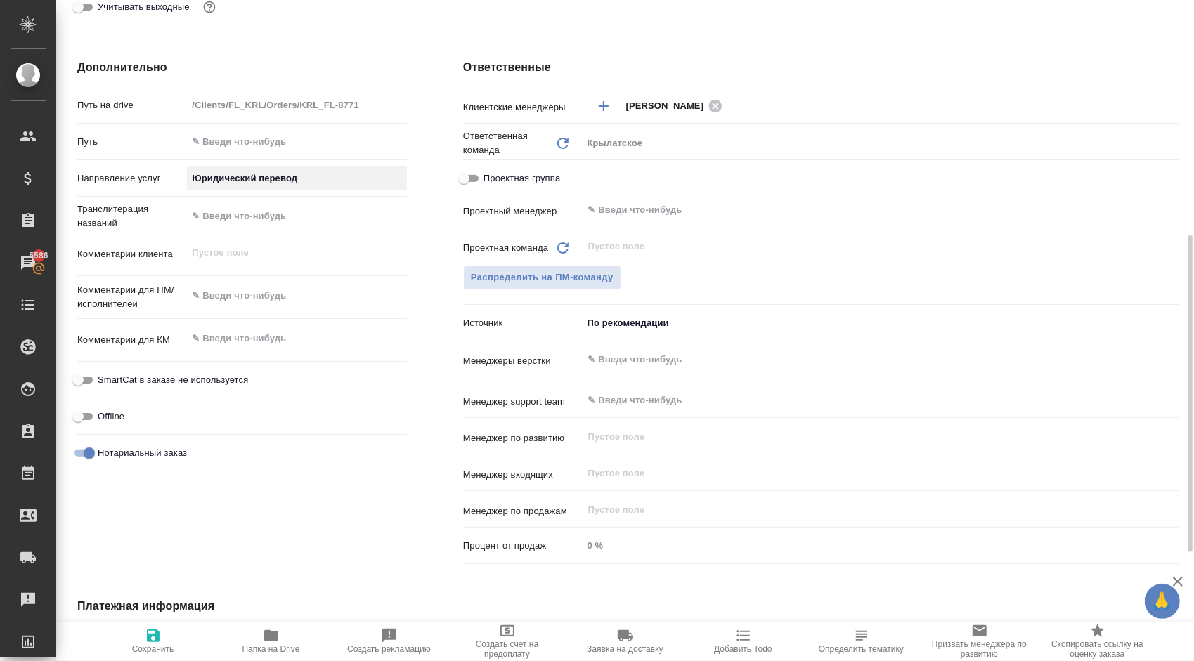
scroll to position [703, 0]
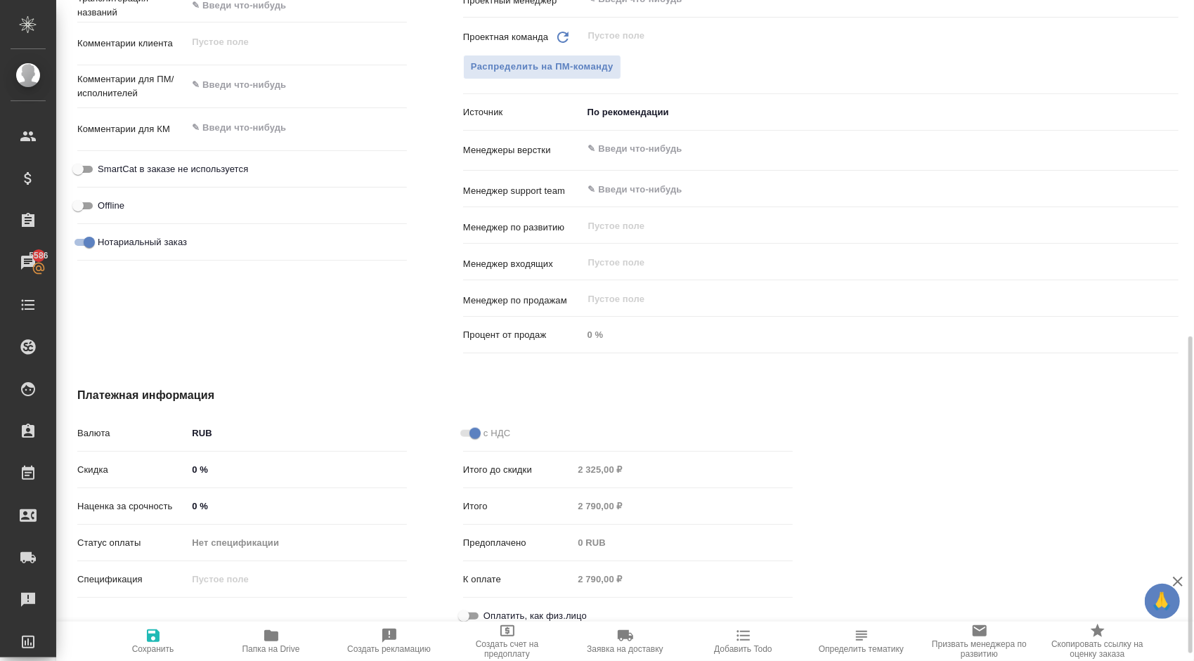
click at [472, 616] on input "Оплатить, как физ.лицо" at bounding box center [464, 616] width 51 height 17
checkbox input "true"
type textarea "x"
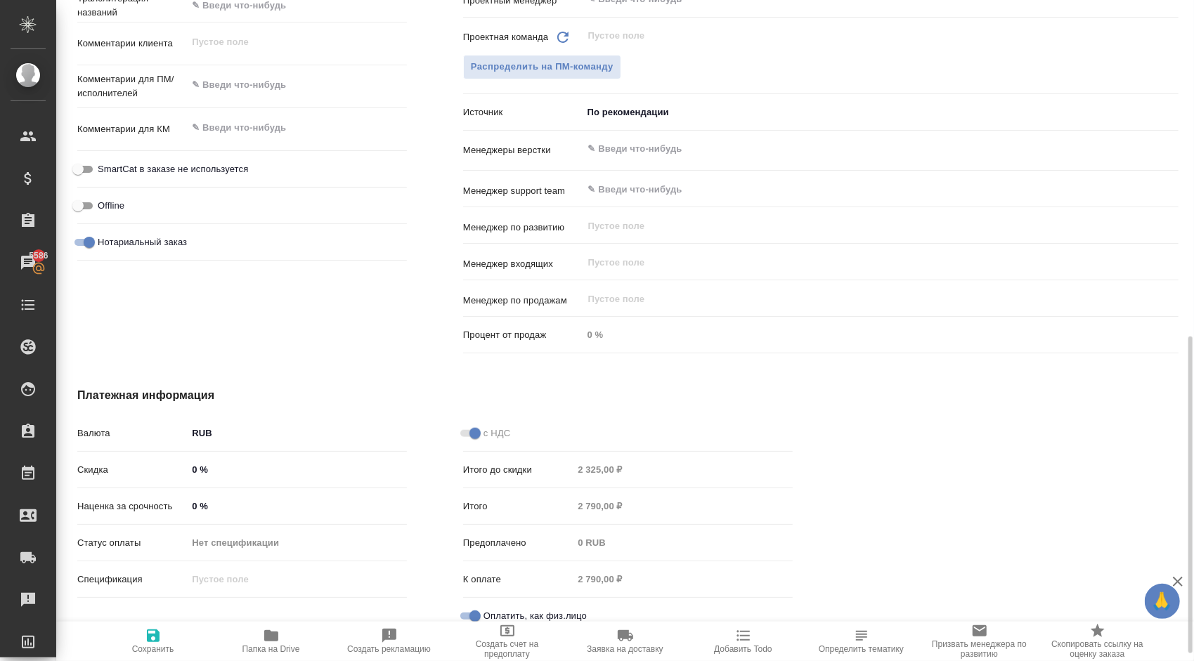
click at [154, 634] on icon "button" at bounding box center [153, 636] width 13 height 13
type textarea "x"
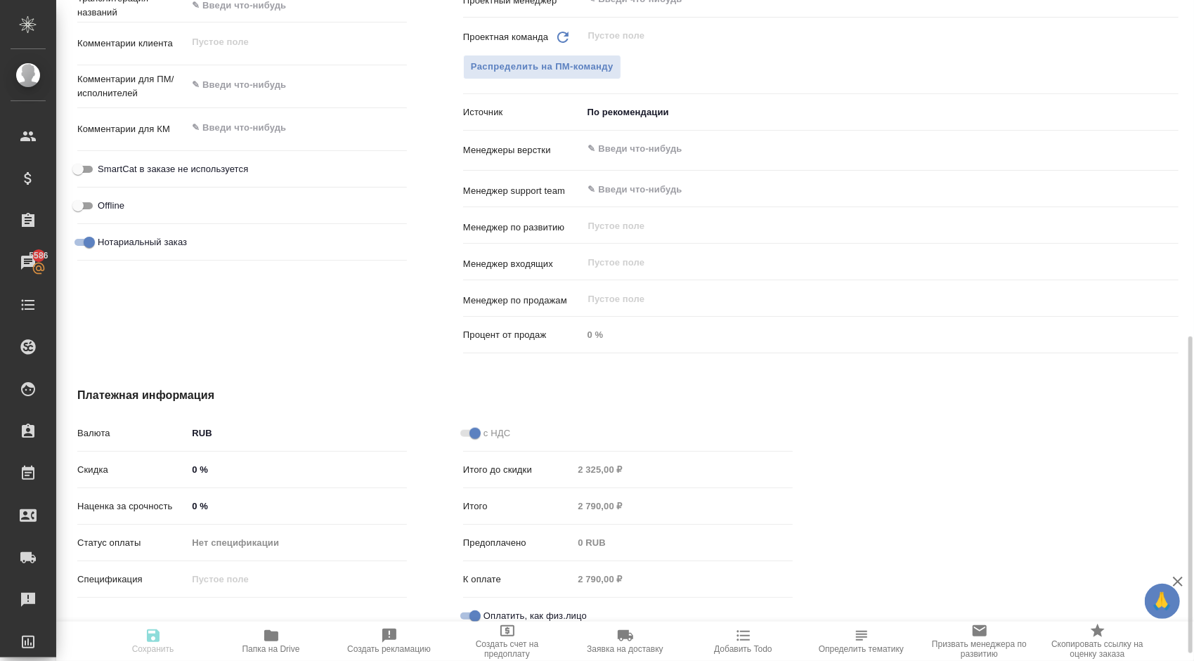
type textarea "x"
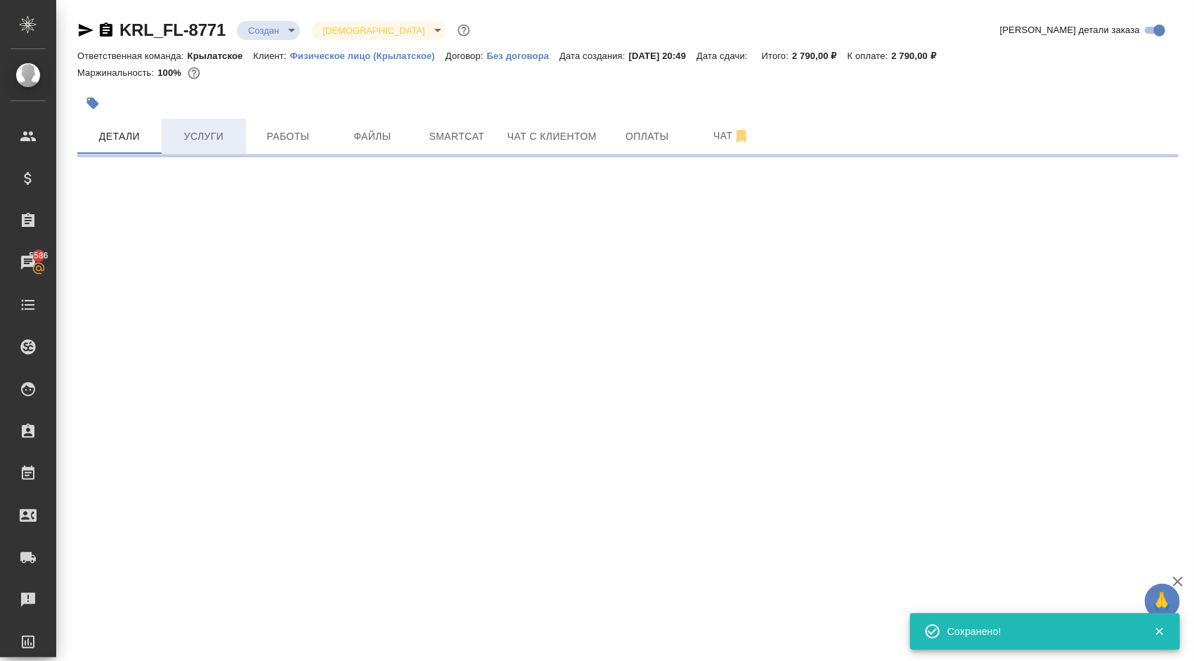
scroll to position [0, 0]
select select "RU"
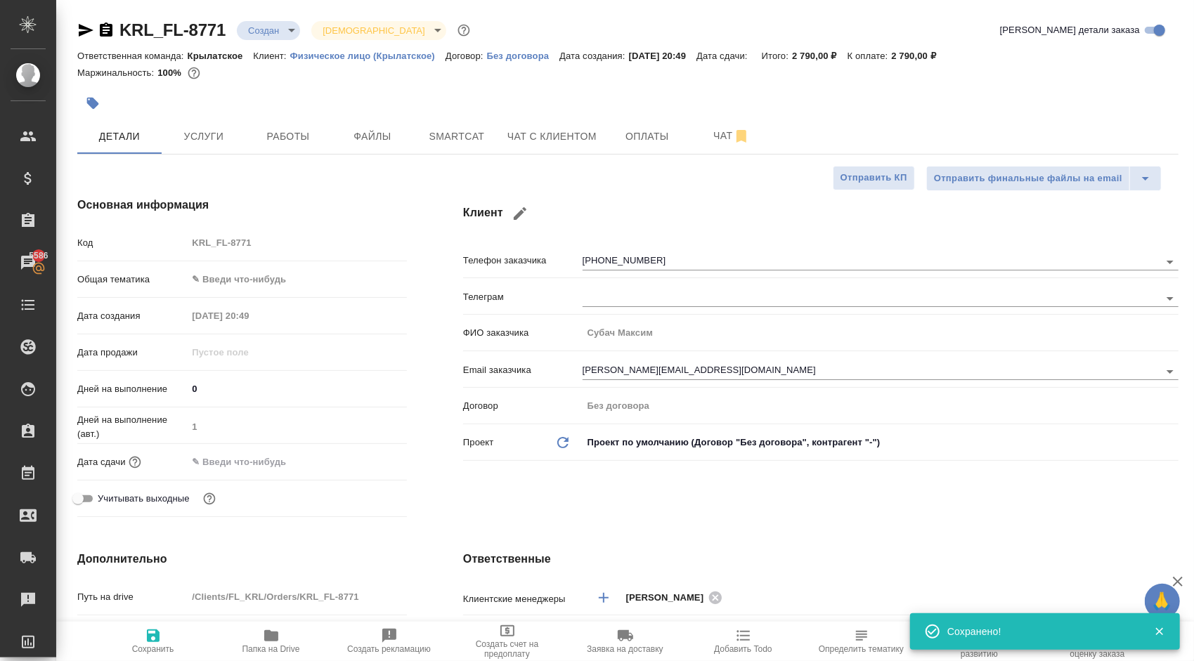
type textarea "x"
click at [218, 276] on body "🙏 .cls-1 fill:#fff; AWATERA Kasymov Timur Клиенты Спецификации Заказы 5586 Чаты…" at bounding box center [597, 330] width 1194 height 661
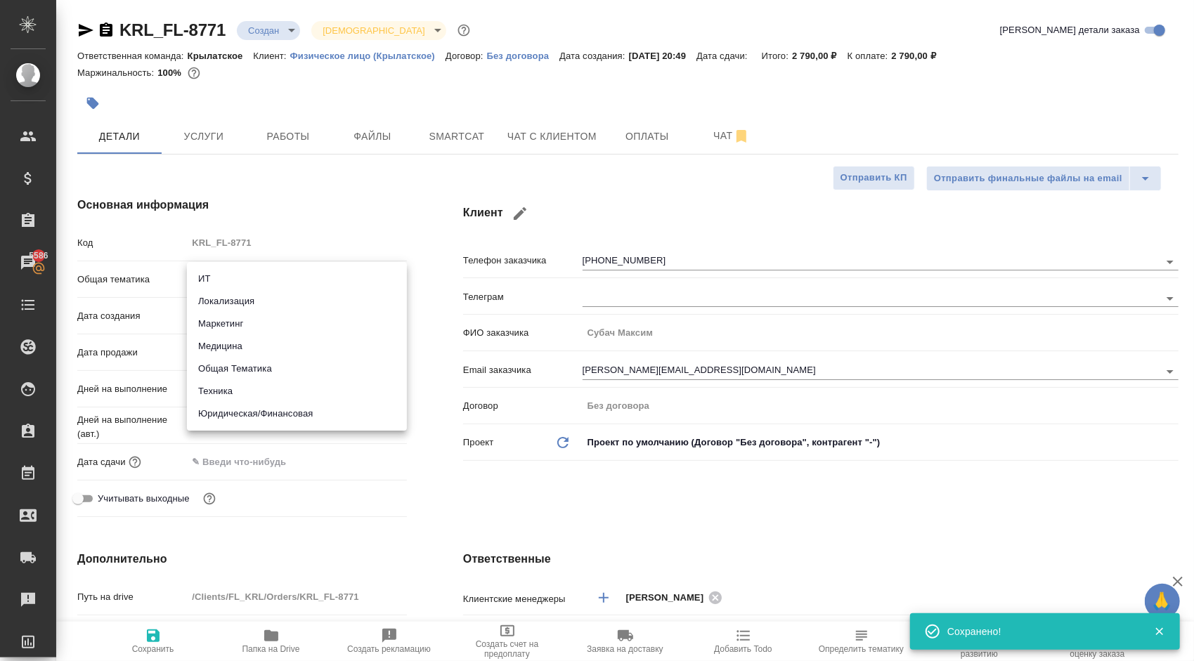
click at [274, 405] on li "Юридическая/Финансовая" at bounding box center [297, 414] width 220 height 22
type input "yr-fn"
type textarea "x"
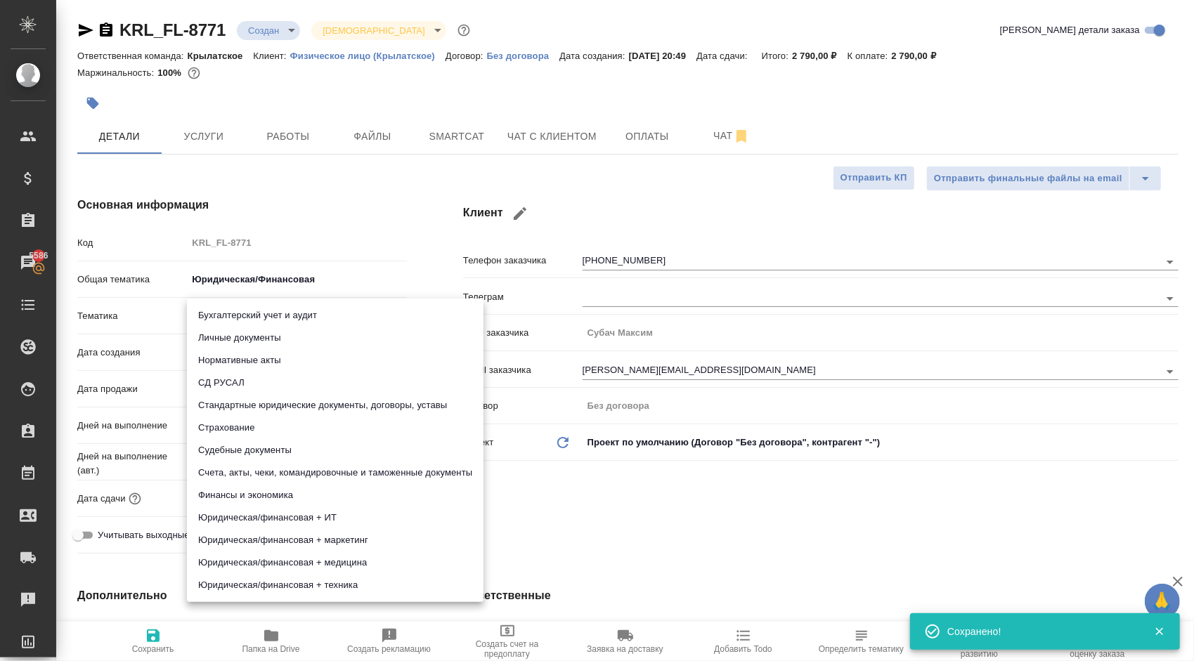
click at [209, 314] on body "🙏 .cls-1 fill:#fff; AWATERA Kasymov Timur Клиенты Спецификации Заказы 5586 Чаты…" at bounding box center [597, 330] width 1194 height 661
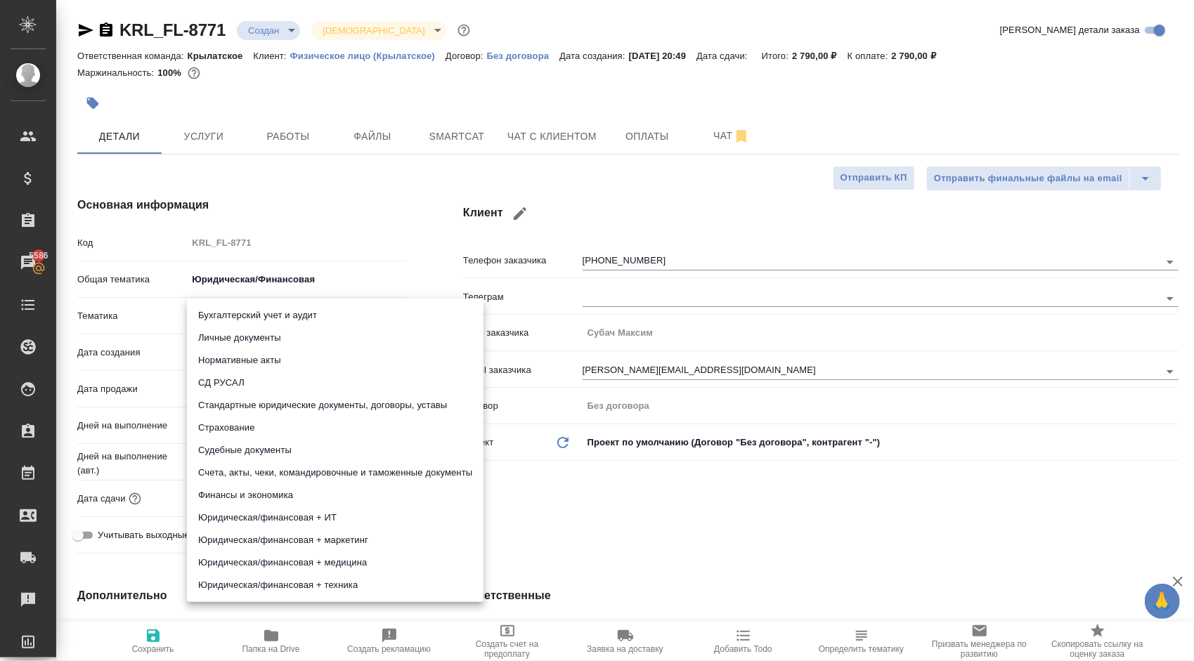
click at [218, 339] on li "Личные документы" at bounding box center [335, 338] width 297 height 22
type textarea "x"
type input "5a8b8b956a9677013d343cfe"
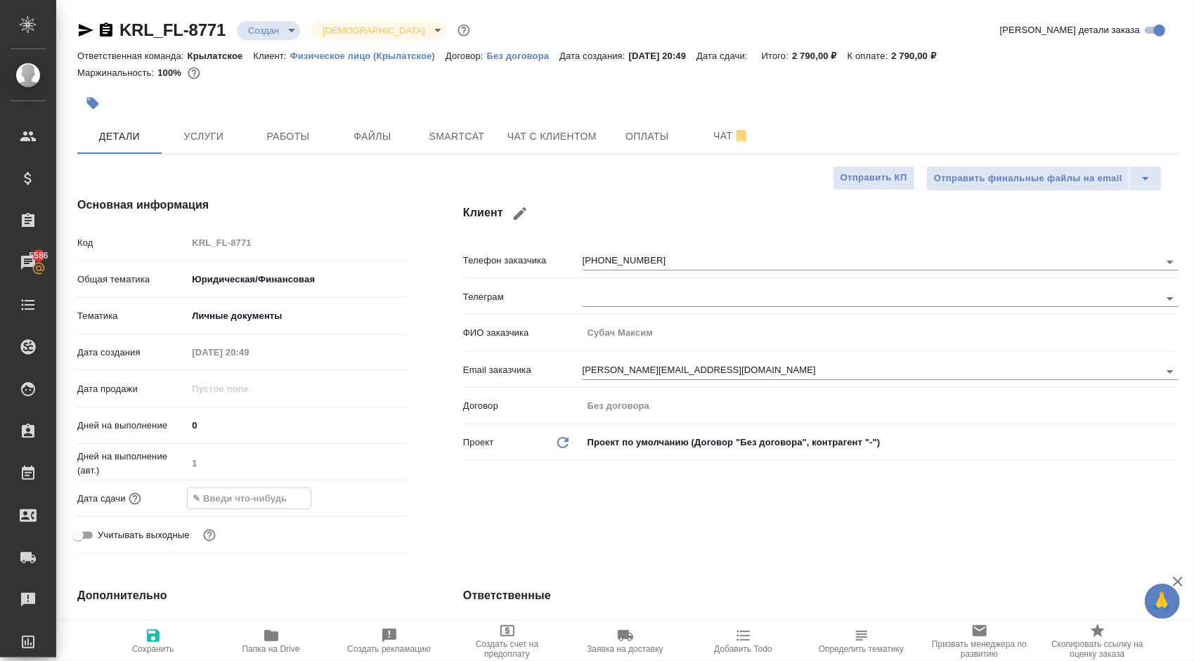
drag, startPoint x: 215, startPoint y: 498, endPoint x: 257, endPoint y: 498, distance: 42.2
click at [215, 498] on input "text" at bounding box center [249, 499] width 123 height 20
click at [363, 503] on icon "button" at bounding box center [366, 498] width 17 height 17
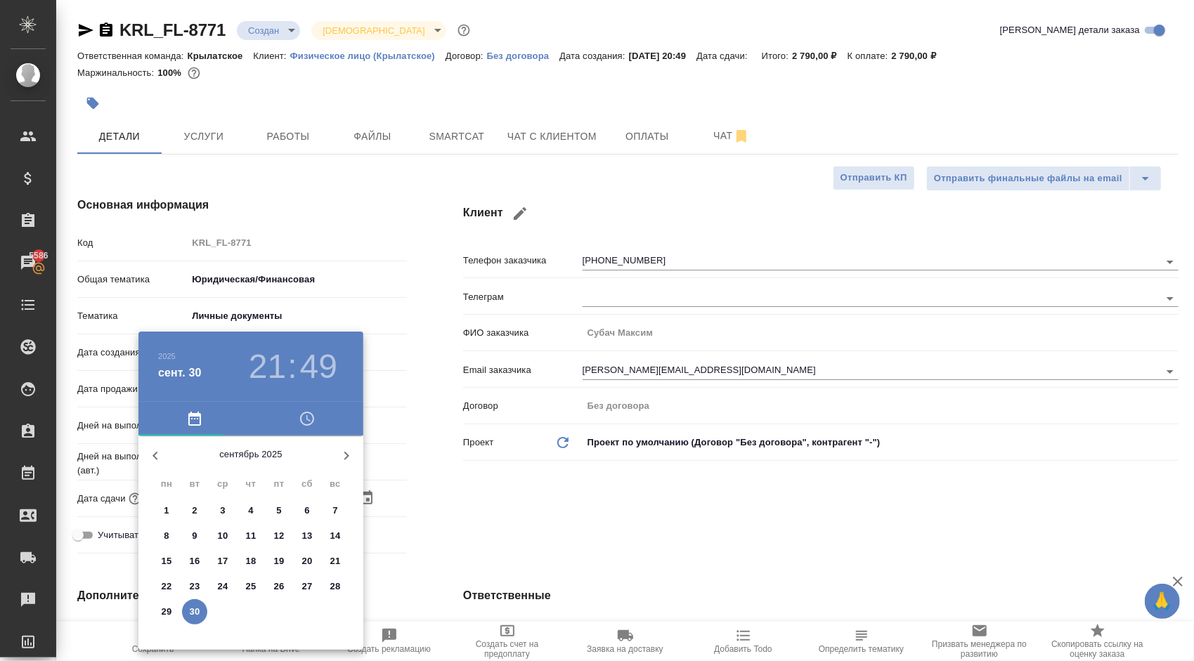
click at [348, 462] on icon "button" at bounding box center [346, 456] width 17 height 17
click at [226, 507] on span "1" at bounding box center [222, 511] width 25 height 14
type input "01.10.2025 21:49"
type textarea "x"
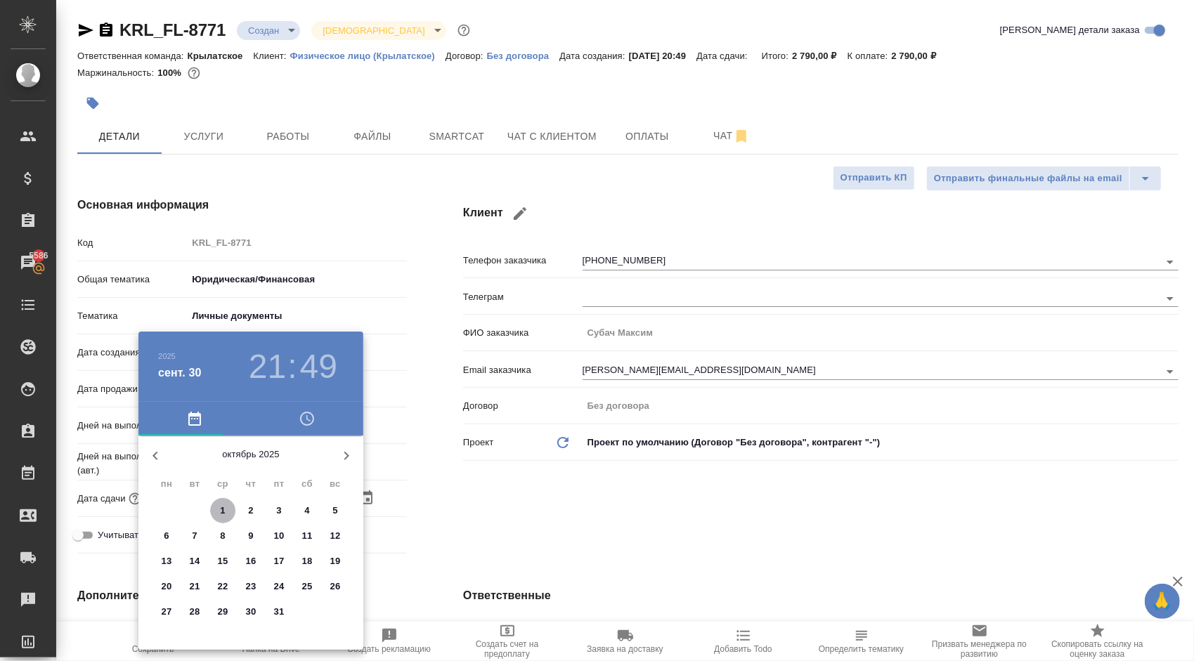
type textarea "x"
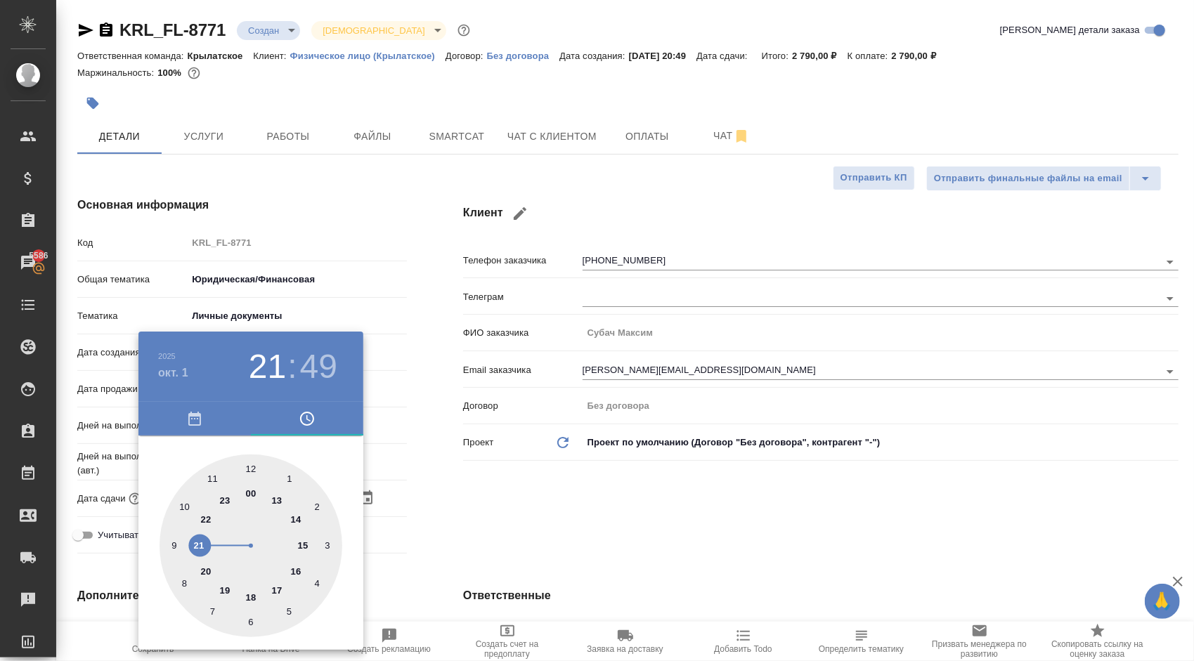
type input "01.10.2025 12:49"
type textarea "x"
click at [254, 467] on div at bounding box center [251, 546] width 183 height 183
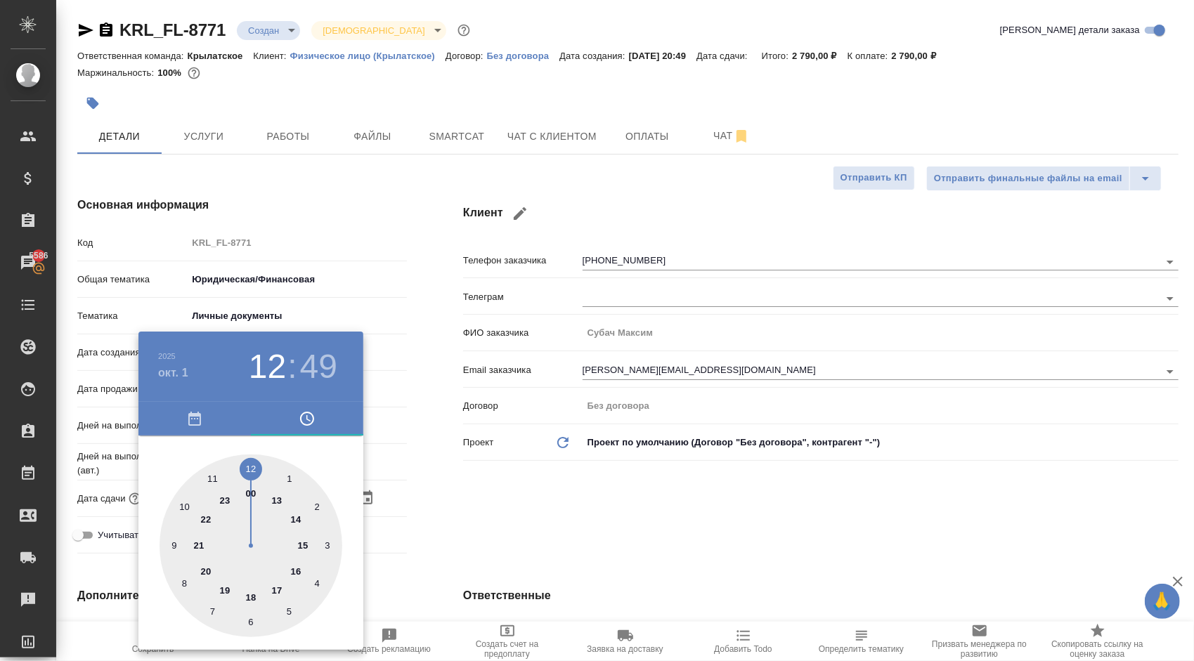
type textarea "x"
click at [254, 467] on div at bounding box center [251, 546] width 183 height 183
type input "01.10.2025 12:01"
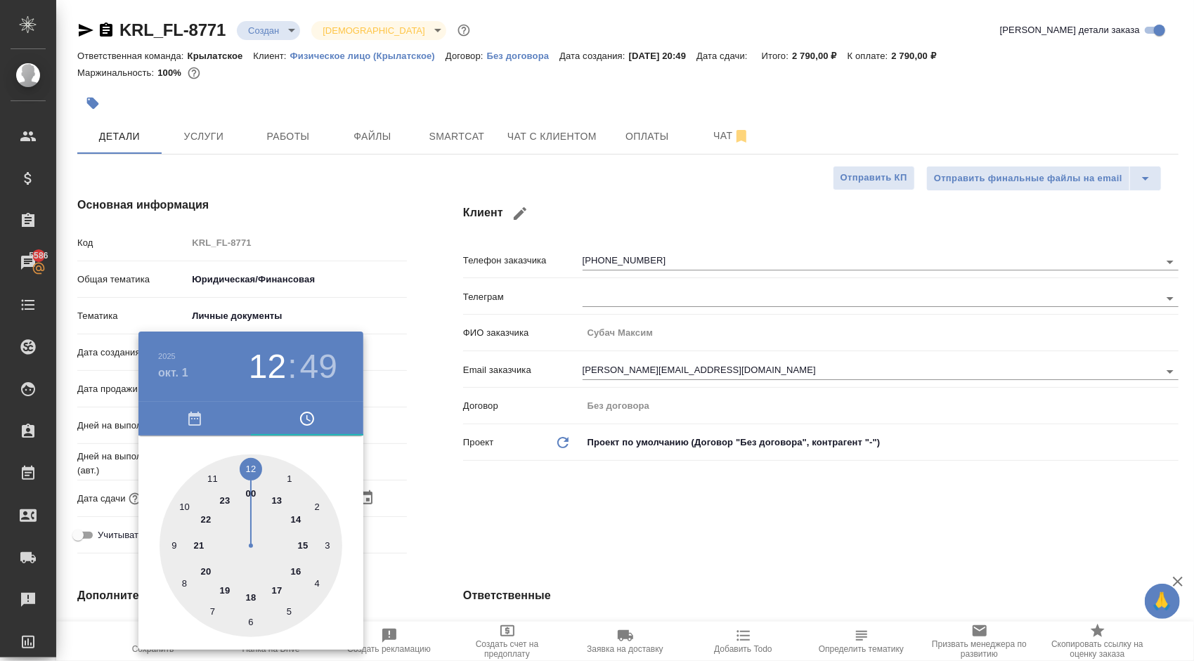
type textarea "x"
click at [254, 467] on div at bounding box center [251, 546] width 183 height 183
type textarea "x"
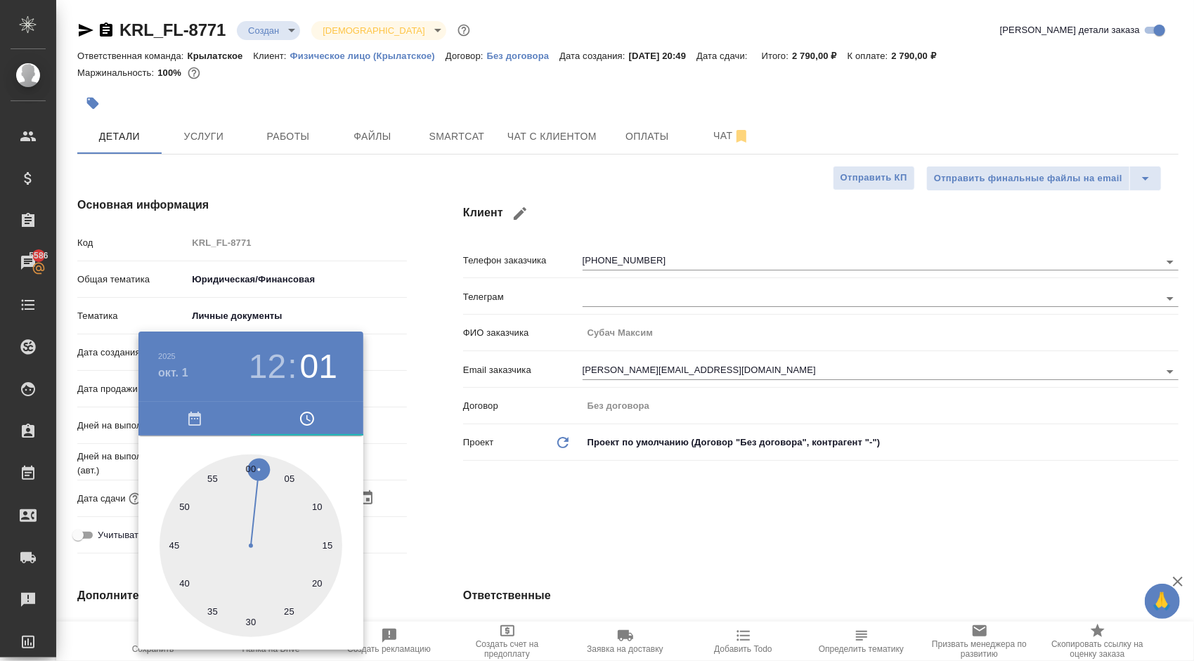
type textarea "x"
type input "01.10.2025 12:00"
type textarea "x"
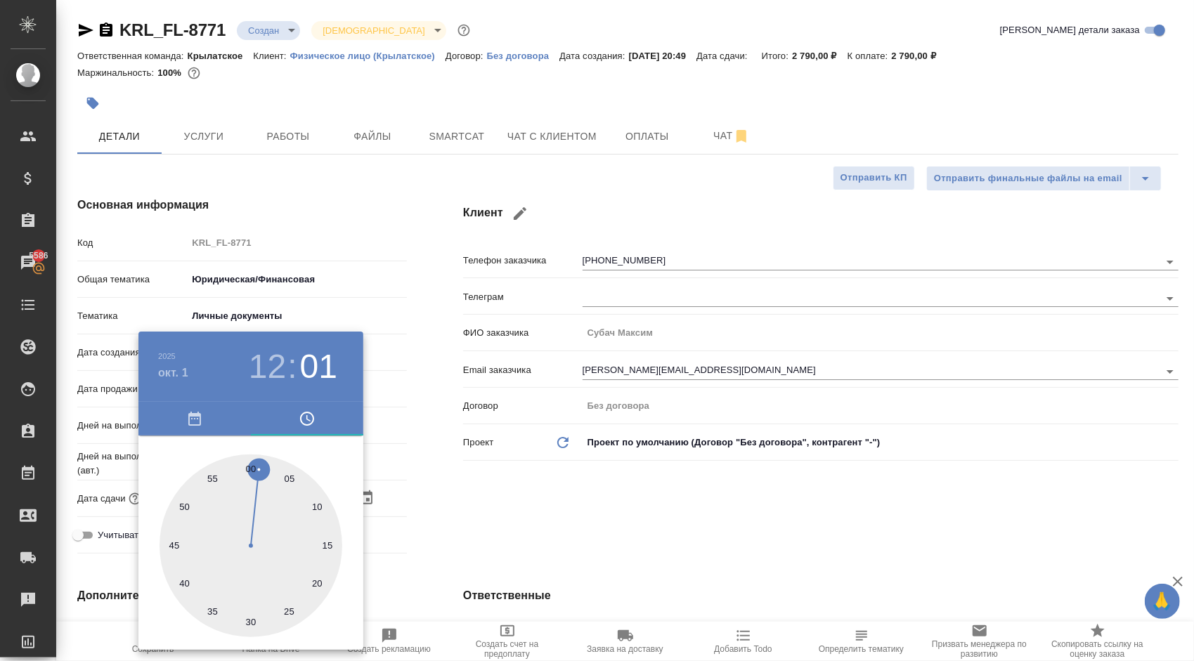
type textarea "x"
click at [253, 462] on div at bounding box center [251, 546] width 183 height 183
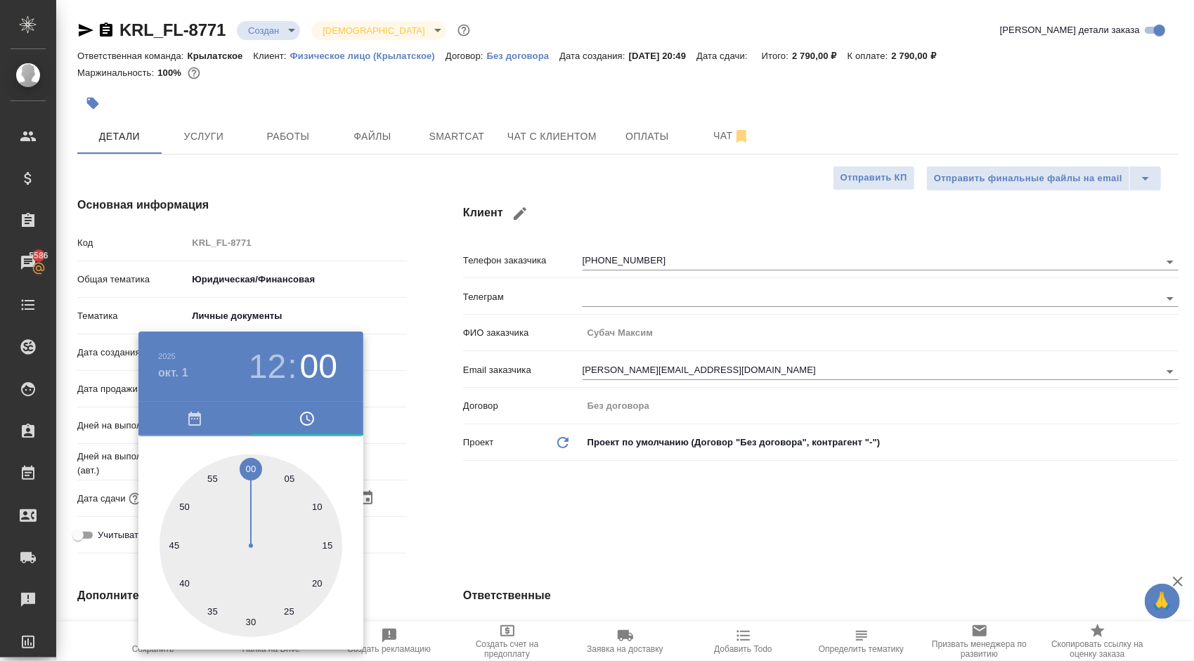
type textarea "x"
click at [426, 467] on div at bounding box center [597, 330] width 1194 height 661
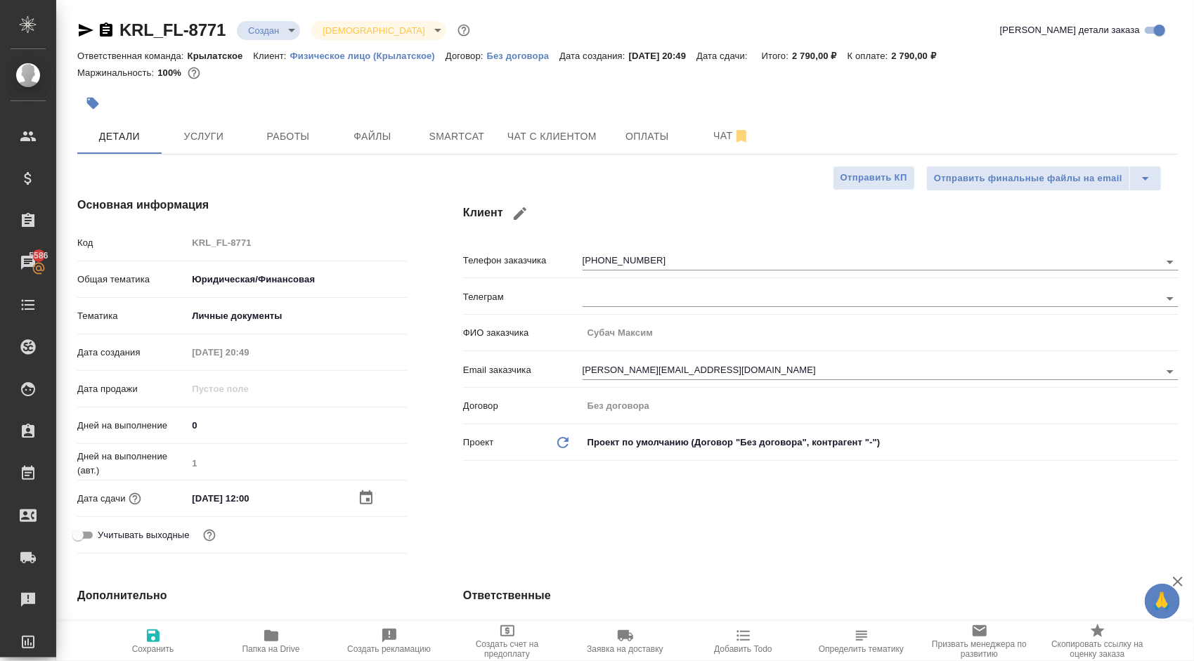
click at [152, 650] on span "Сохранить" at bounding box center [153, 650] width 42 height 10
type textarea "x"
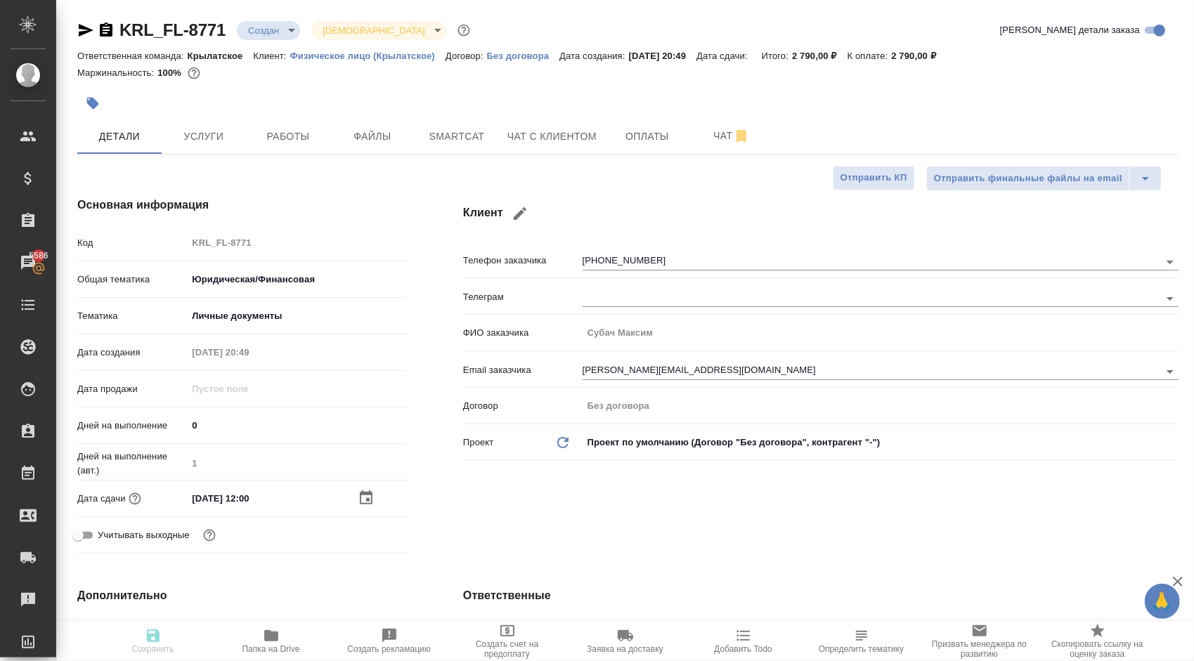
type textarea "x"
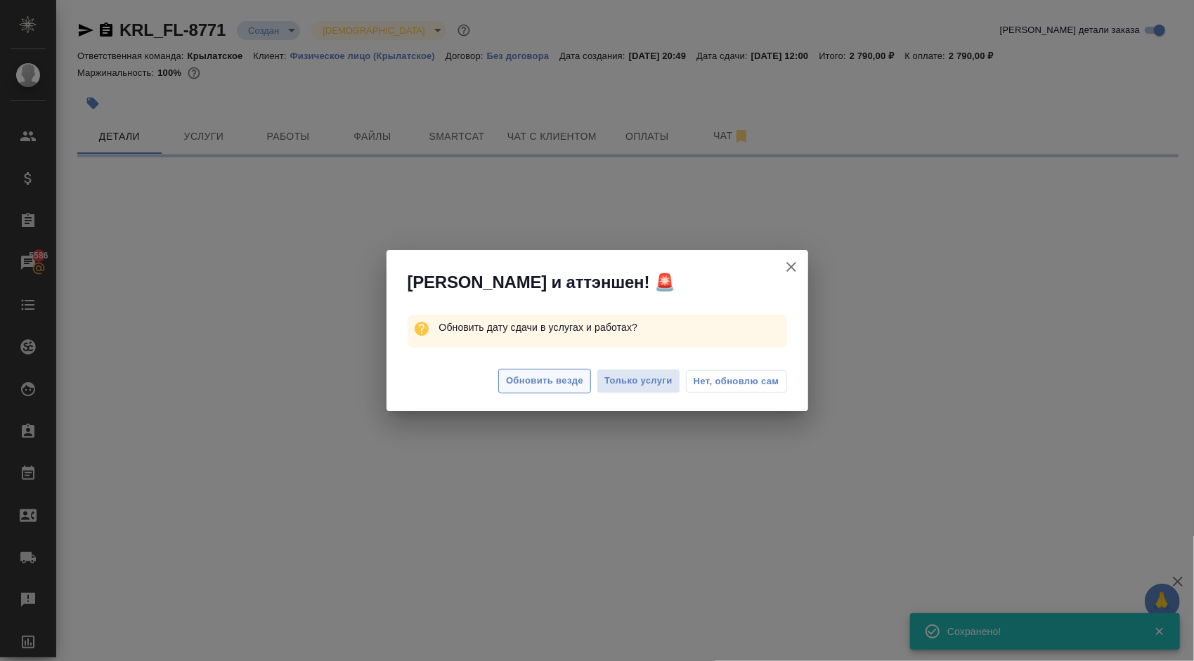
click at [508, 378] on span "Обновить везде" at bounding box center [544, 381] width 77 height 16
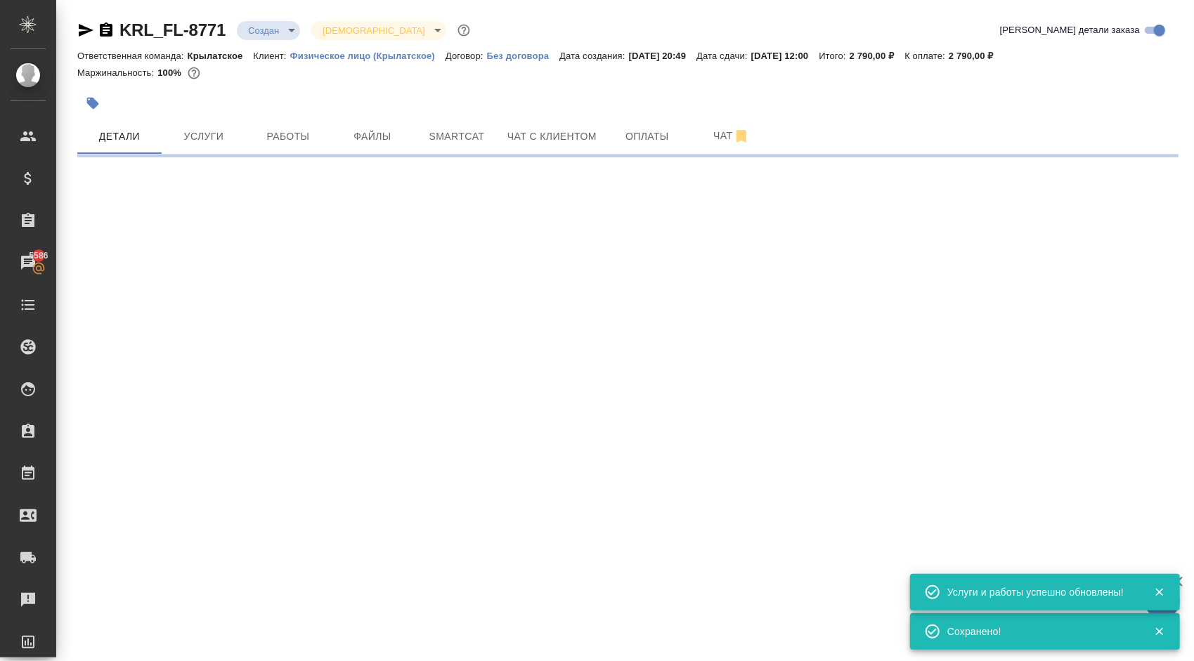
select select "RU"
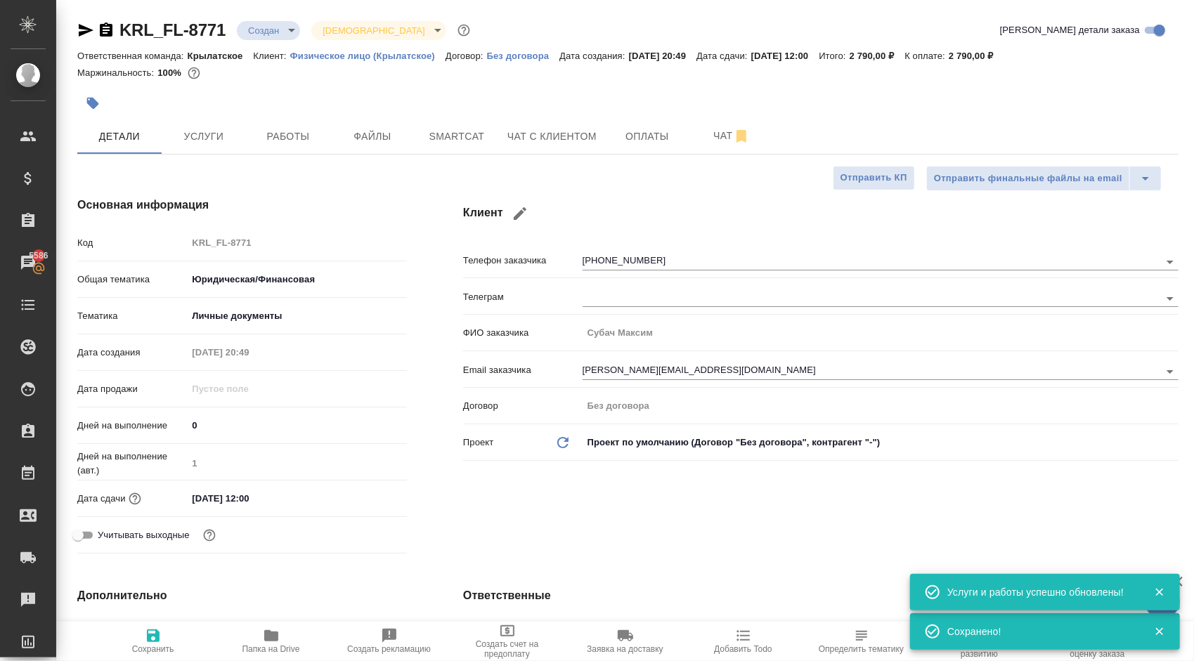
type textarea "x"
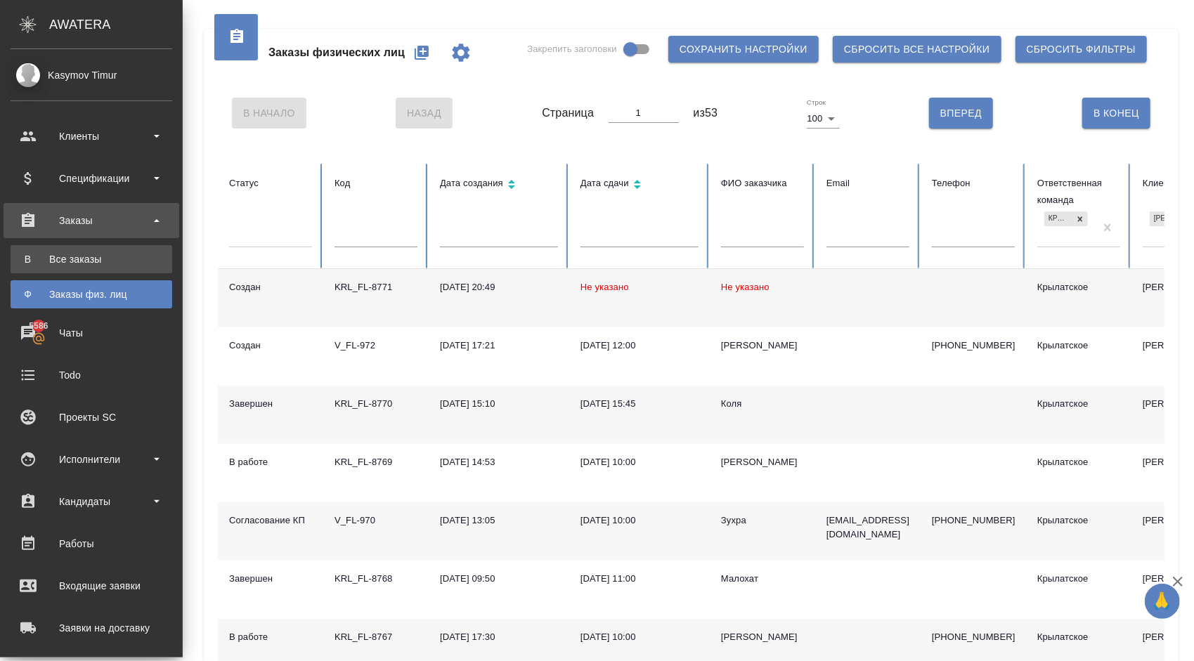
click at [27, 259] on div "Все заказы" at bounding box center [92, 259] width 148 height 14
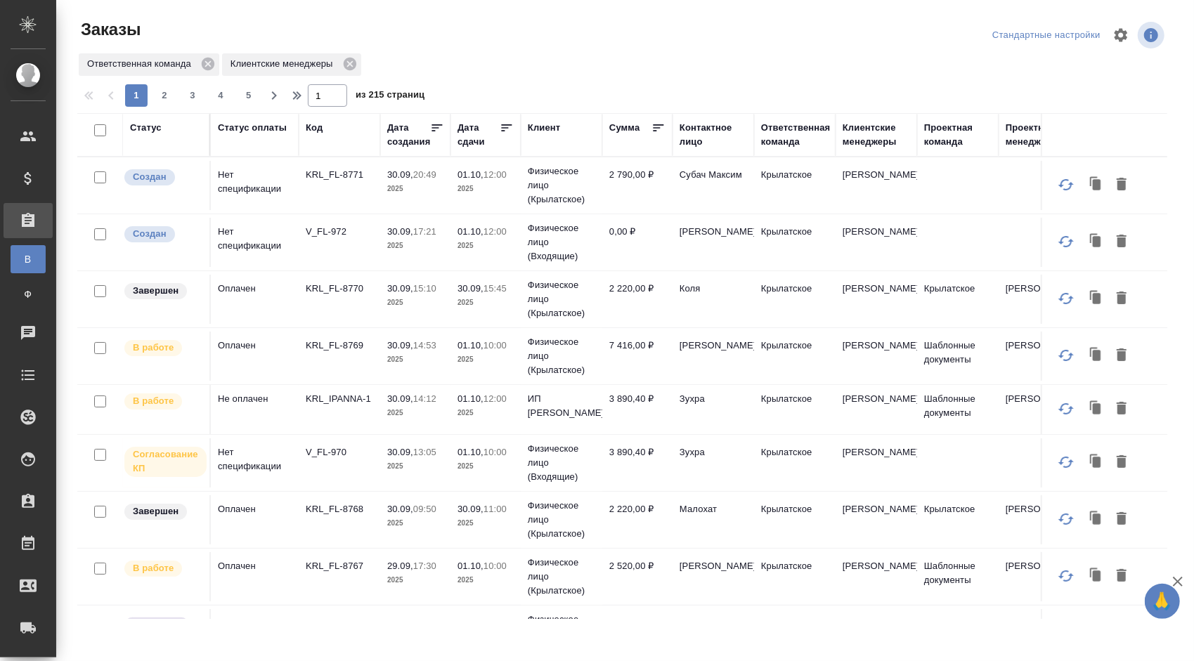
click at [260, 126] on div "Статус оплаты" at bounding box center [252, 128] width 69 height 14
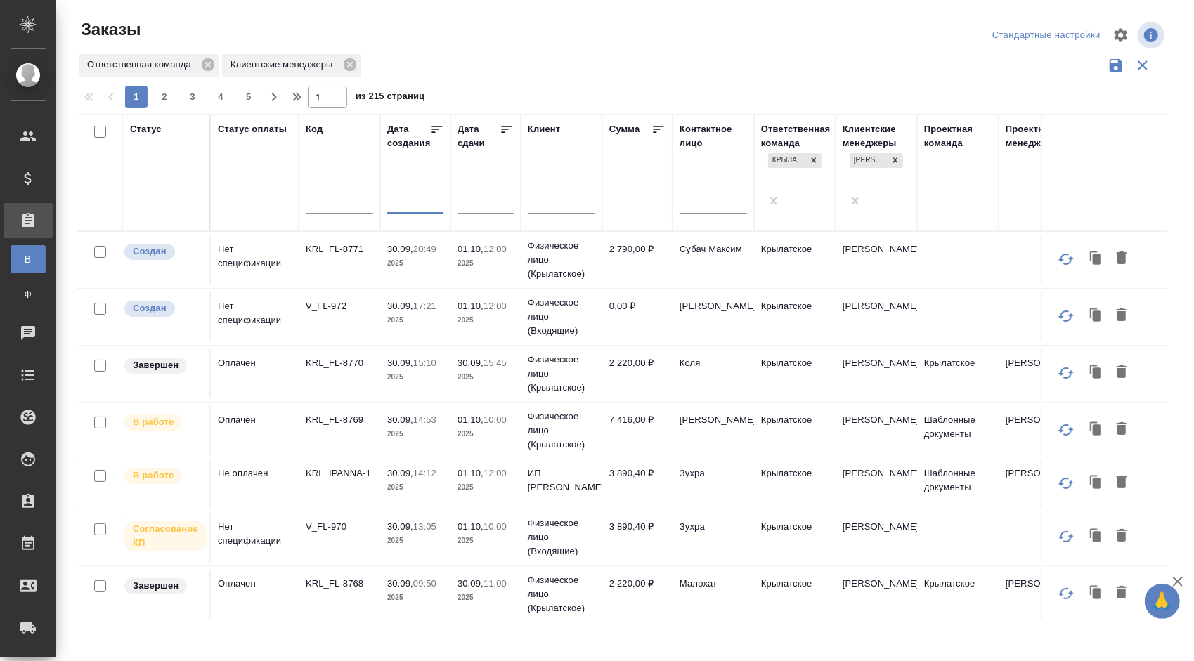
click at [413, 192] on input "text" at bounding box center [420, 202] width 48 height 20
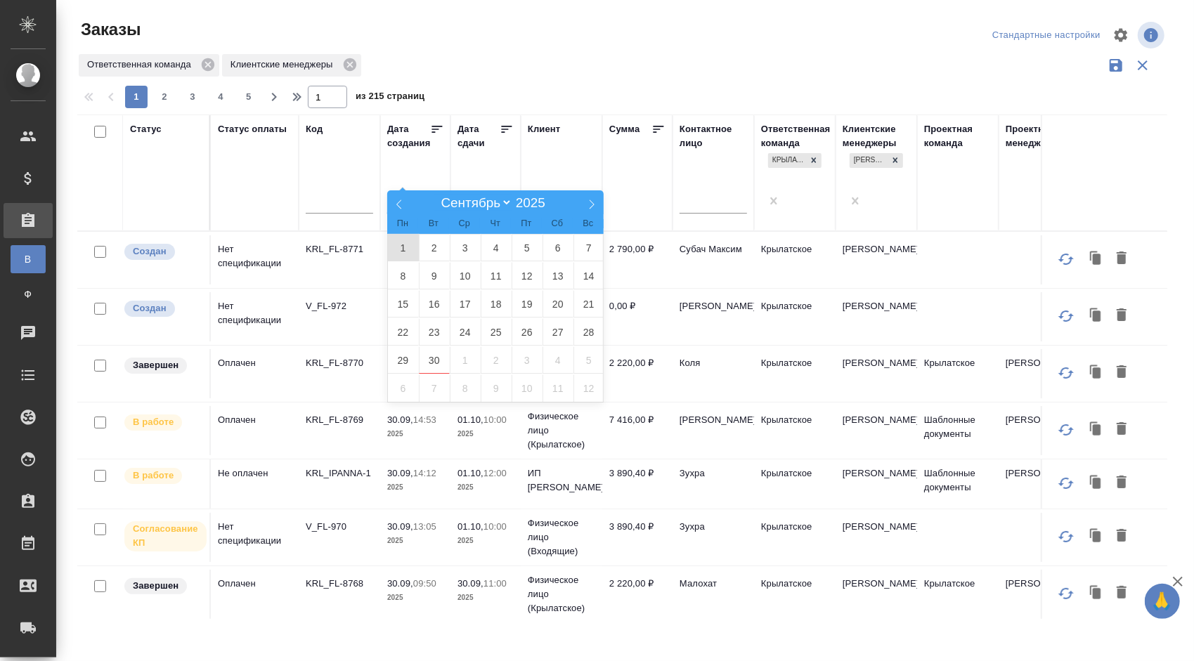
click at [410, 245] on span "1" at bounding box center [403, 247] width 31 height 27
type div "[DATE]T21:00:00.000Z"
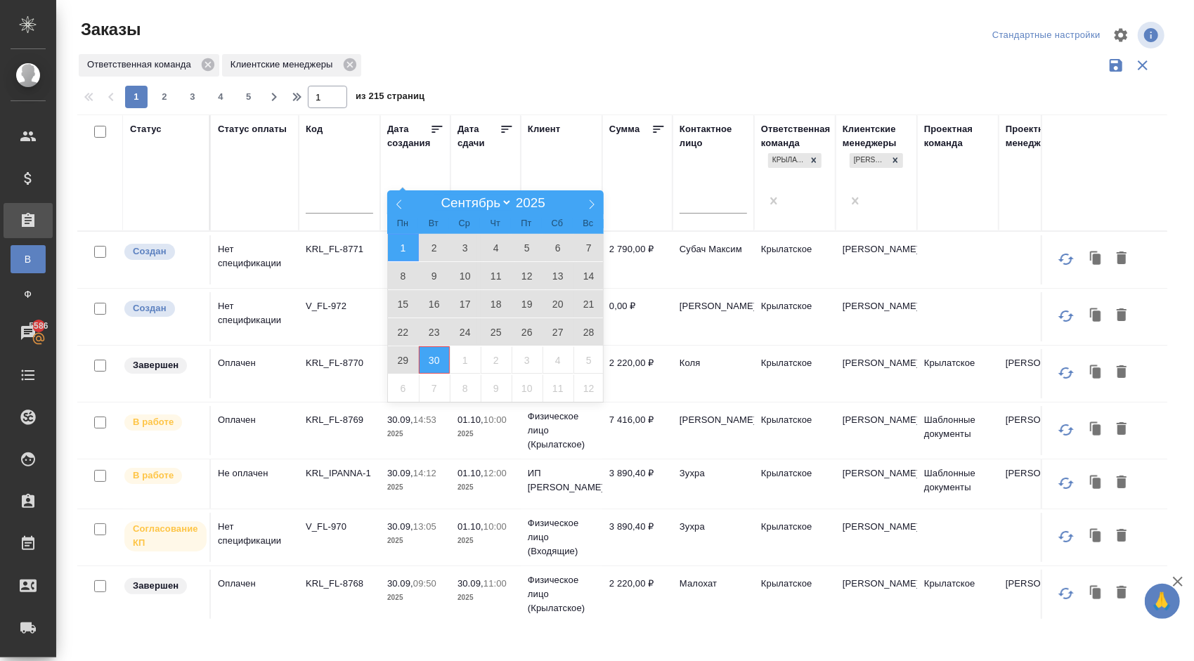
click at [439, 358] on span "30" at bounding box center [434, 360] width 31 height 27
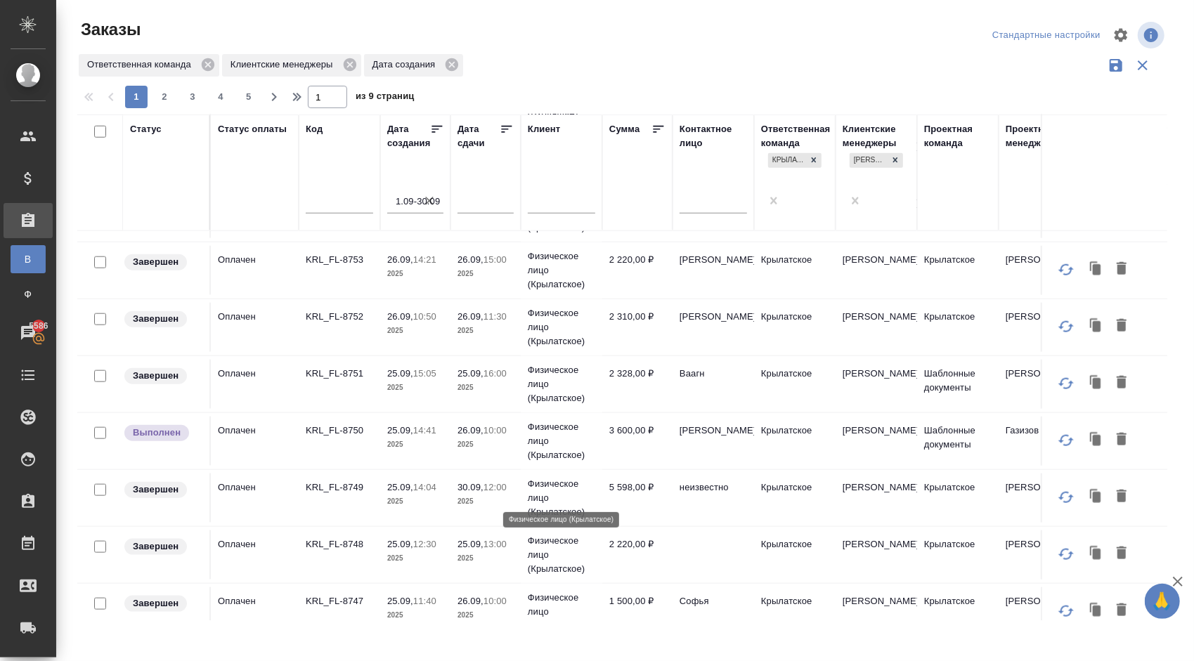
scroll to position [1021, 0]
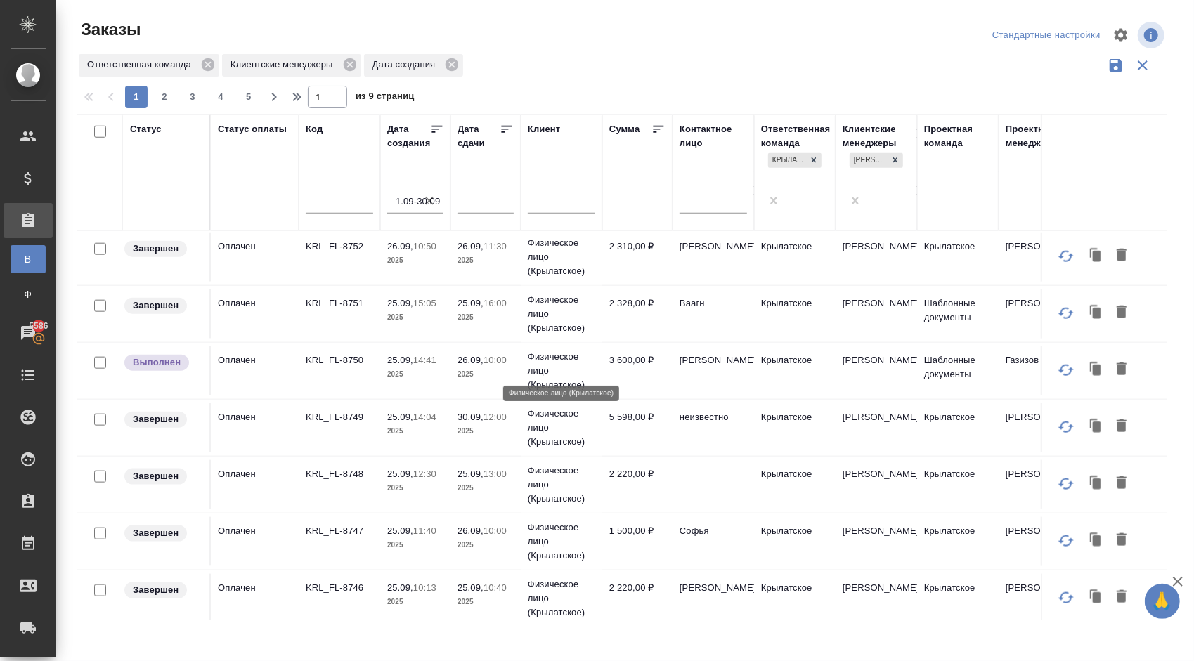
click at [552, 355] on p "Физическое лицо (Крылатское)" at bounding box center [561, 371] width 67 height 42
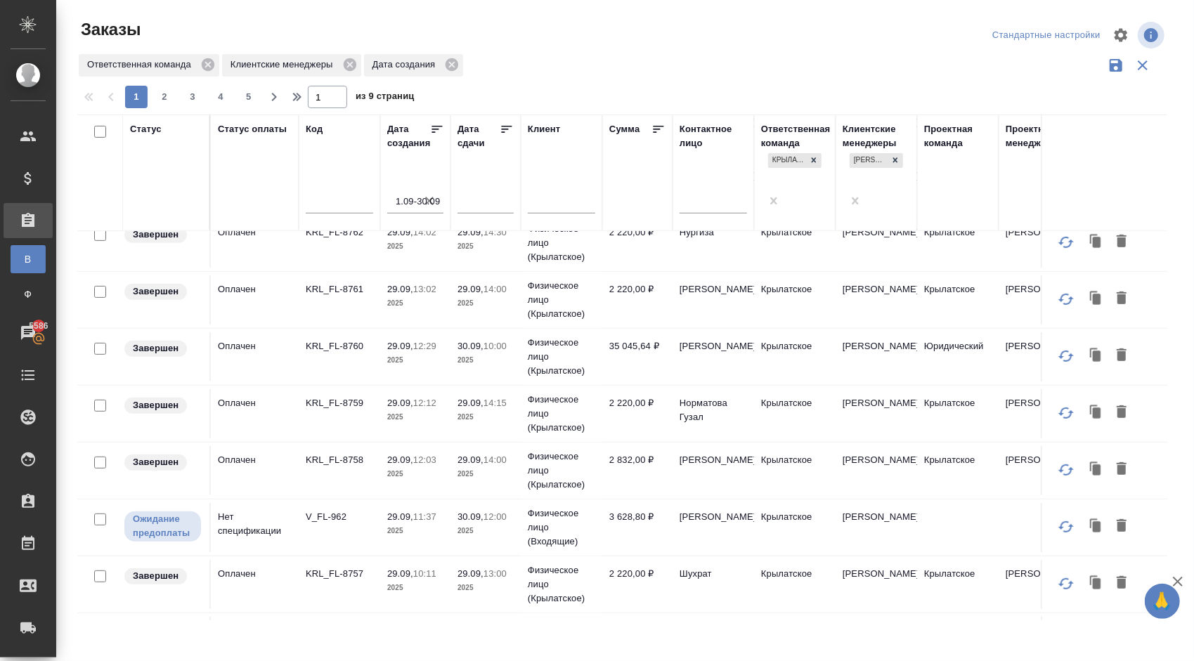
scroll to position [70, 0]
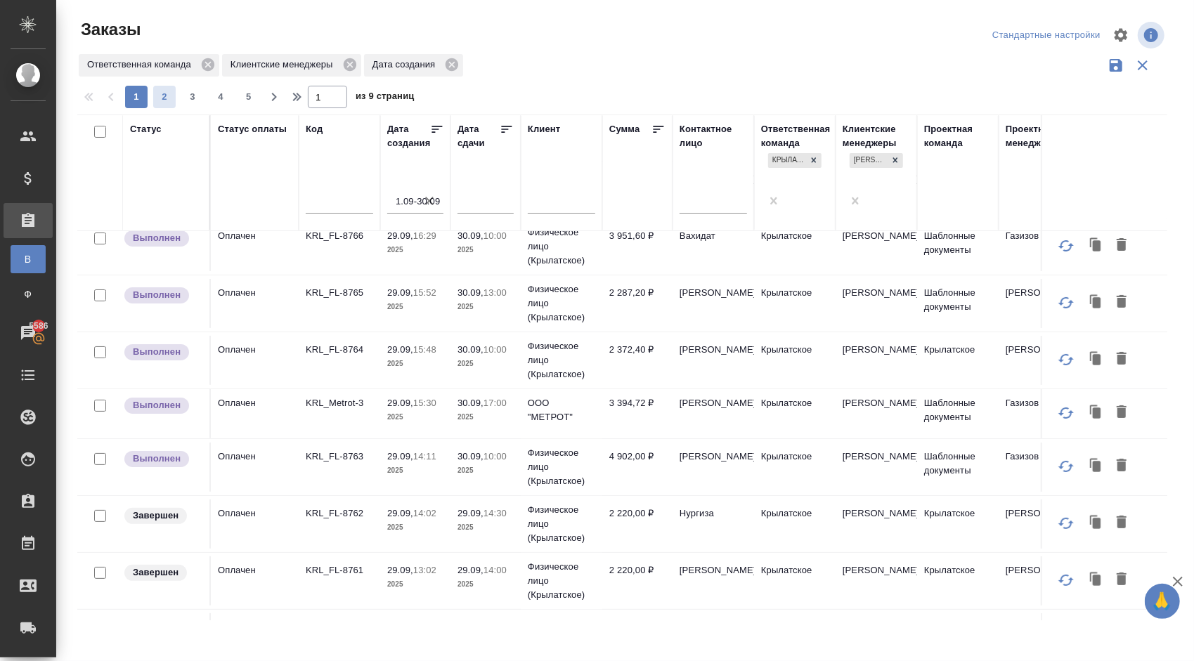
click at [161, 95] on span "2" at bounding box center [164, 97] width 22 height 14
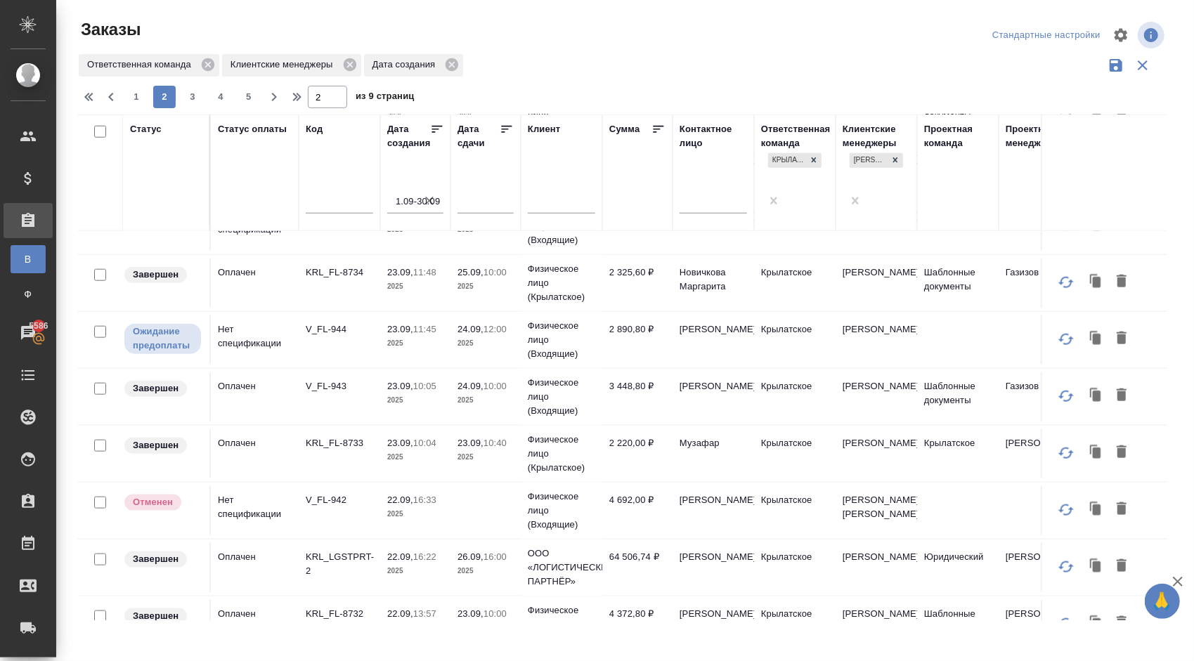
scroll to position [1014, 0]
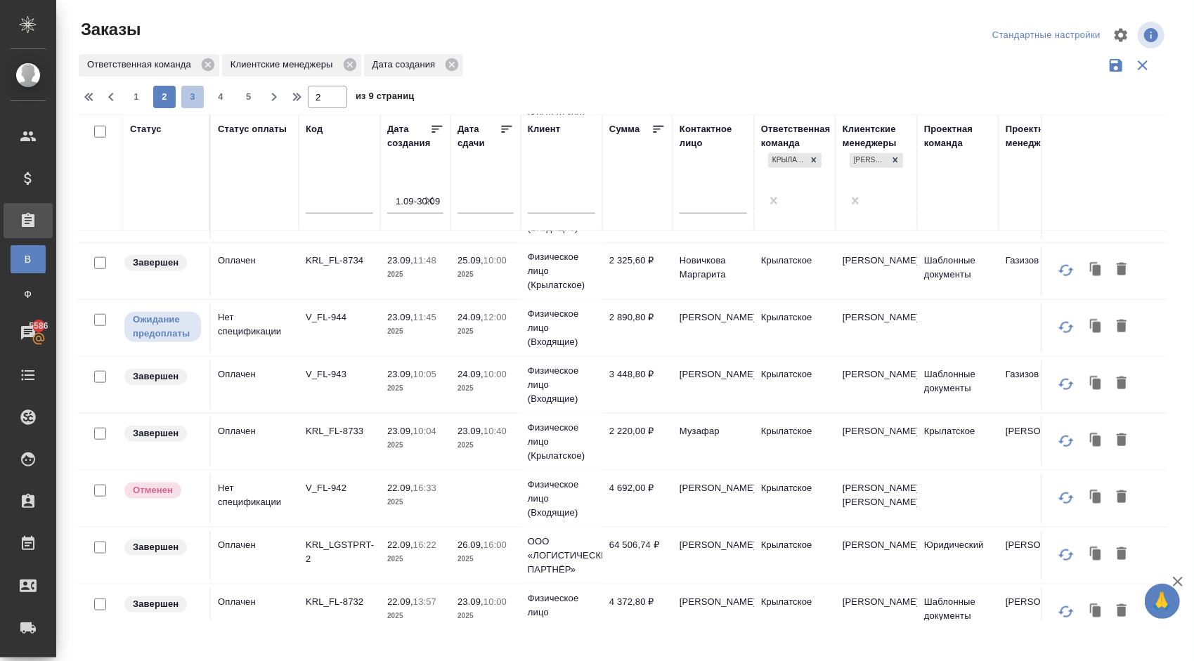
click at [194, 99] on span "3" at bounding box center [192, 97] width 22 height 14
type input "3"
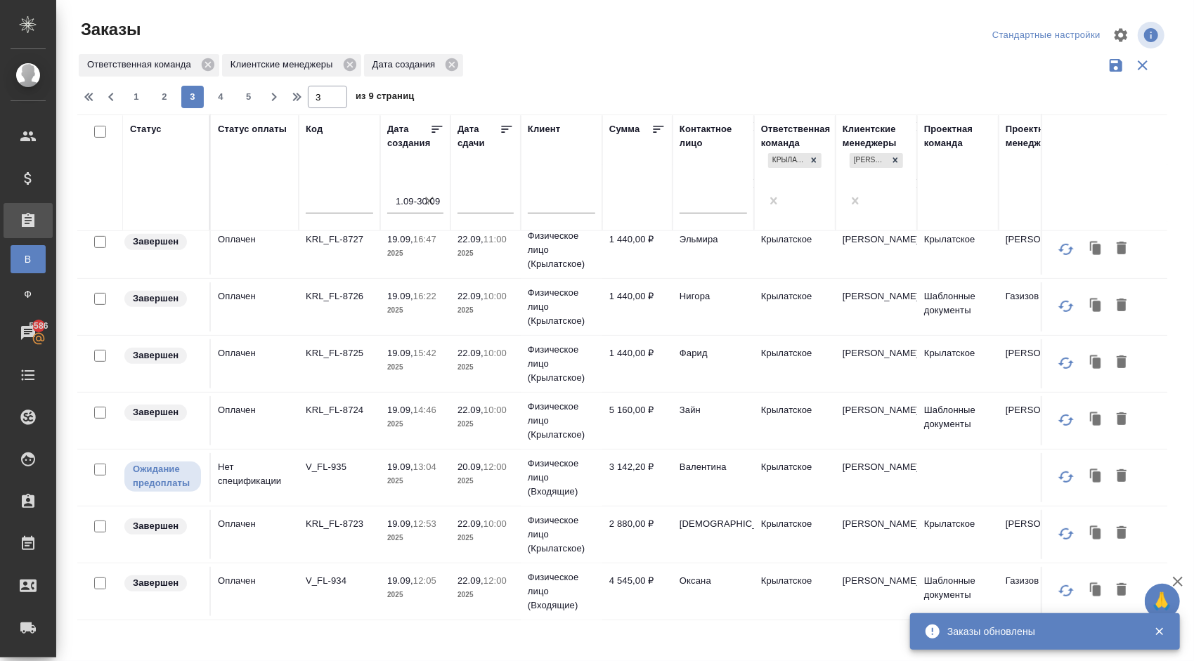
scroll to position [0, 0]
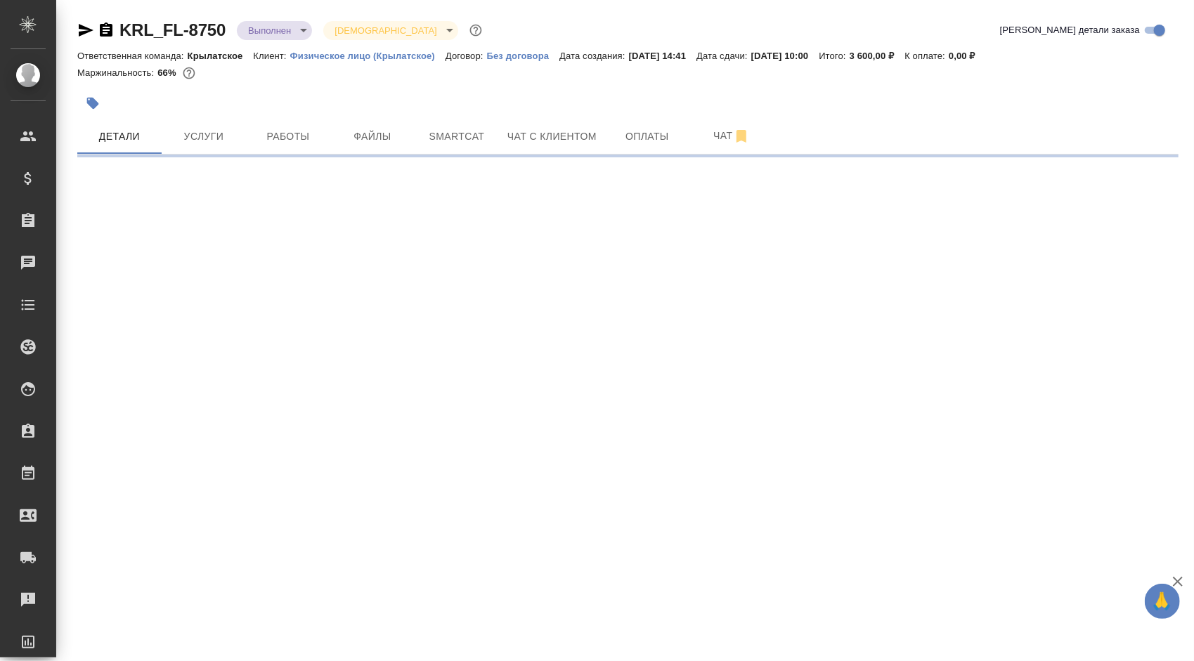
select select "RU"
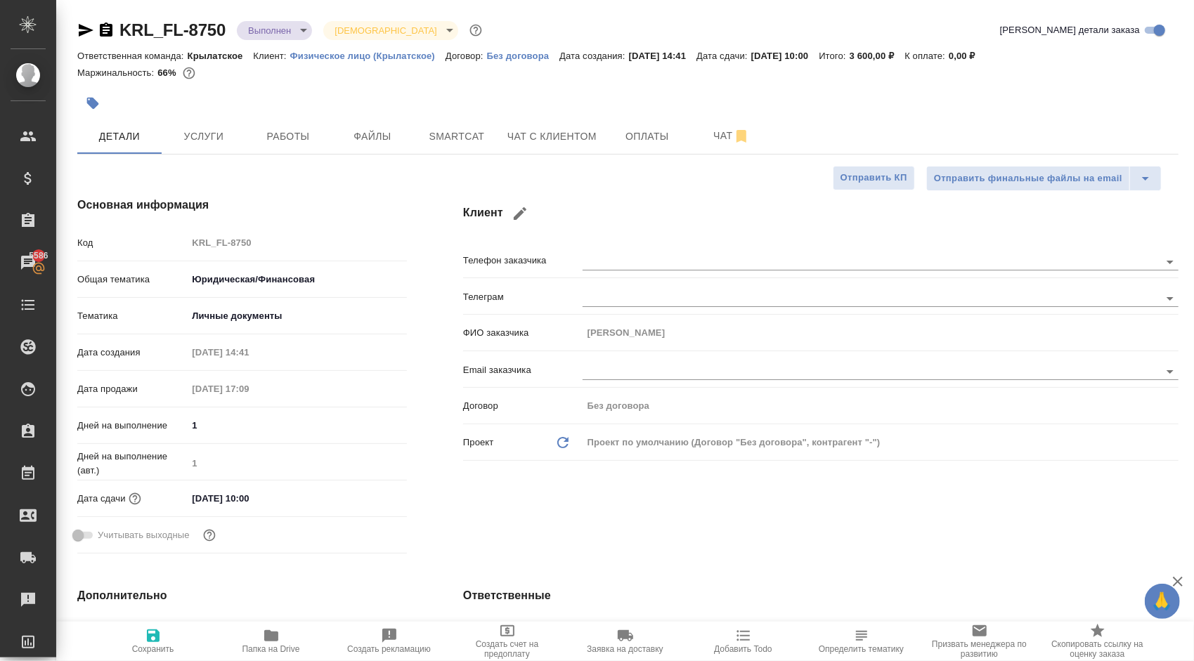
type textarea "x"
click at [263, 135] on span "Работы" at bounding box center [287, 137] width 67 height 18
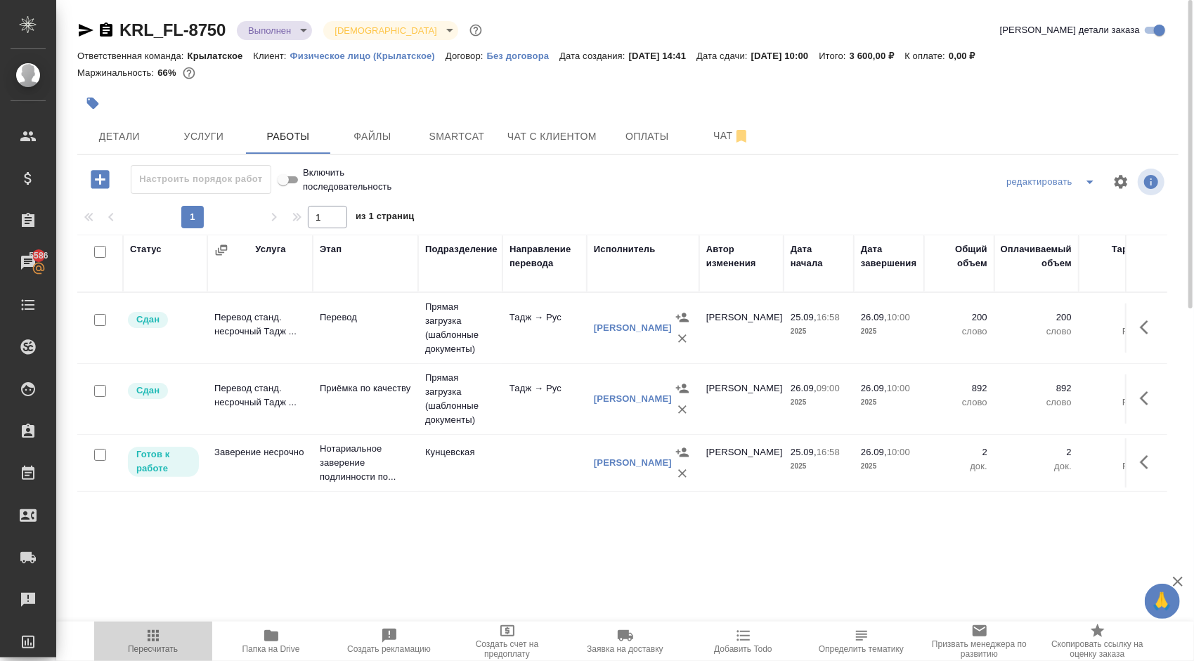
click at [157, 636] on icon "button" at bounding box center [153, 636] width 11 height 11
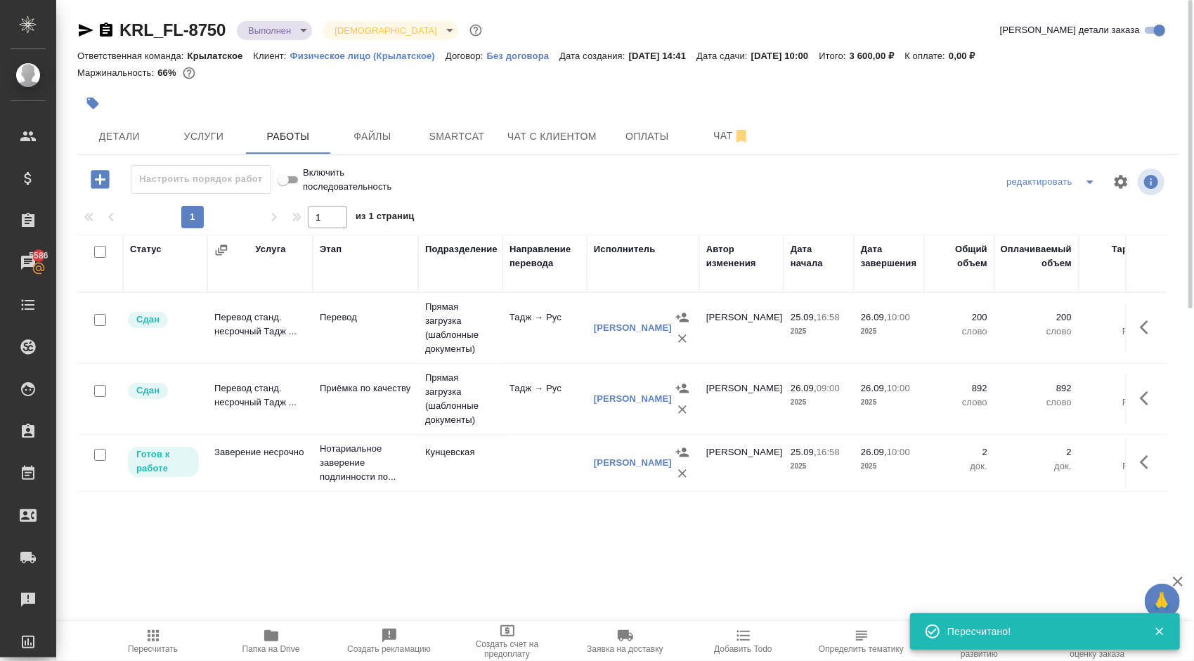
click at [1146, 455] on icon "button" at bounding box center [1148, 462] width 17 height 17
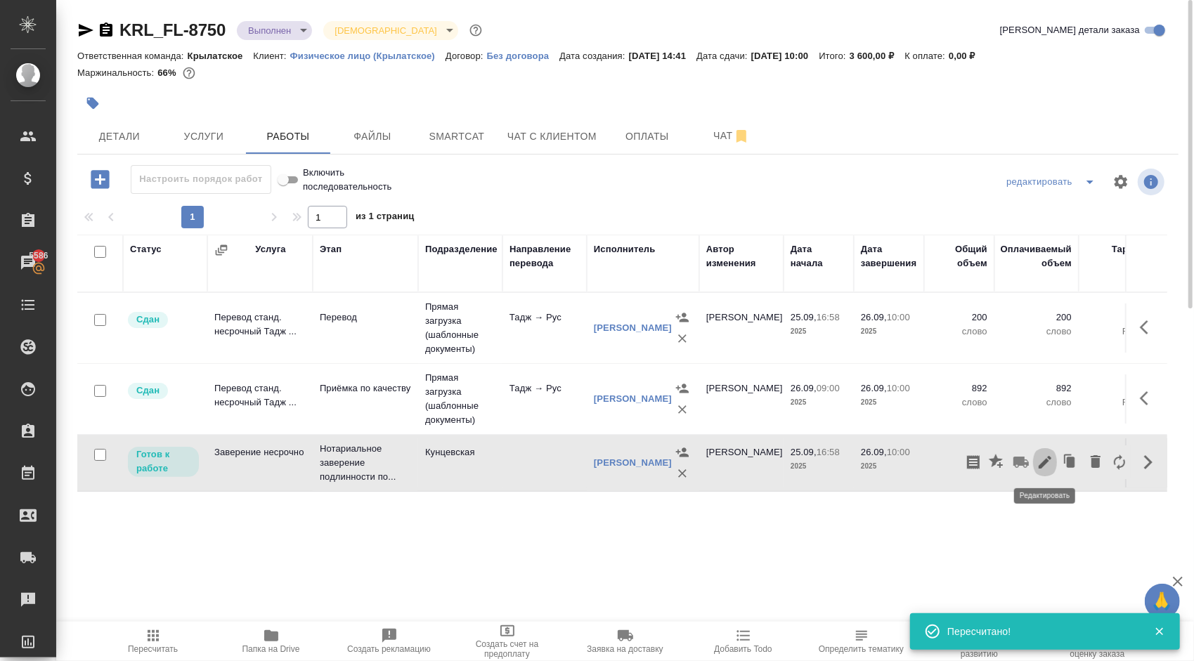
click at [1046, 460] on icon "button" at bounding box center [1045, 462] width 13 height 13
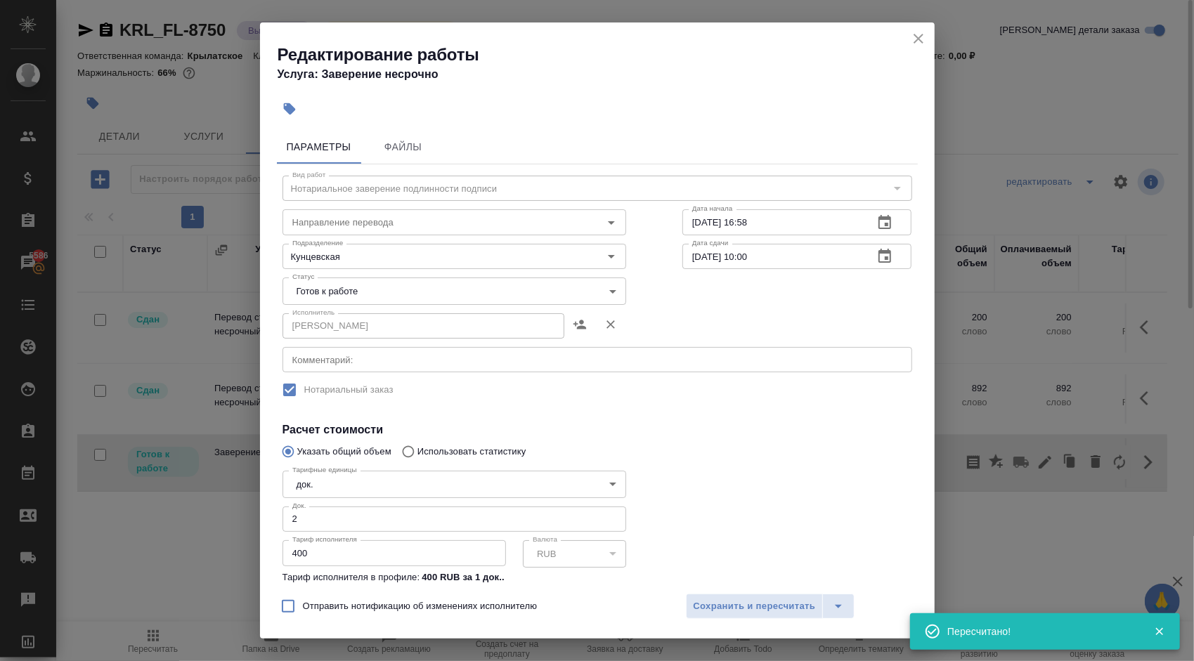
click at [337, 299] on body "🙏 .cls-1 fill:#fff; AWATERA [PERSON_NAME] Спецификации Заказы 5586 Чаты Todo Пр…" at bounding box center [597, 330] width 1194 height 661
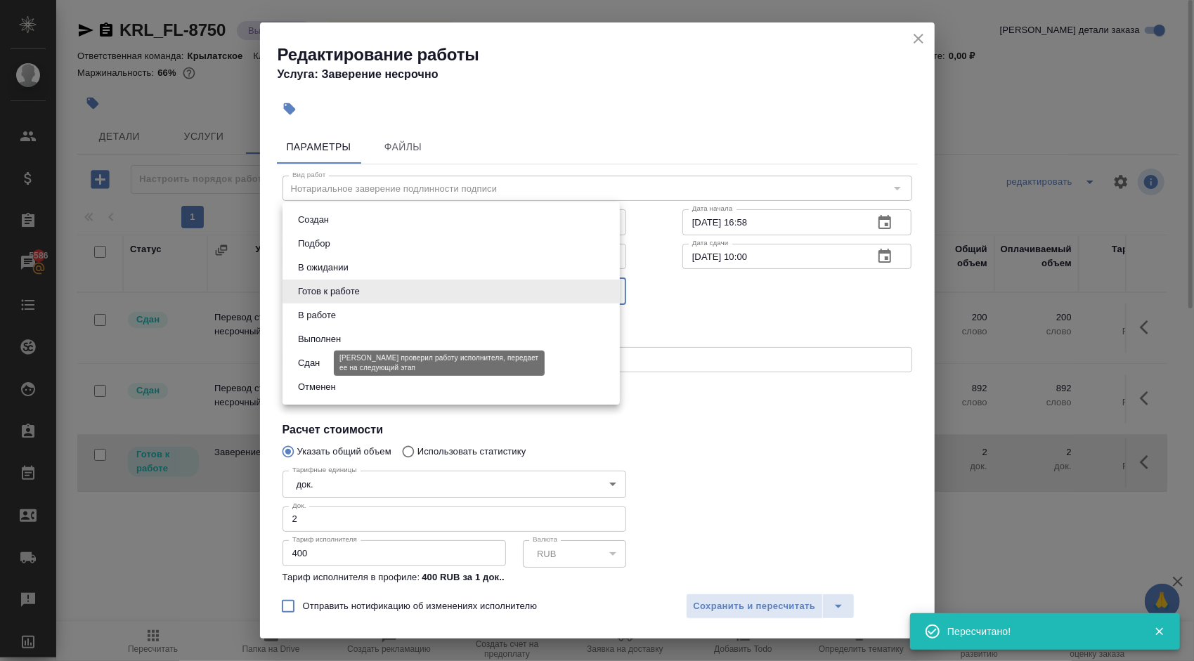
click at [315, 363] on button "Сдан" at bounding box center [309, 363] width 30 height 15
type input "closed"
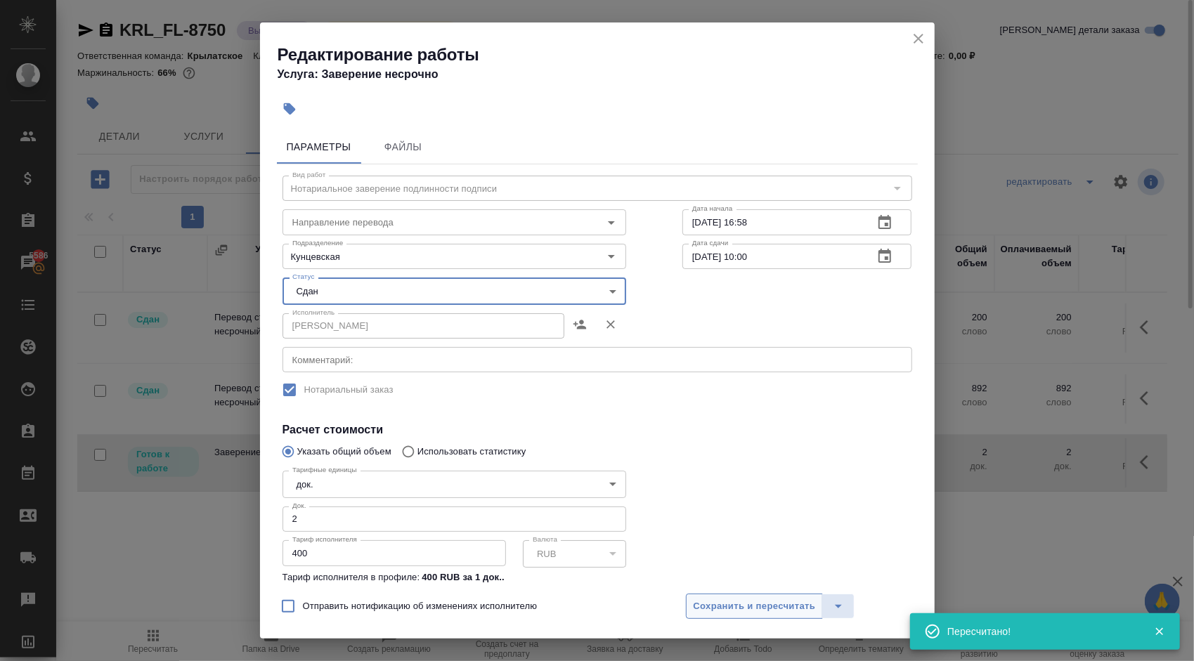
click at [706, 602] on span "Сохранить и пересчитать" at bounding box center [755, 607] width 122 height 16
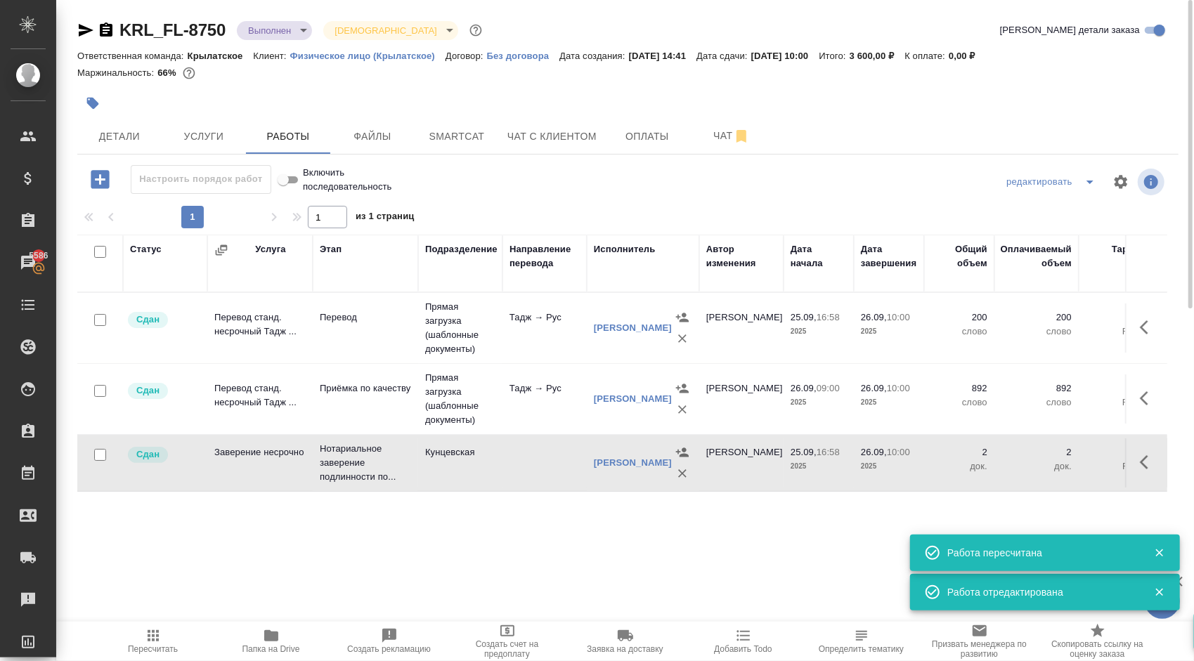
click at [270, 34] on body "🙏 .cls-1 fill:#fff; AWATERA [PERSON_NAME] Спецификации Заказы 5586 Чаты Todo Пр…" at bounding box center [597, 330] width 1194 height 661
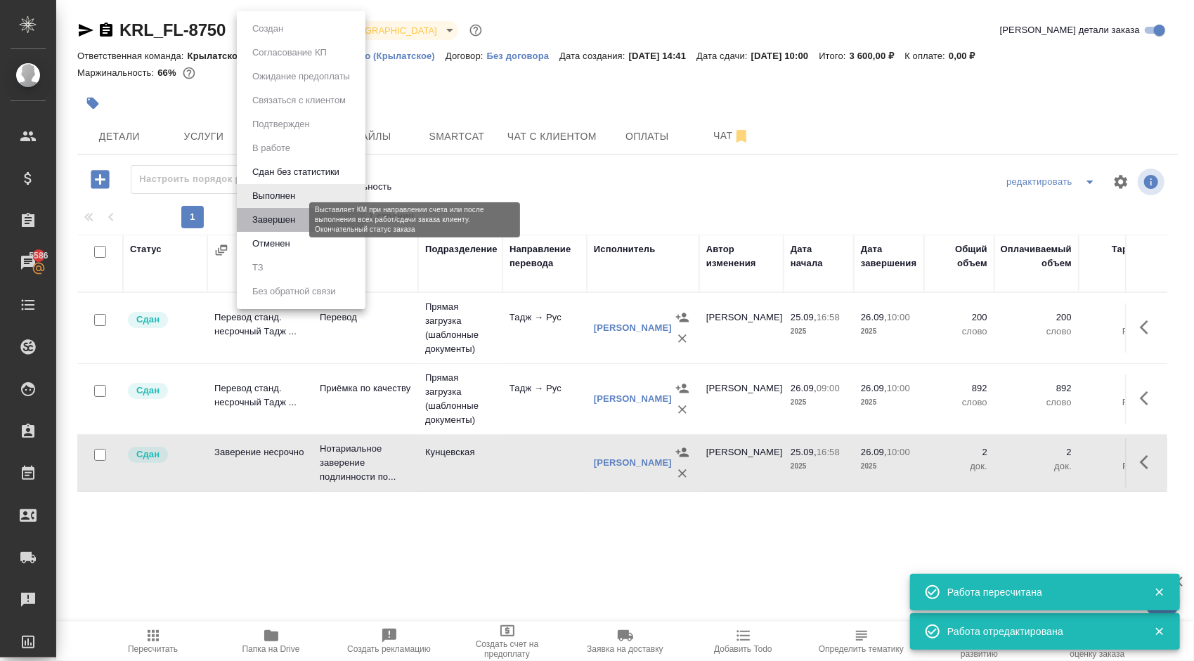
click at [273, 216] on button "Завершен" at bounding box center [273, 219] width 51 height 15
